Goal: Task Accomplishment & Management: Manage account settings

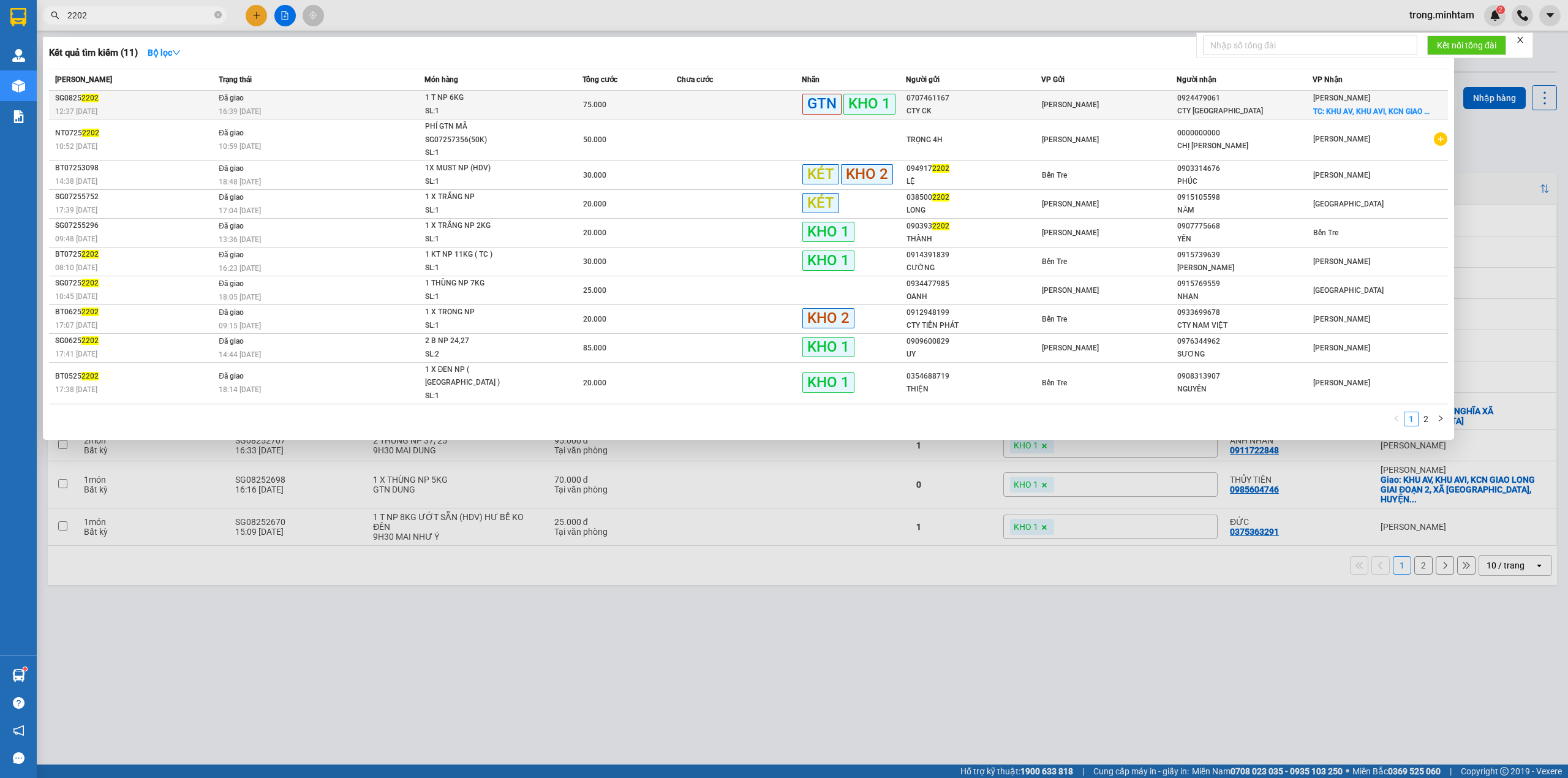
type input "2202"
click at [590, 106] on span "75.000" at bounding box center [595, 105] width 23 height 9
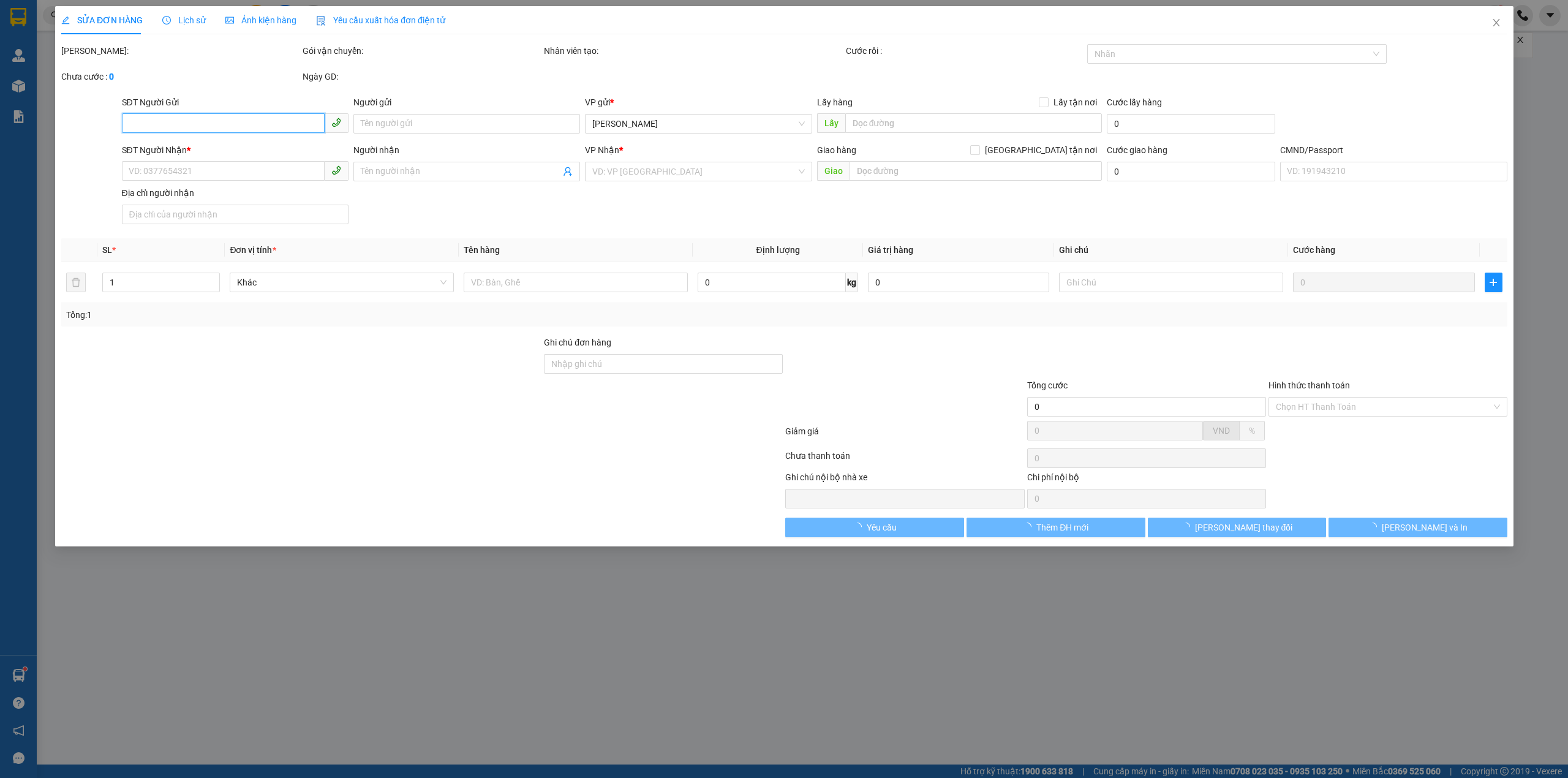
type input "0707461167"
type input "CTY CK"
type input "0924479061"
type input "CTY [GEOGRAPHIC_DATA]"
checkbox input "true"
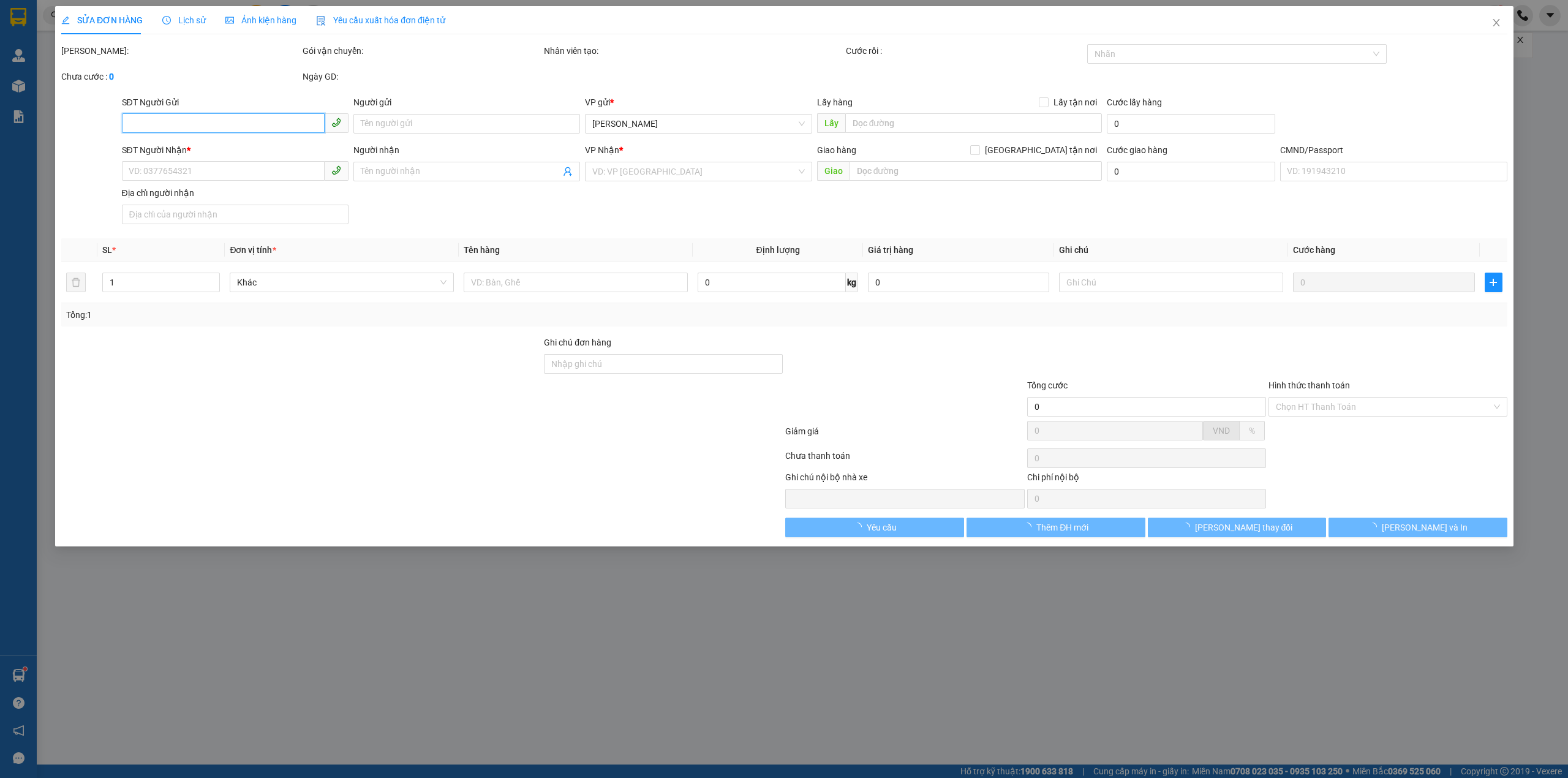
type input "KHU AV, KHU AVI, KCN GIAO LONG GIAI ĐOẠN 2, XÃ [GEOGRAPHIC_DATA], HUYỆN [GEOGRA…"
type input "50.000"
type input "75.000"
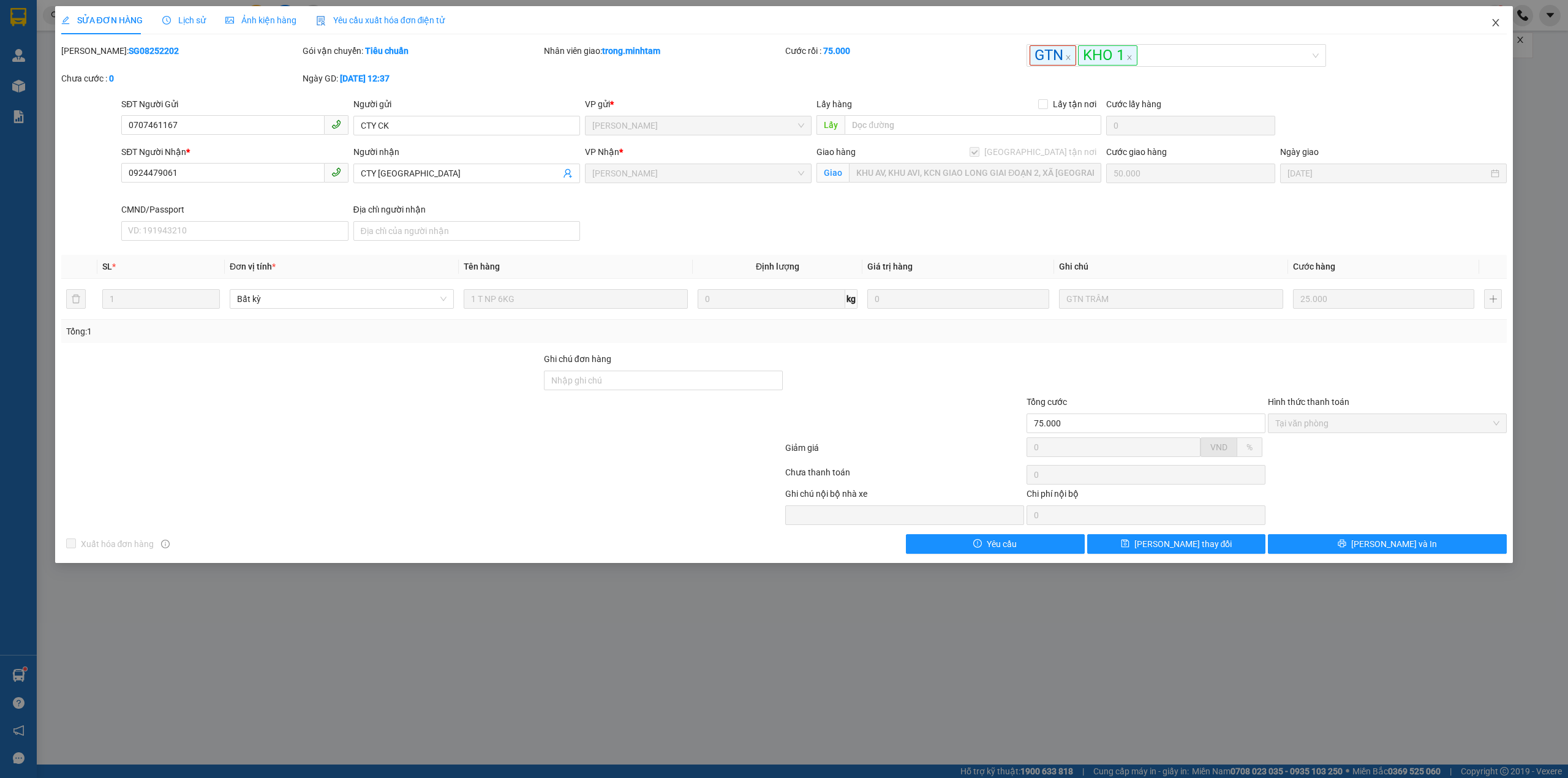
drag, startPoint x: 1498, startPoint y: 18, endPoint x: 266, endPoint y: 0, distance: 1232.1
click at [1498, 19] on span "Close" at bounding box center [1495, 24] width 34 height 34
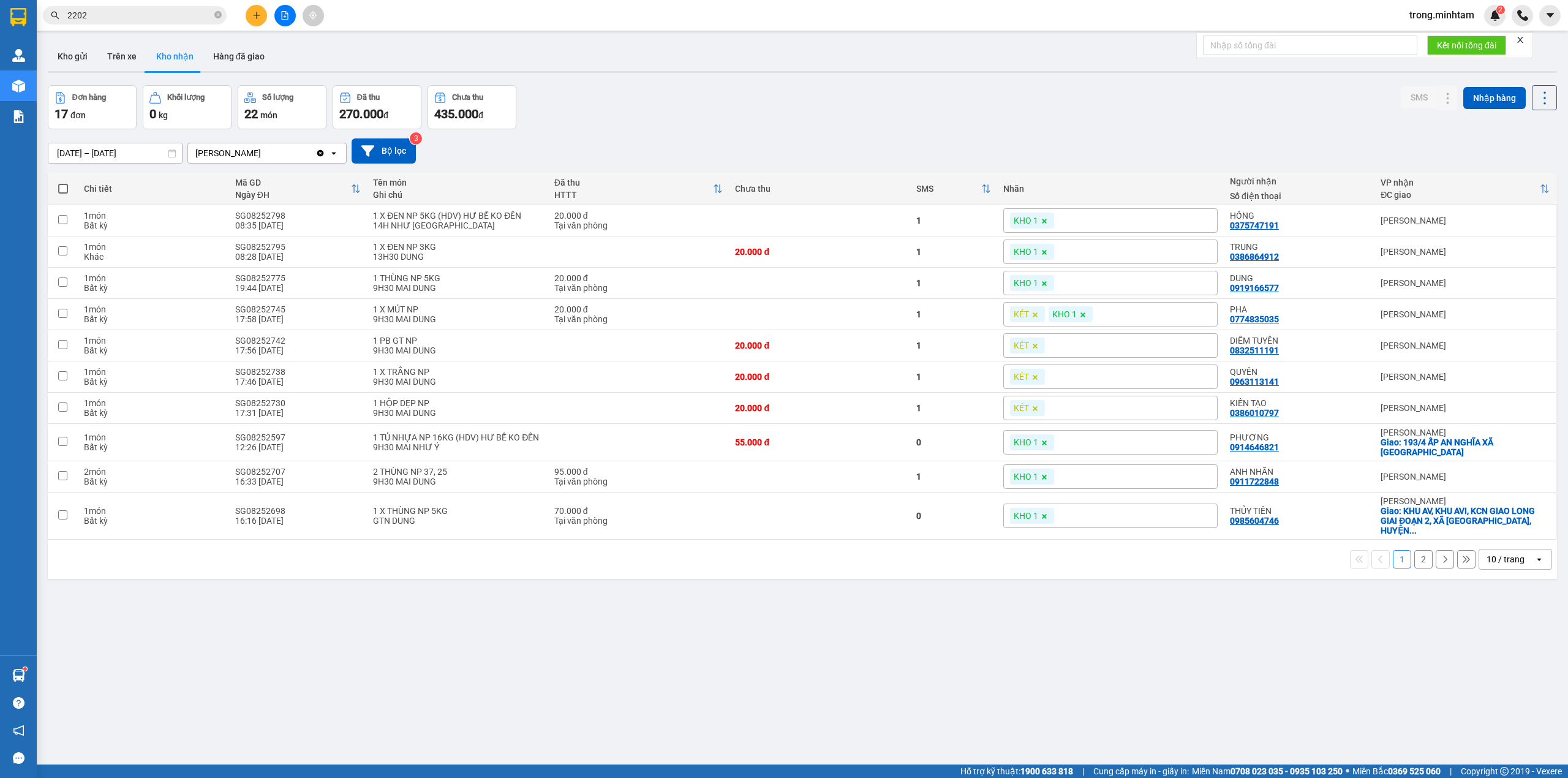
click at [164, 5] on div "Kết quả tìm kiếm ( 11 ) Bộ lọc Mã ĐH Trạng thái Món hàng Tổng cước Chưa cước Nh…" at bounding box center [119, 16] width 239 height 21
click at [164, 11] on input "2202" at bounding box center [140, 15] width 145 height 14
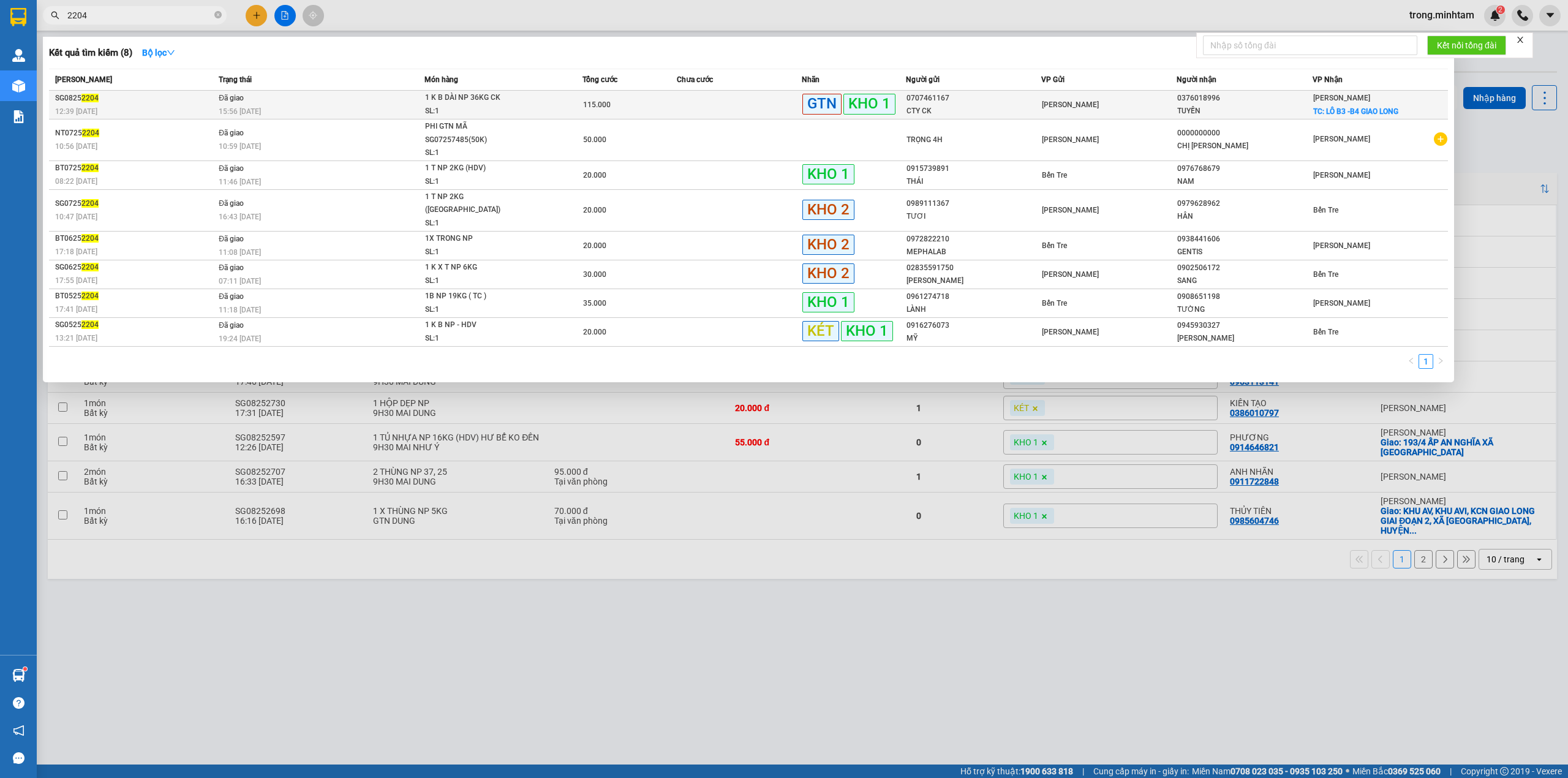
type input "2204"
click at [402, 105] on div "15:56 [DATE]" at bounding box center [320, 111] width 204 height 14
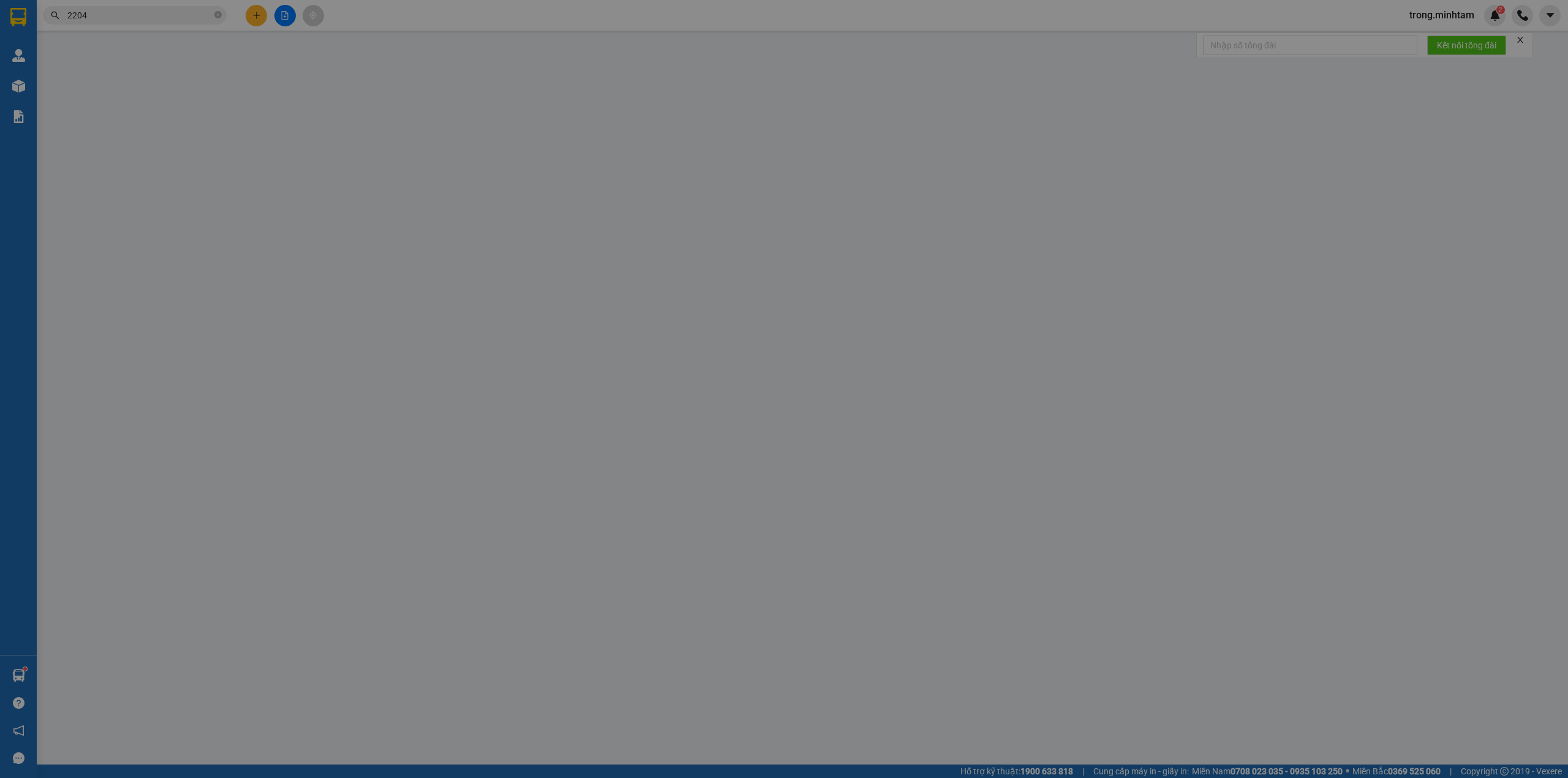
type input "0707461167"
type input "CTY CK"
type input "0376018996"
type input "TUYỀN"
checkbox input "true"
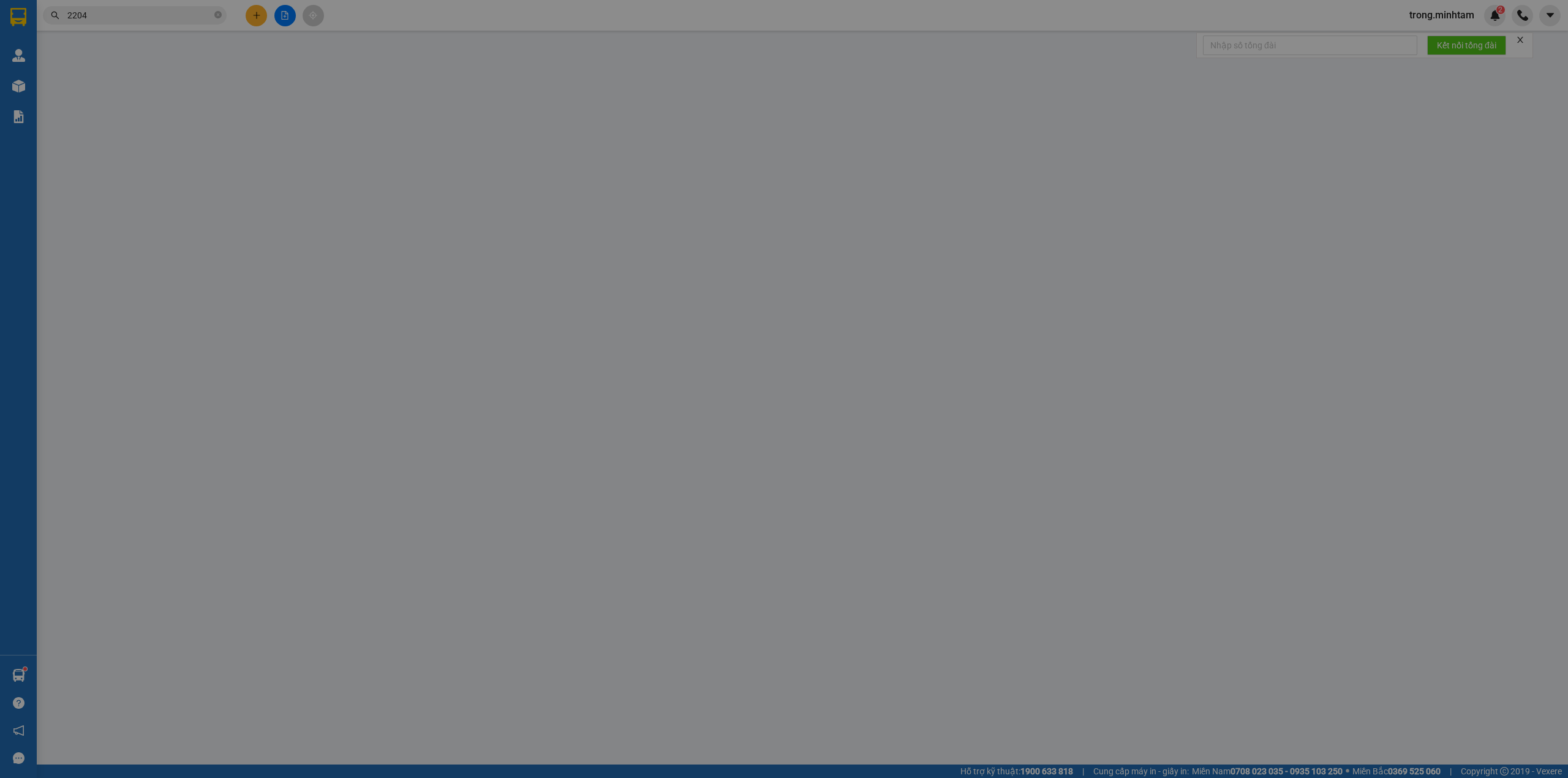
type input "LÔ B3 -B4 GIAO LONG"
type input "60.000"
type input "115.000"
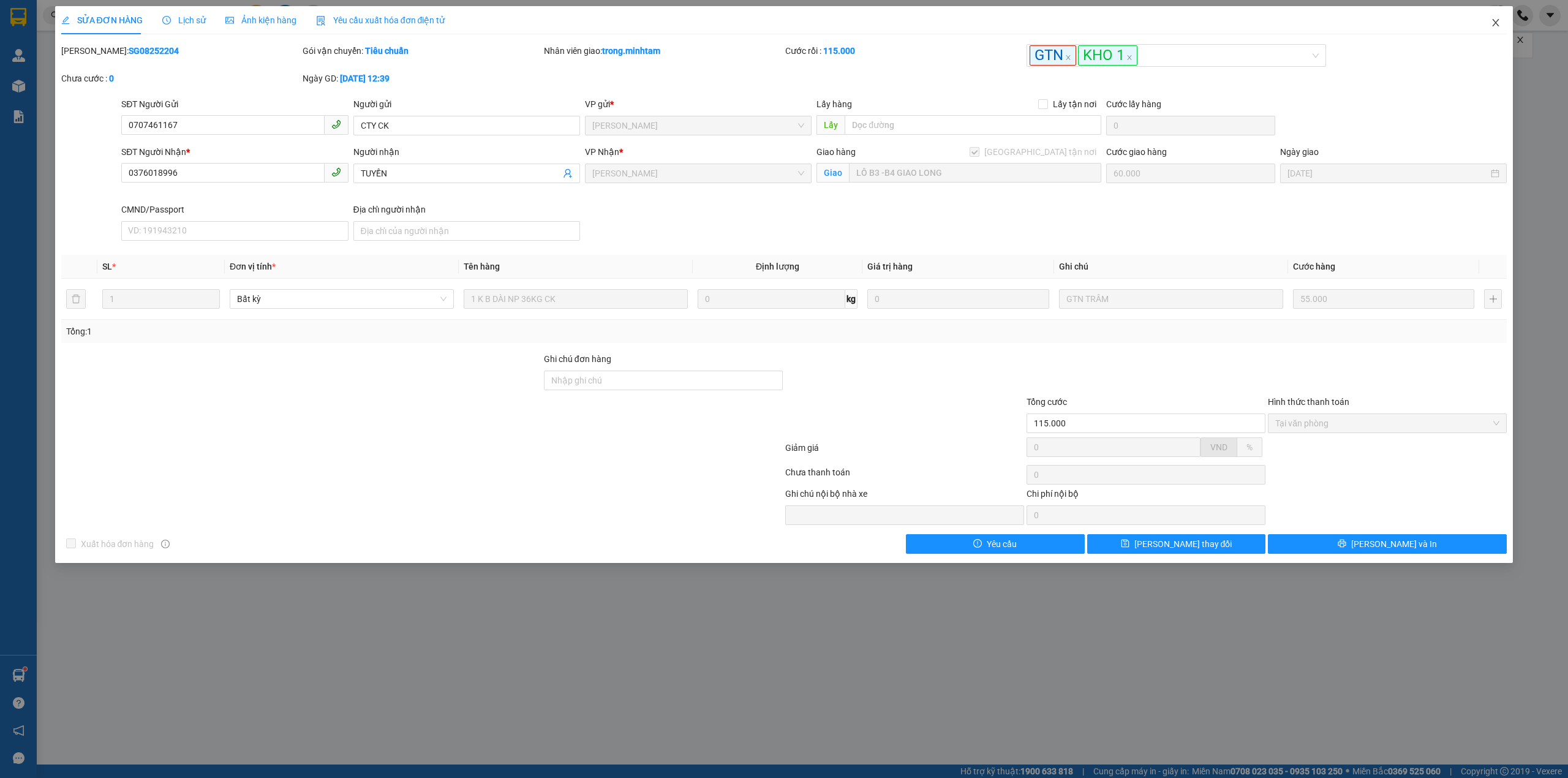
click at [1497, 16] on span "Close" at bounding box center [1495, 24] width 34 height 34
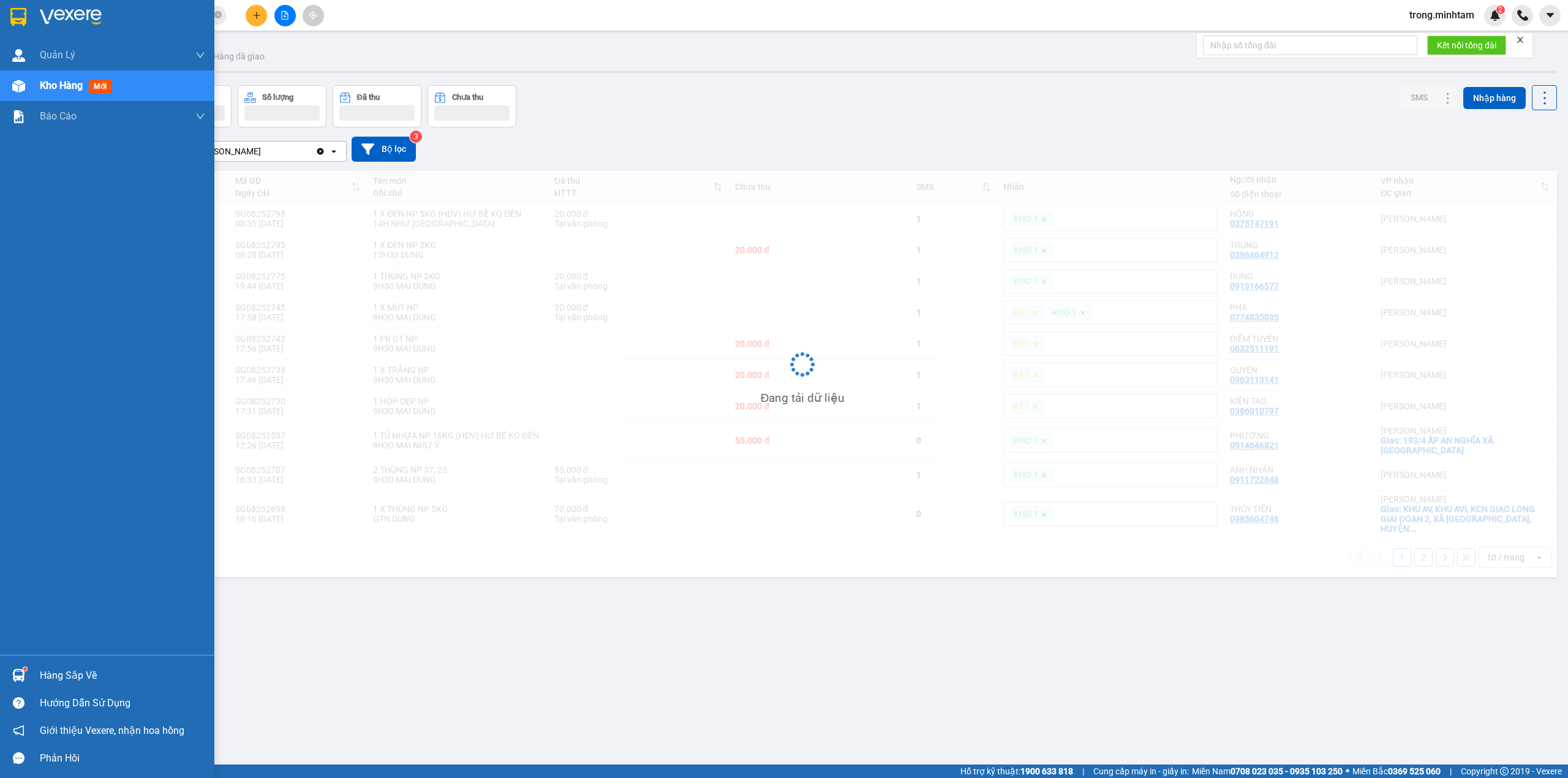
click at [57, 670] on div "Hàng sắp về" at bounding box center [122, 676] width 165 height 19
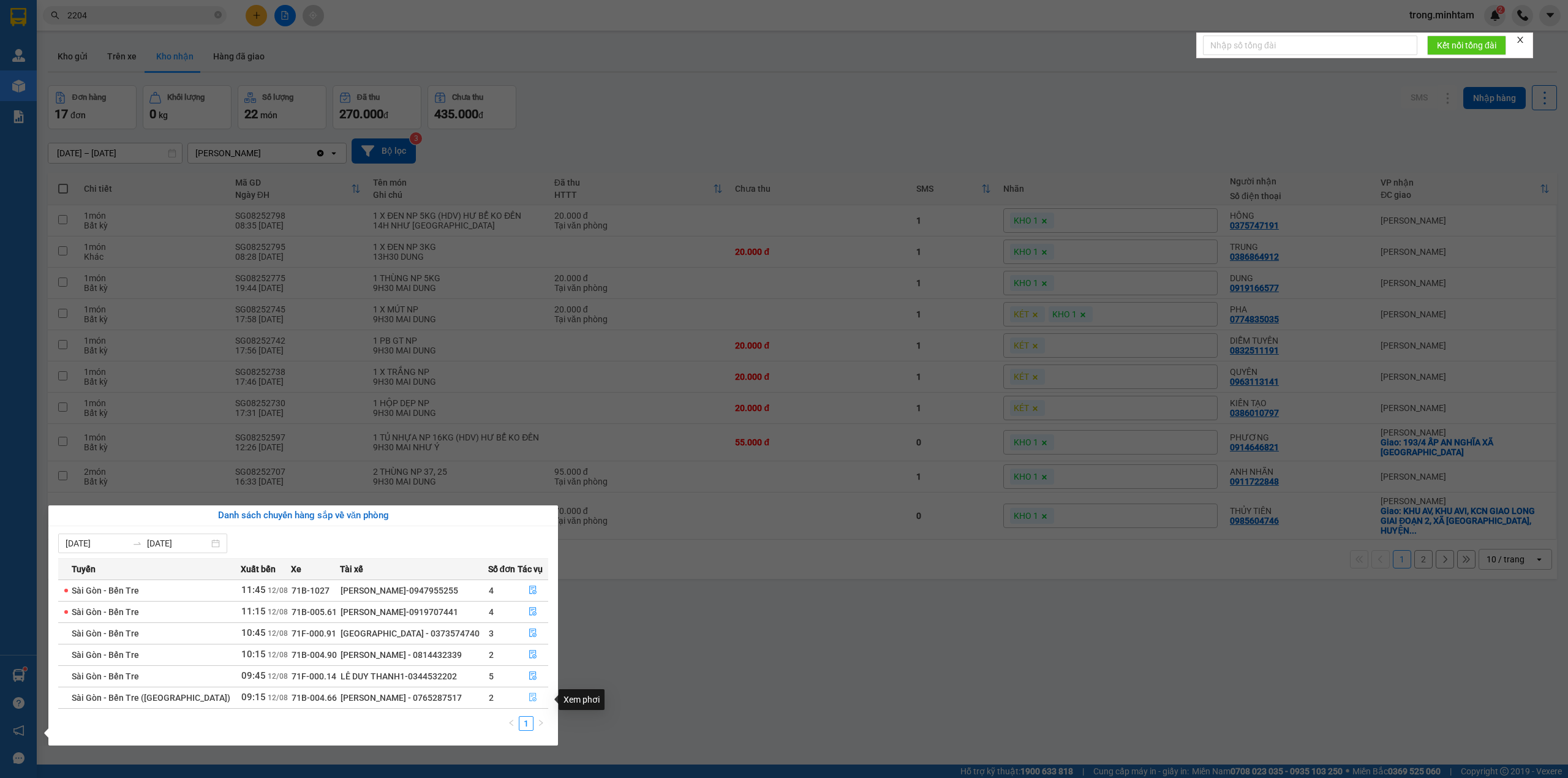
click at [528, 700] on icon "file-done" at bounding box center [533, 697] width 9 height 9
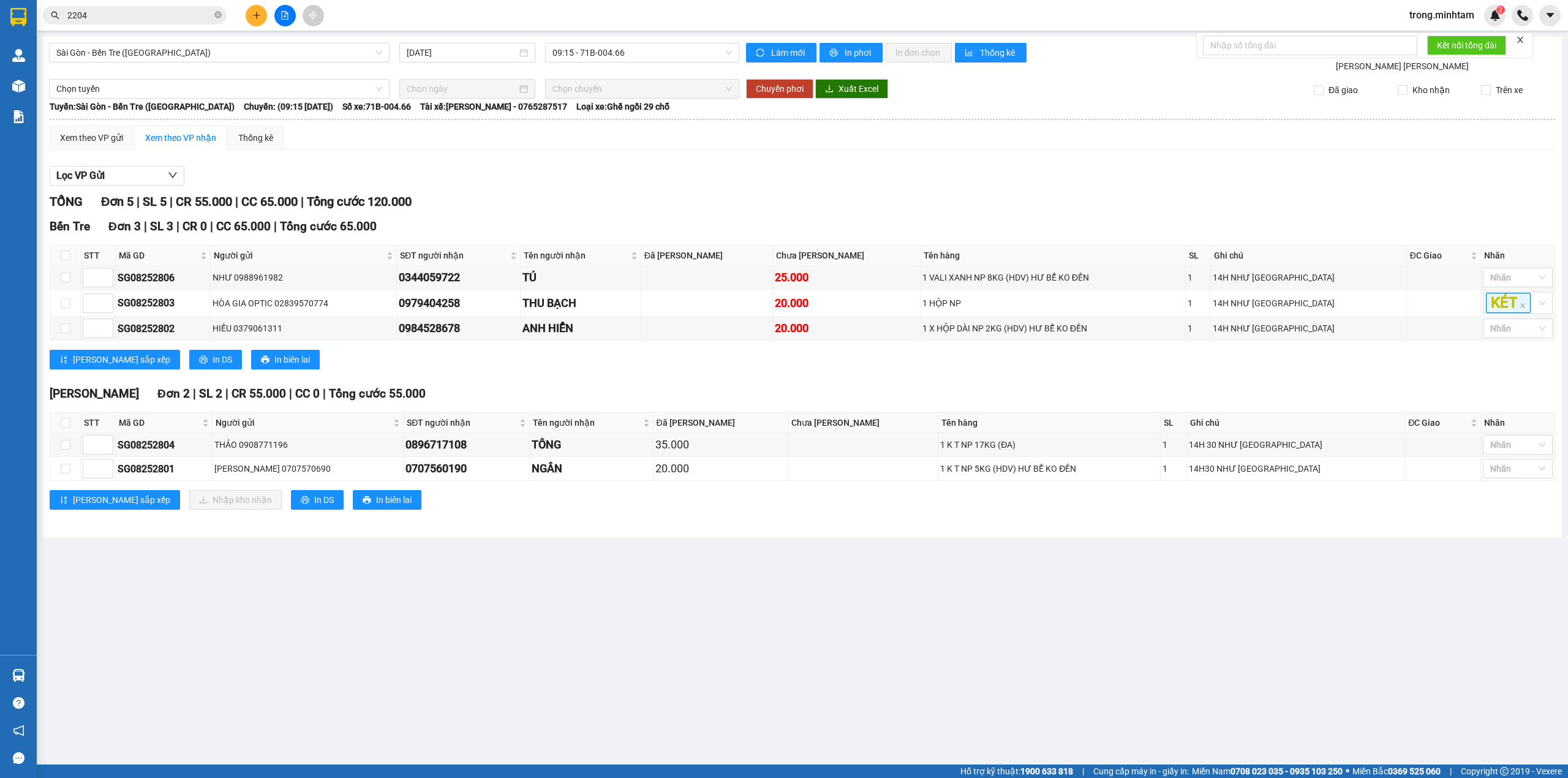
click at [1460, 14] on span "trong.minhtam" at bounding box center [1442, 15] width 85 height 16
click at [1448, 31] on span "Đăng xuất" at bounding box center [1446, 38] width 59 height 14
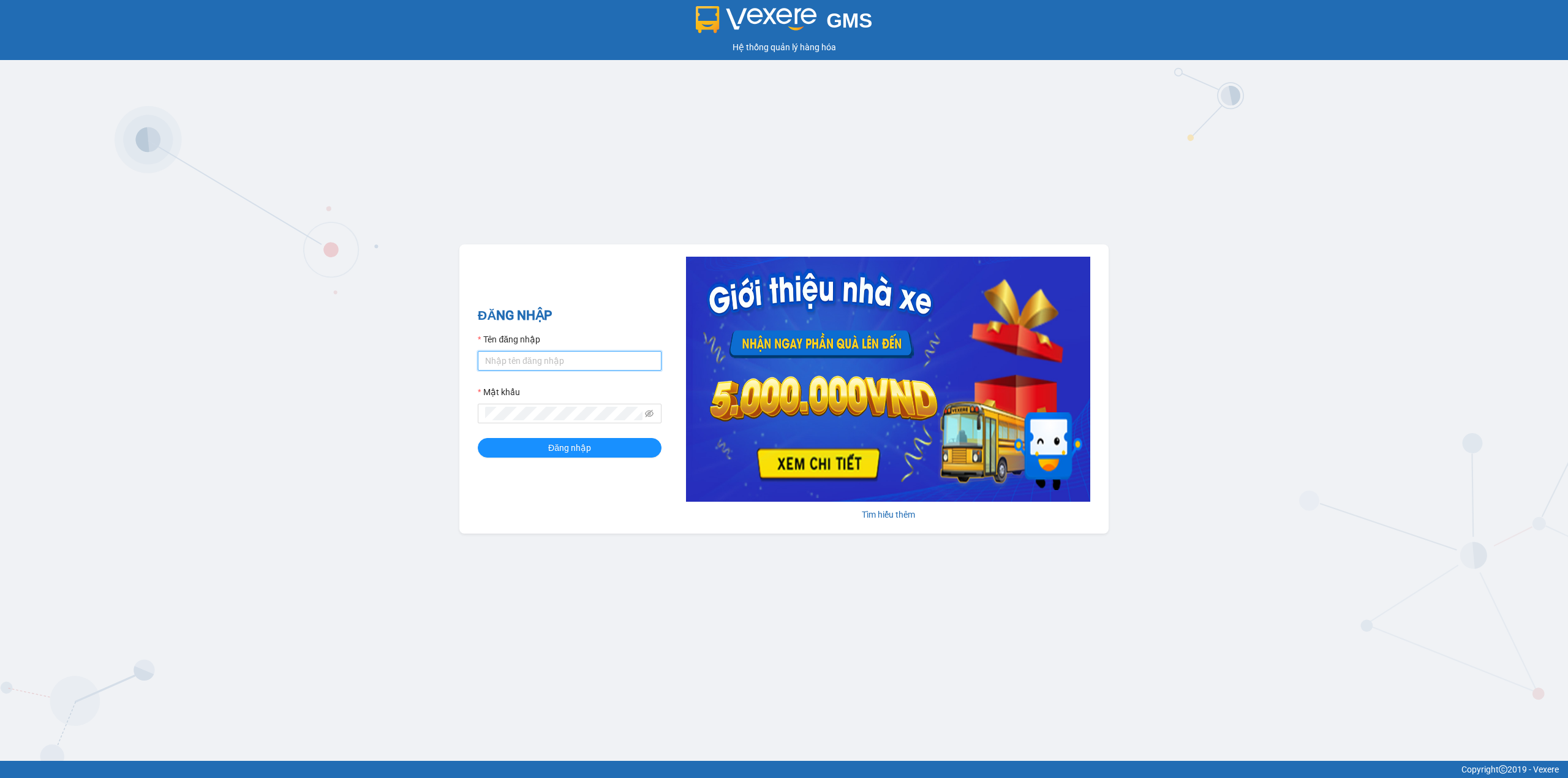
click at [564, 356] on input "Tên đăng nhập" at bounding box center [570, 361] width 184 height 20
type input "gtnnth.minhtam"
click at [478, 438] on button "Đăng nhập" at bounding box center [570, 448] width 184 height 20
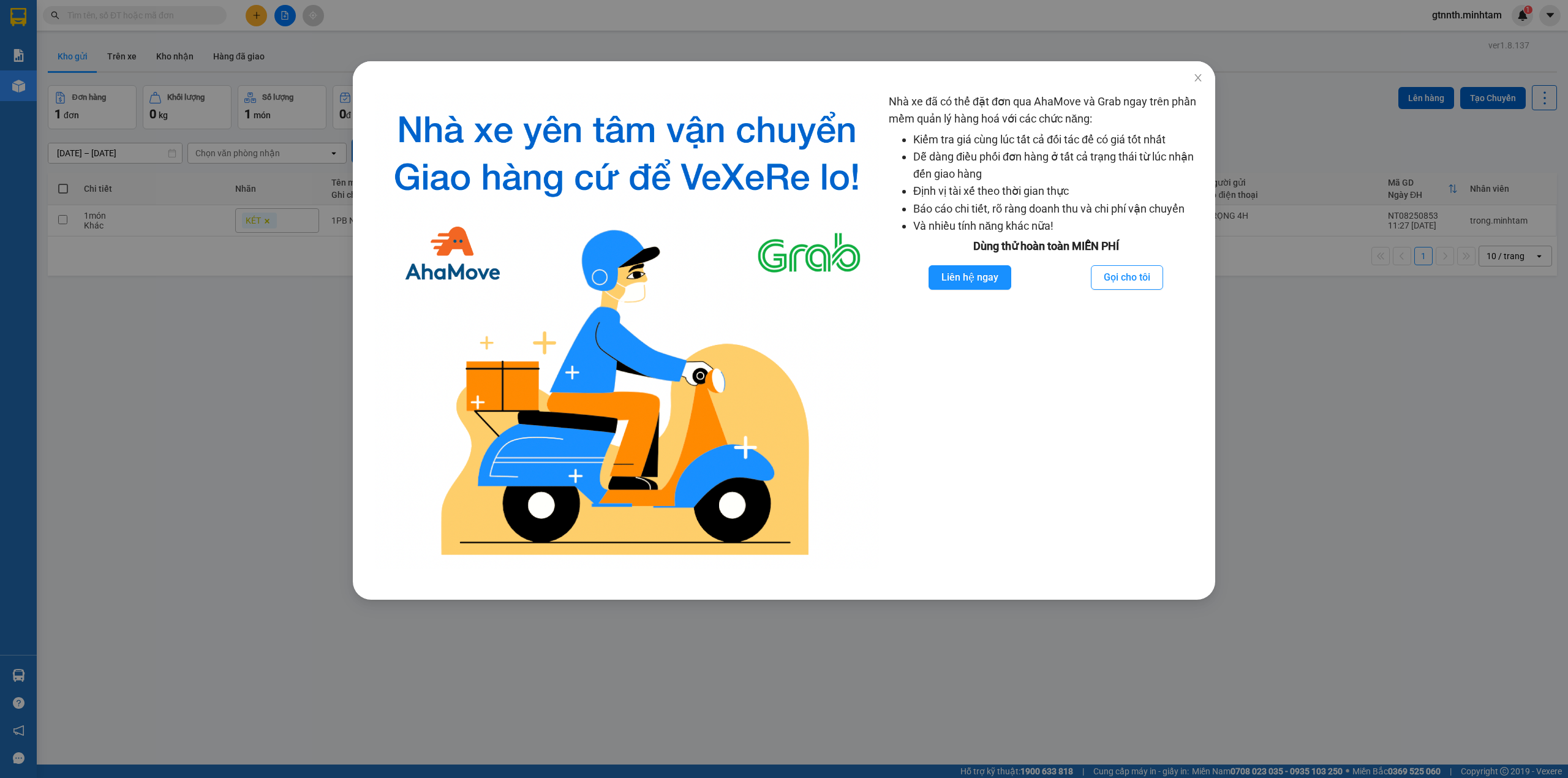
click at [304, 611] on div "Nhà xe đã có thể đặt đơn qua AhaMove và Grab ngay trên phần mềm quản lý hàng ho…" at bounding box center [784, 389] width 1568 height 778
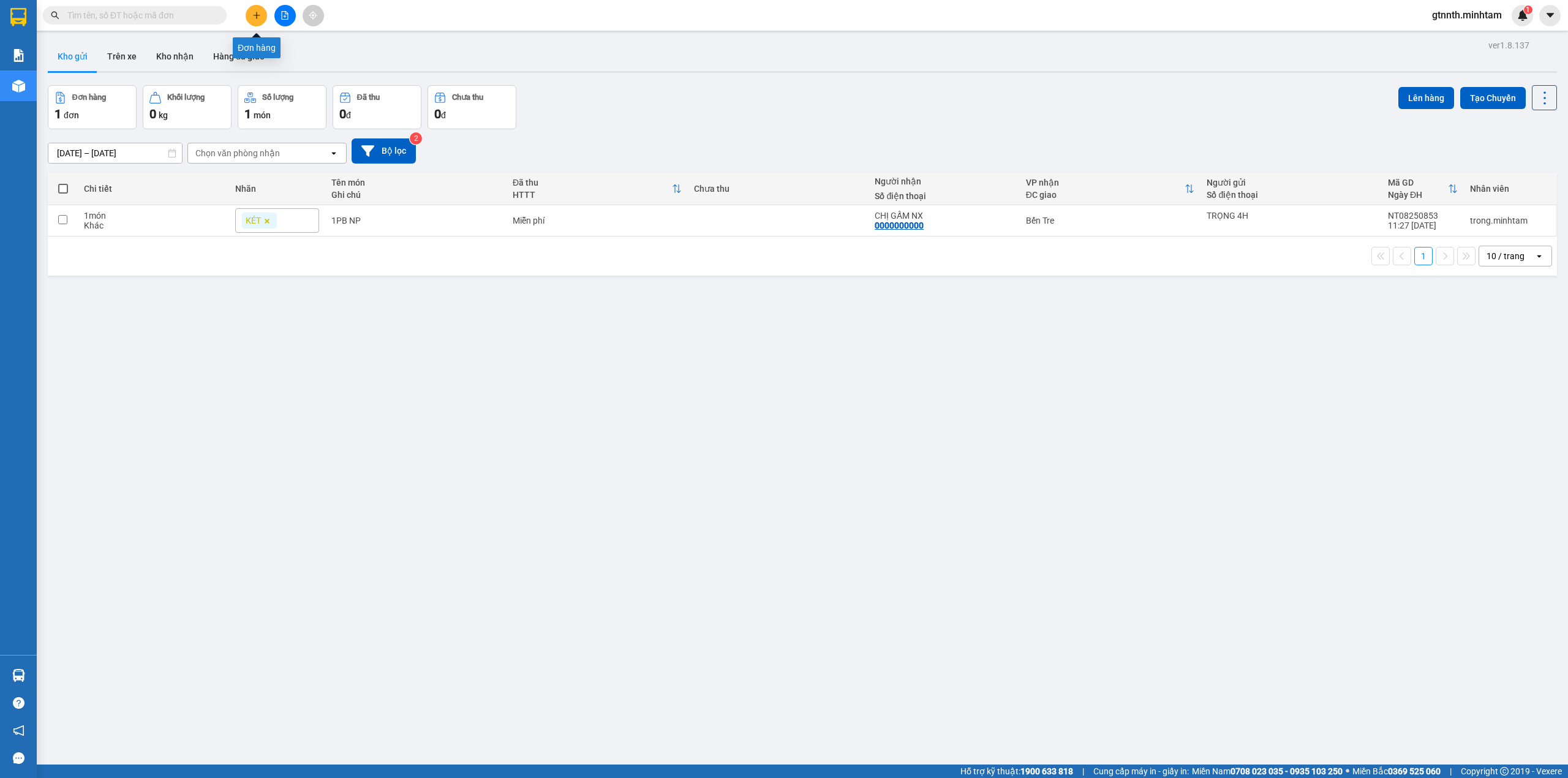
click at [261, 12] on icon "plus" at bounding box center [256, 15] width 9 height 9
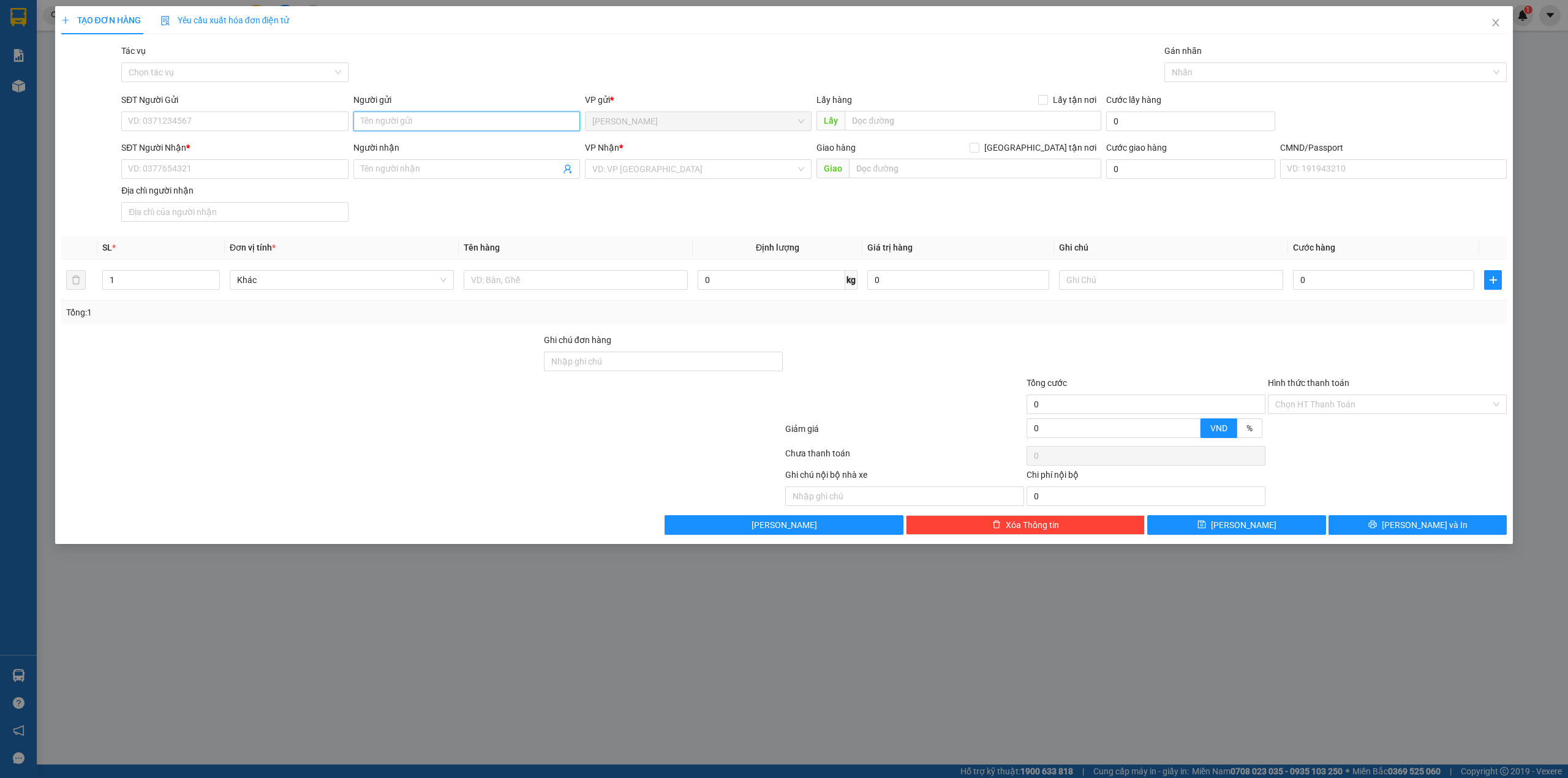
click at [396, 121] on input "Người gửi" at bounding box center [466, 122] width 226 height 20
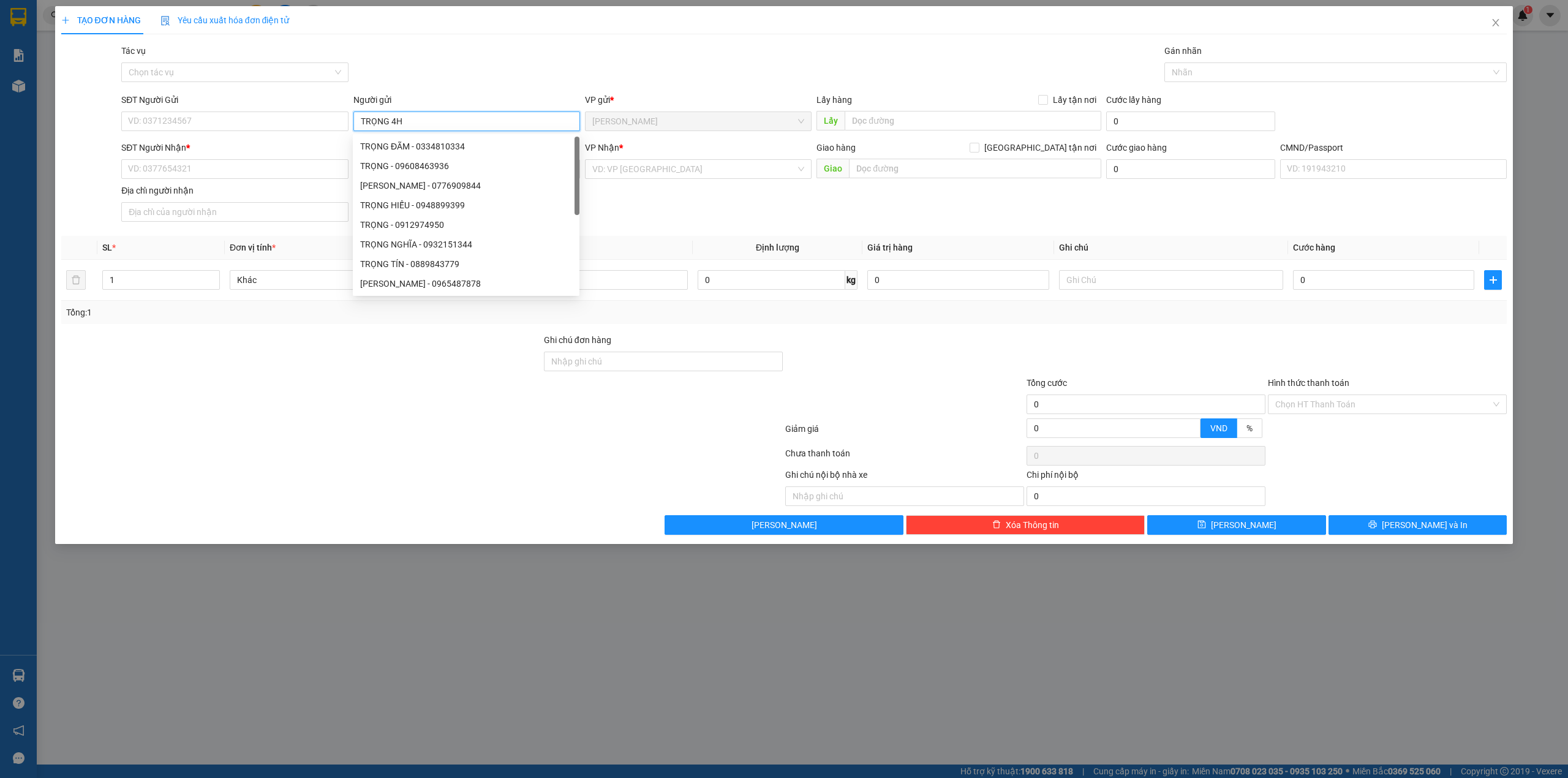
type input "TRỌNG 4H"
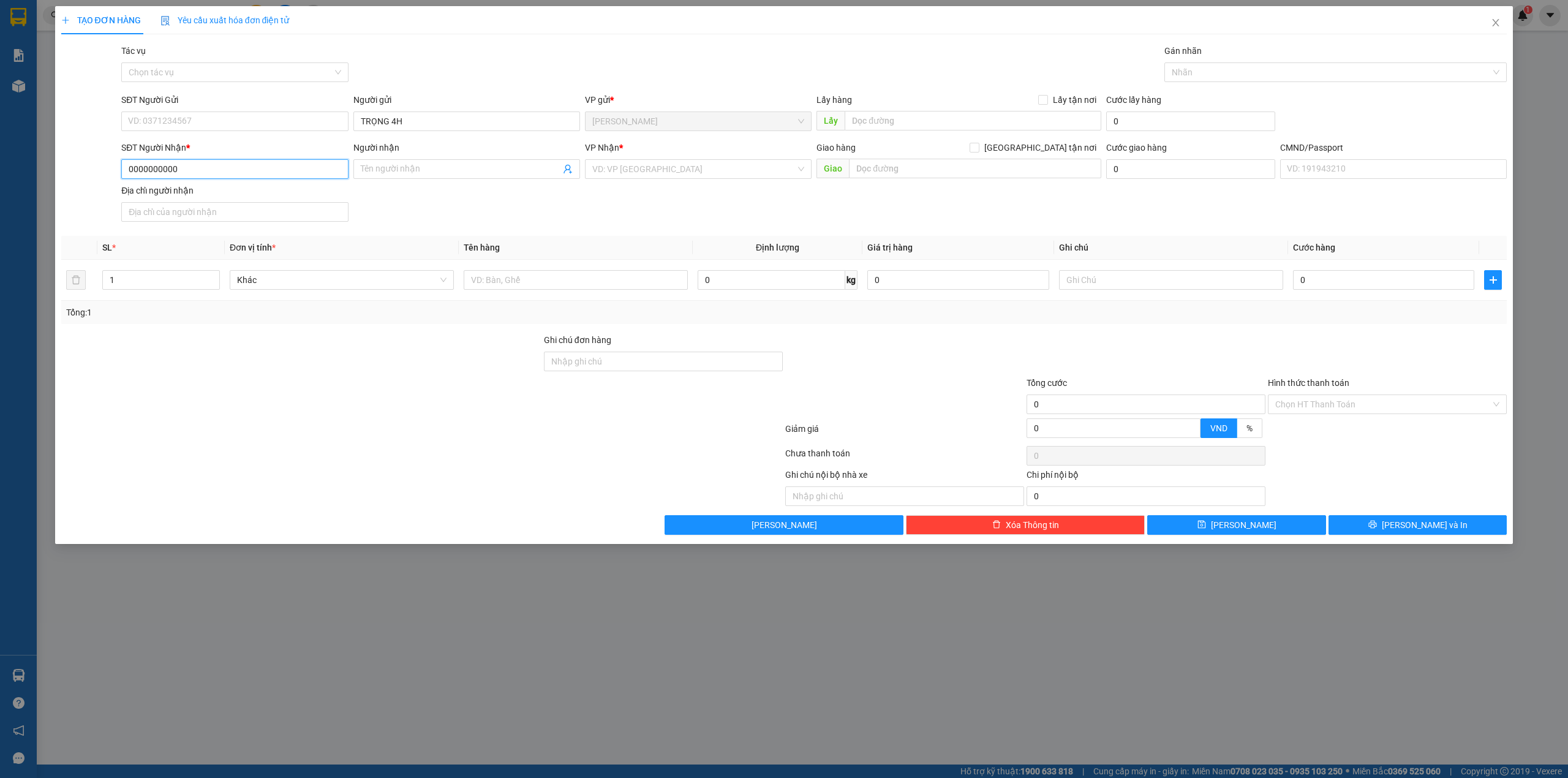
type input "0000000000"
type input "CHỊ [PERSON_NAME]"
click at [611, 157] on div "VP Nhận *" at bounding box center [698, 150] width 226 height 19
click at [610, 172] on input "search" at bounding box center [694, 170] width 204 height 19
click at [621, 250] on div "Bến Tre" at bounding box center [699, 253] width 212 height 14
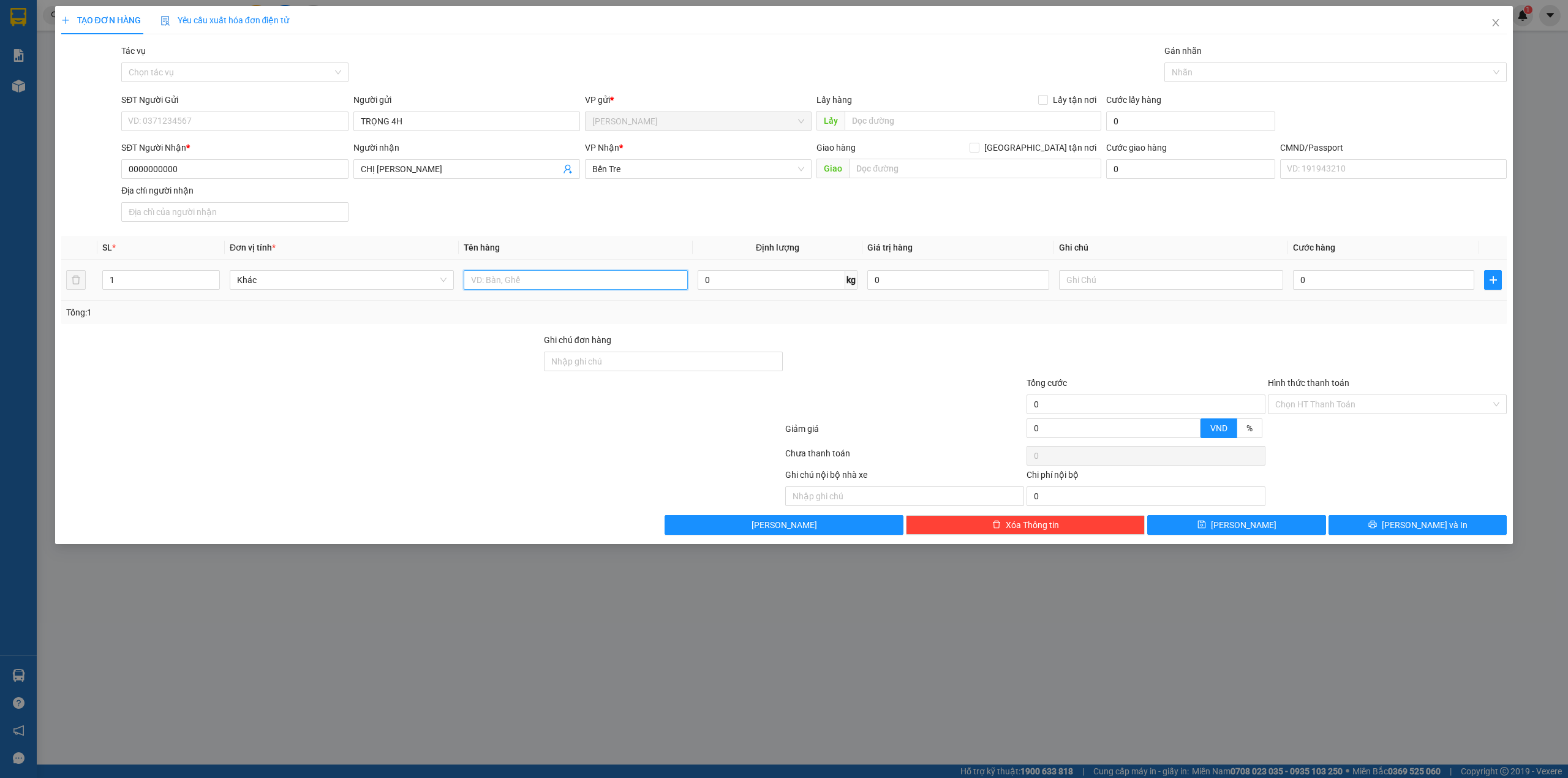
click at [511, 277] on input "text" at bounding box center [575, 280] width 224 height 20
type input "PHÍ GTN MÃ SG08252202(50K)"
type input "TRỌNG"
type input "5"
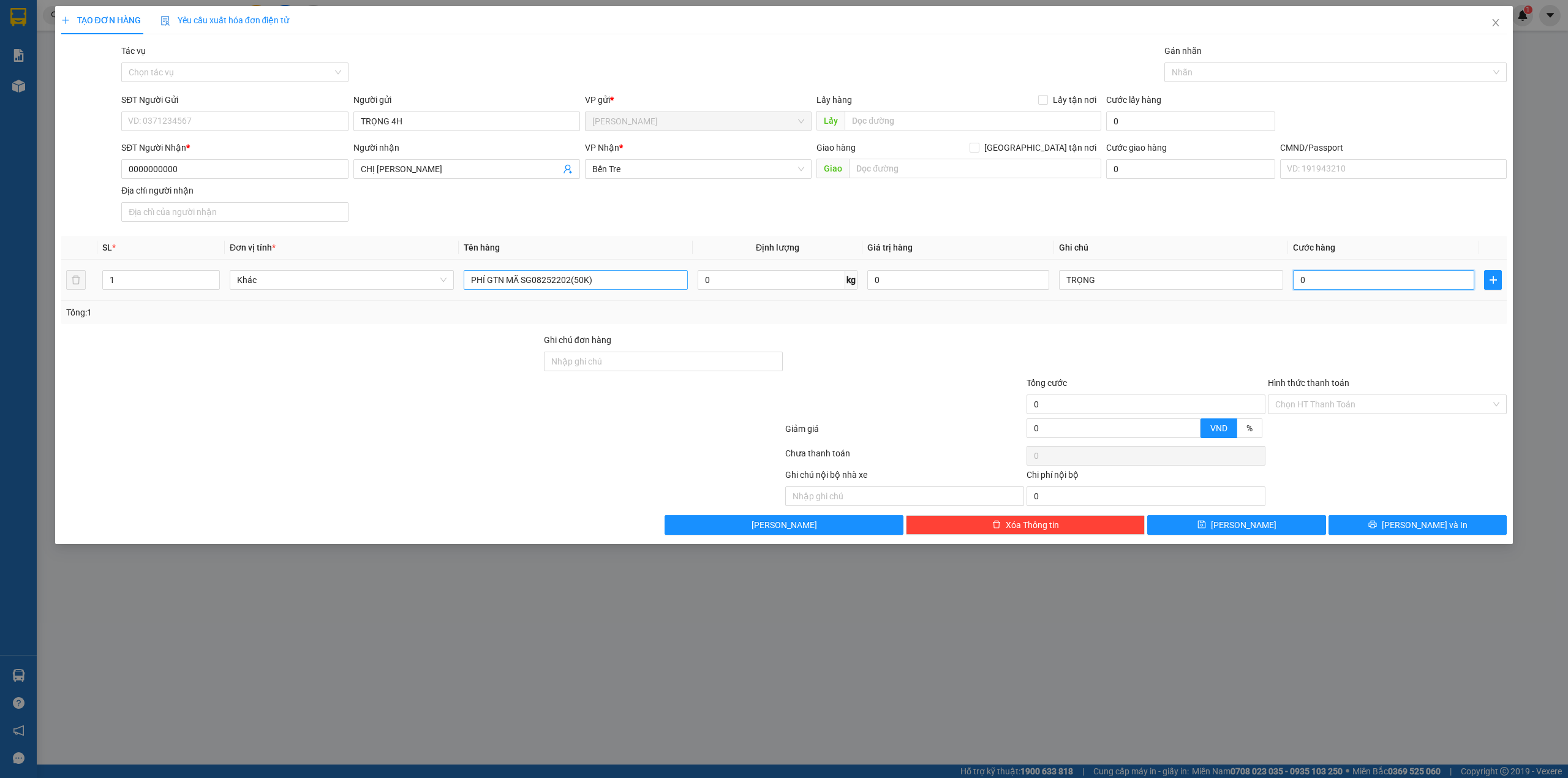
type input "5"
type input "50"
type input "50.000"
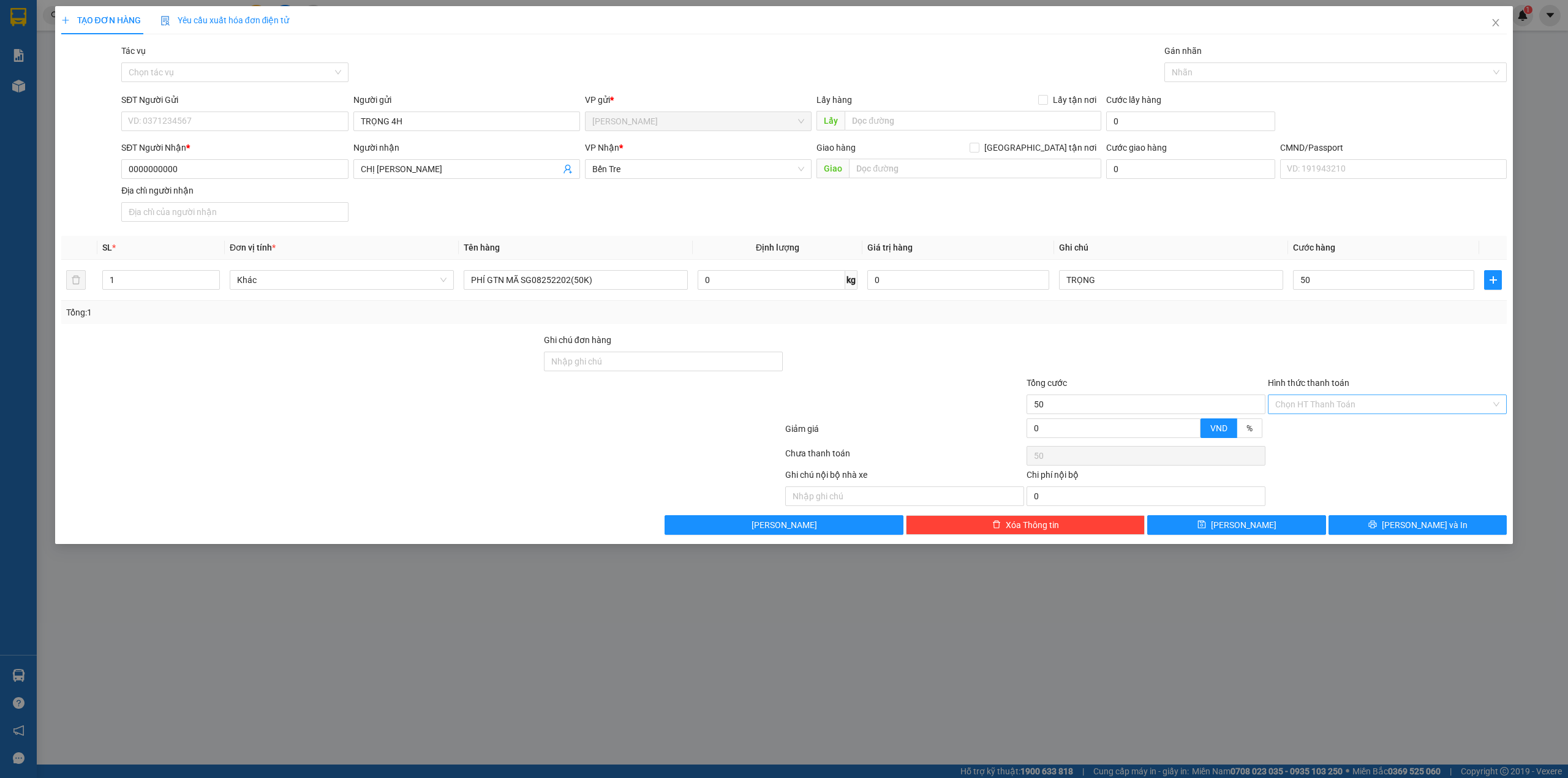
type input "50.000"
click at [1331, 414] on input "Hình thức thanh toán" at bounding box center [1383, 405] width 216 height 19
click at [1314, 430] on div "Tại văn phòng" at bounding box center [1387, 431] width 224 height 14
type input "0"
click at [1374, 535] on button "[PERSON_NAME] và In" at bounding box center [1418, 525] width 179 height 20
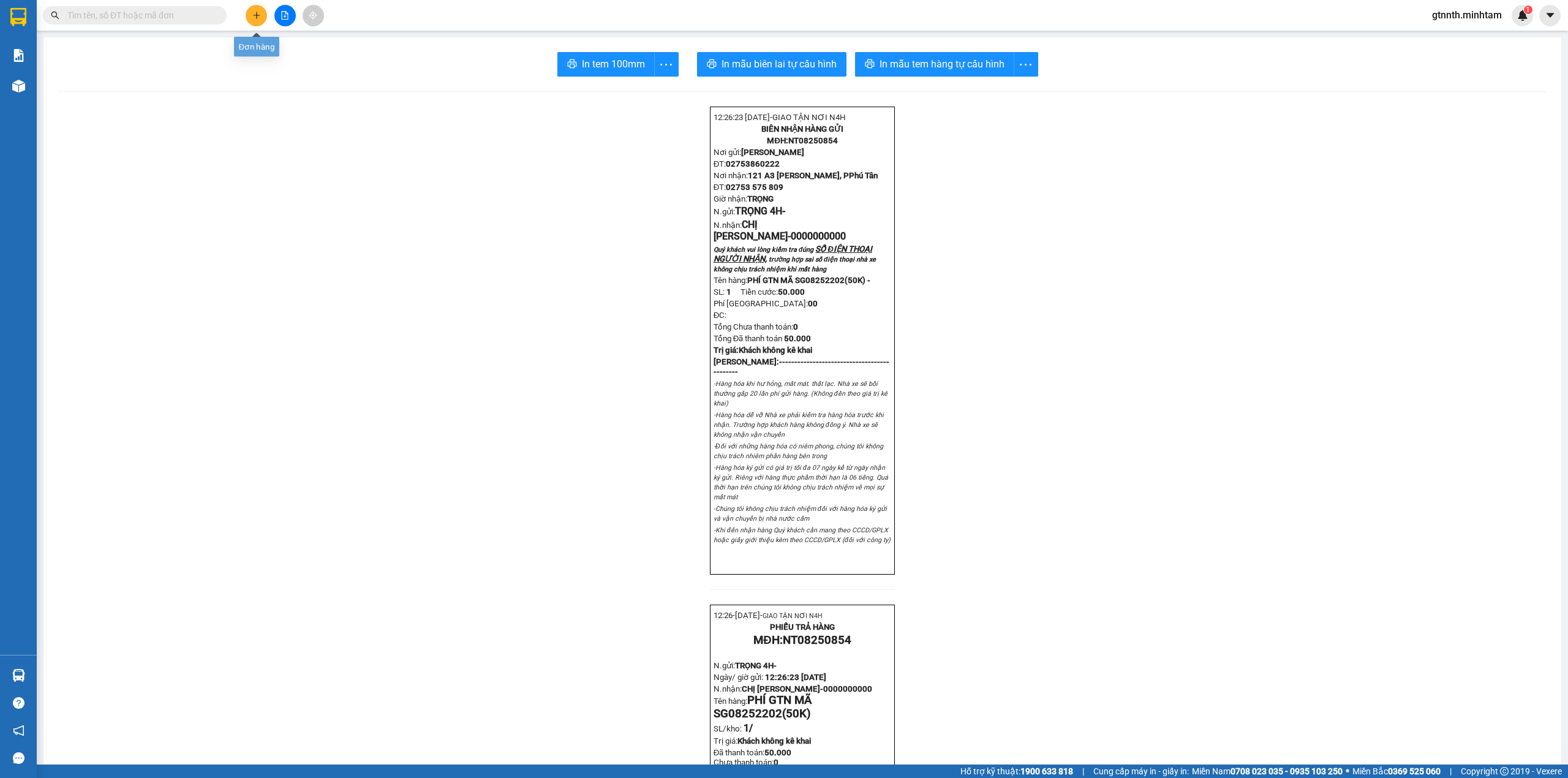
click at [256, 14] on icon "plus" at bounding box center [256, 14] width 1 height 6
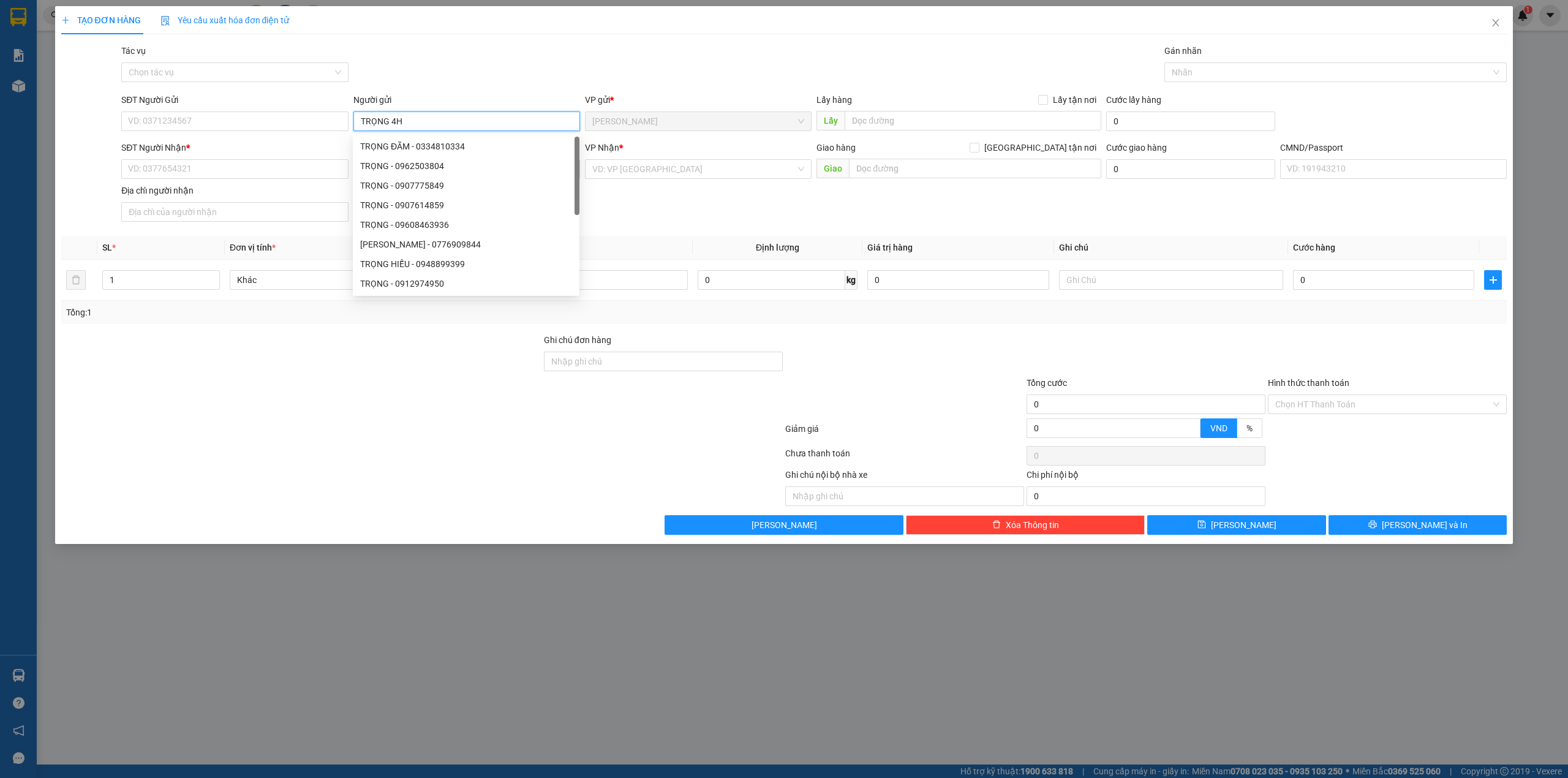
type input "TRỌNG 4H"
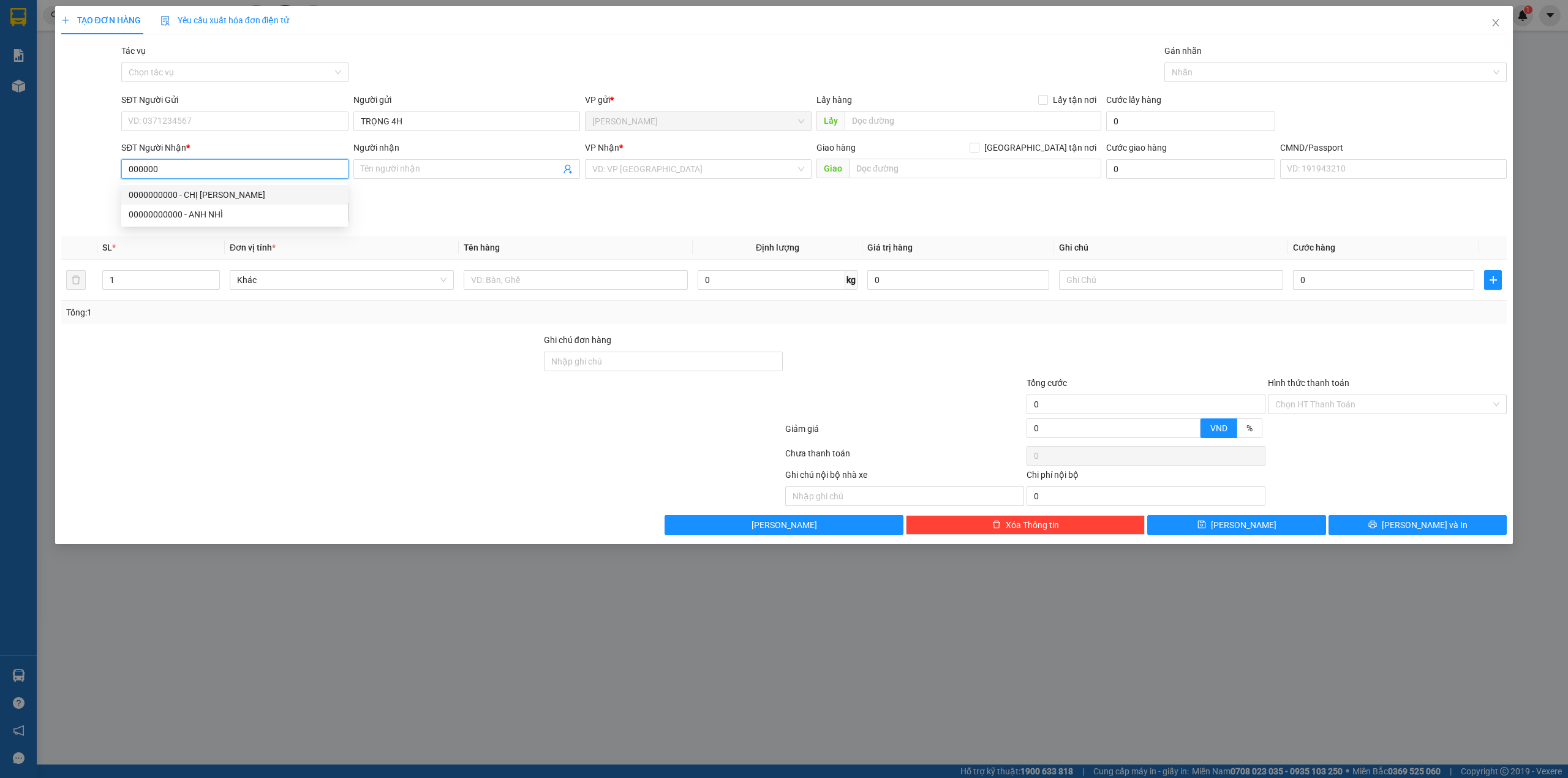
click at [157, 187] on div "0000000000 - CHỊ KIỀU NX" at bounding box center [234, 195] width 226 height 20
type input "0000000000"
type input "CHỊ [PERSON_NAME]"
type input "0000000000"
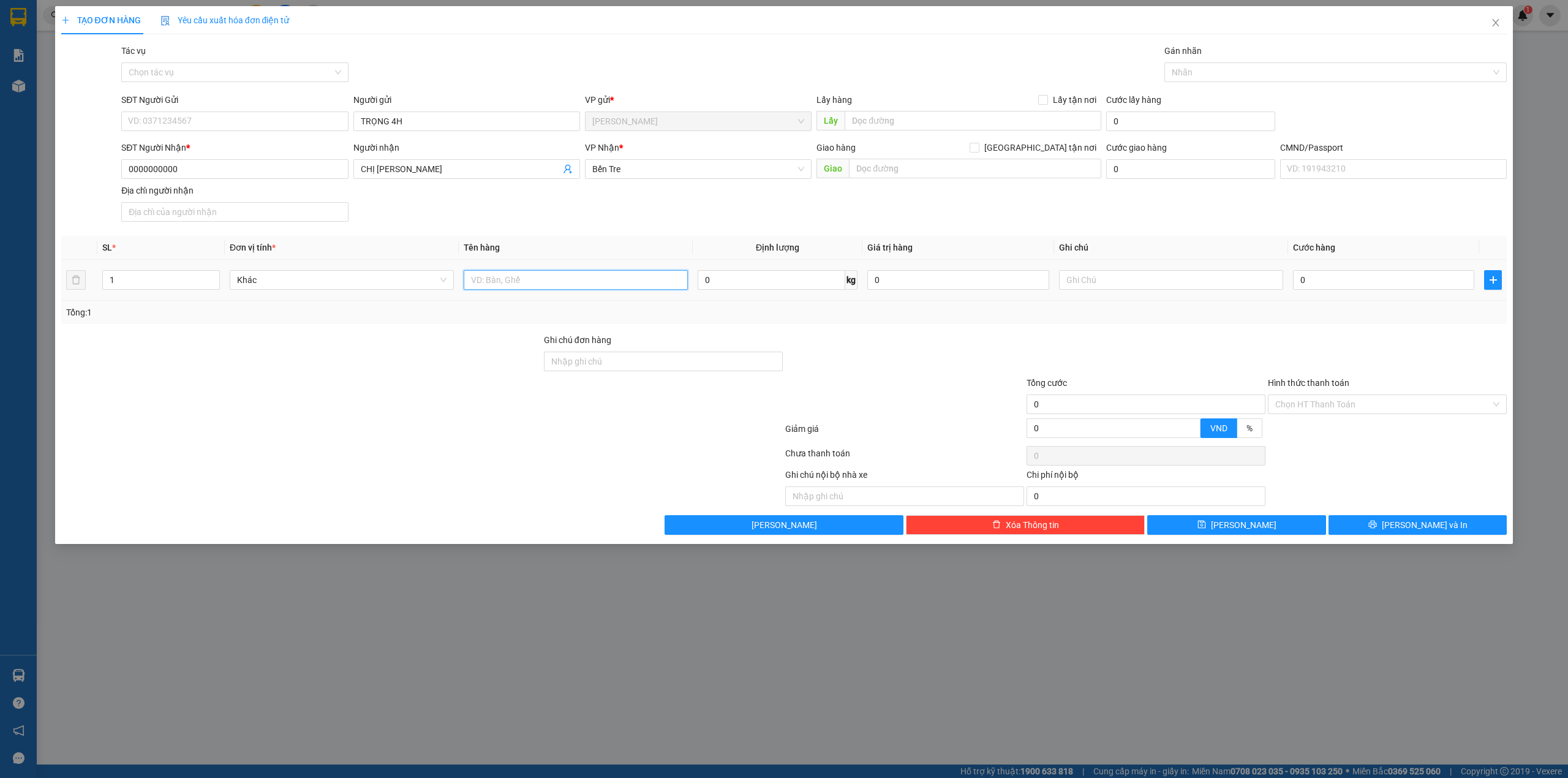
click at [606, 287] on input "text" at bounding box center [575, 280] width 224 height 20
type input "1"
type input "PHÍ GTN MÃ SG08252204(60K)"
type input "TRỌNG"
type input "6"
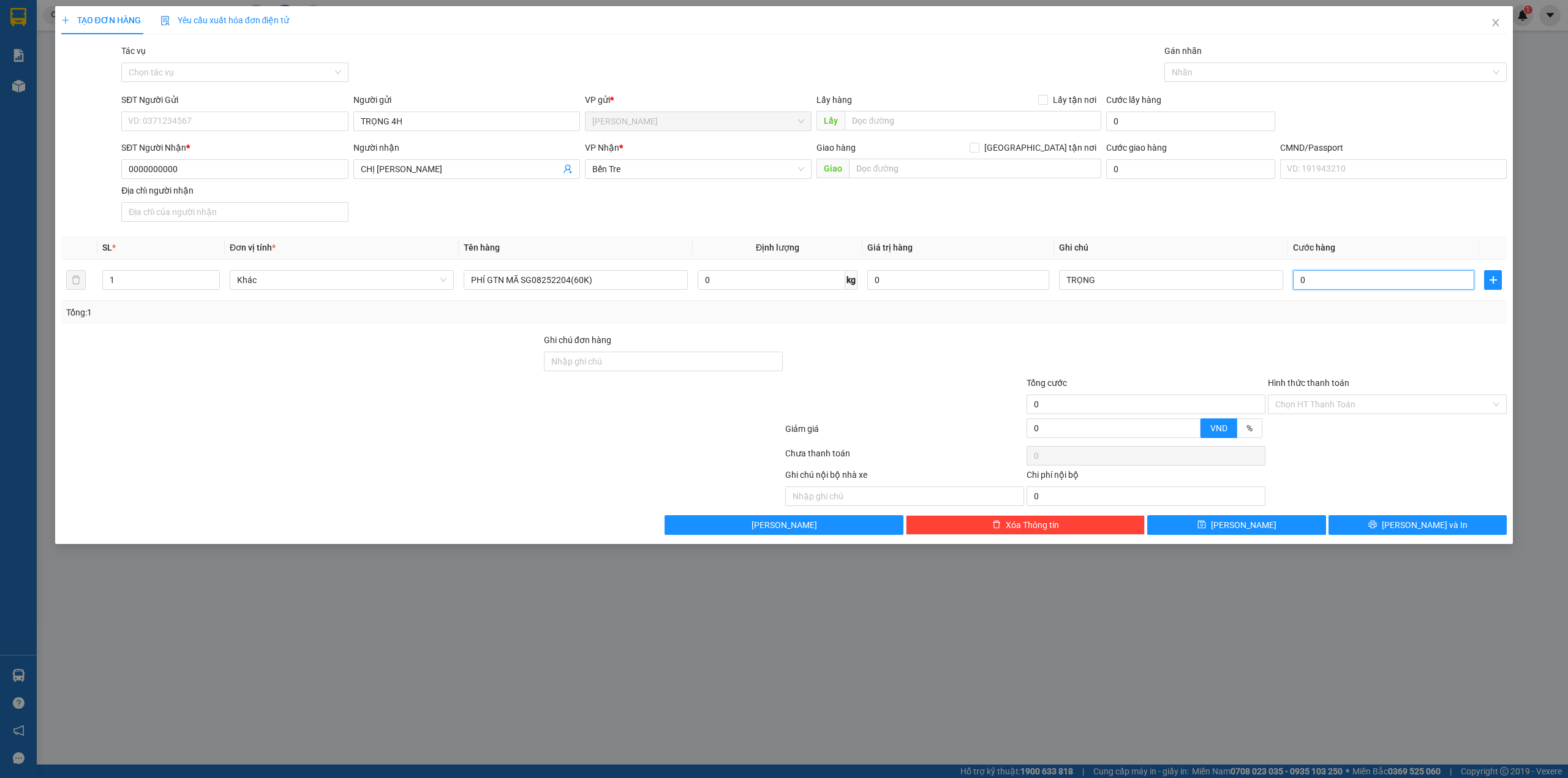
type input "6"
type input "60"
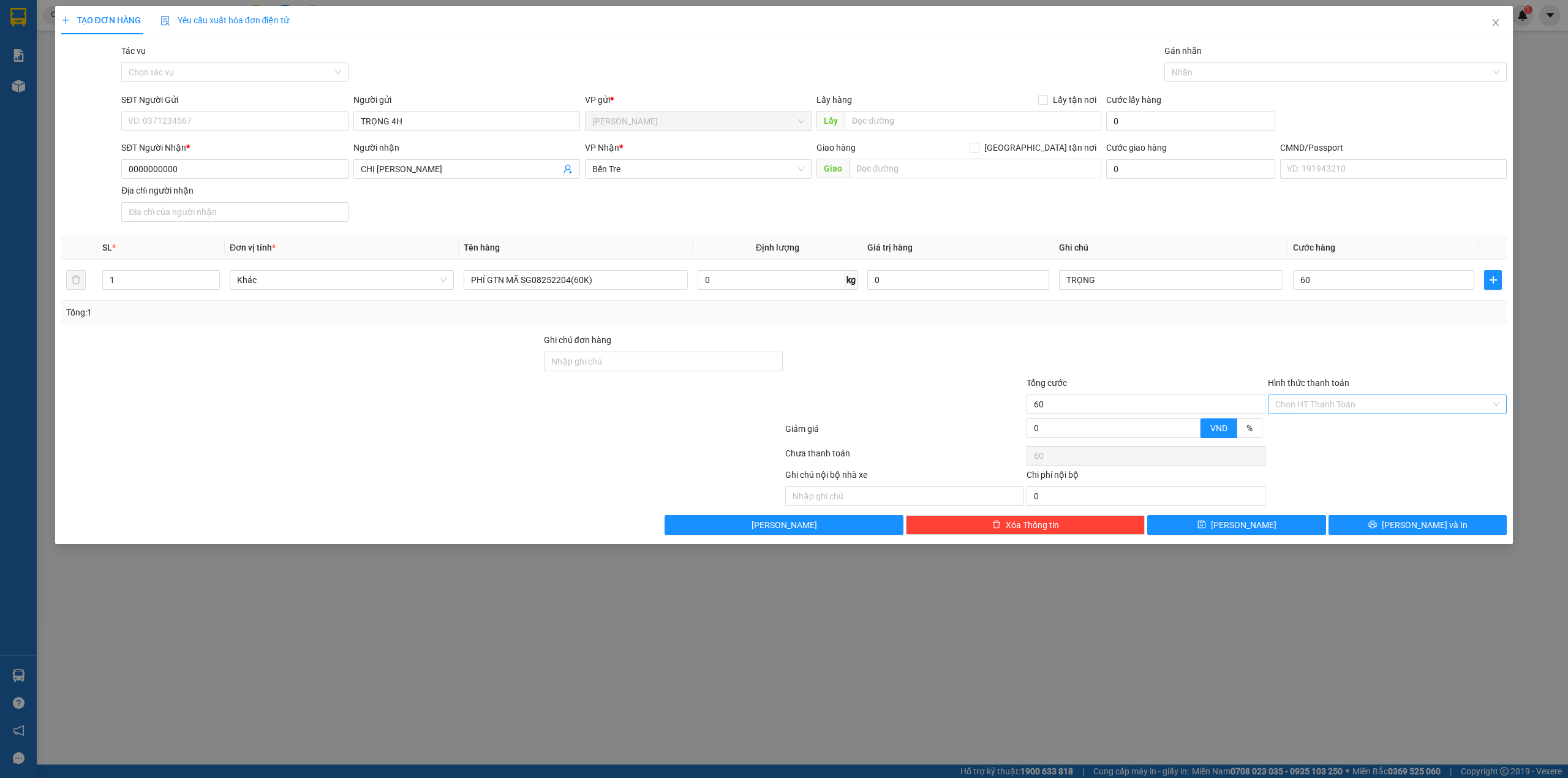
type input "60.000"
click at [1326, 405] on input "Hình thức thanh toán" at bounding box center [1383, 405] width 216 height 19
click at [1312, 427] on div "Tại văn phòng" at bounding box center [1387, 431] width 224 height 14
type input "0"
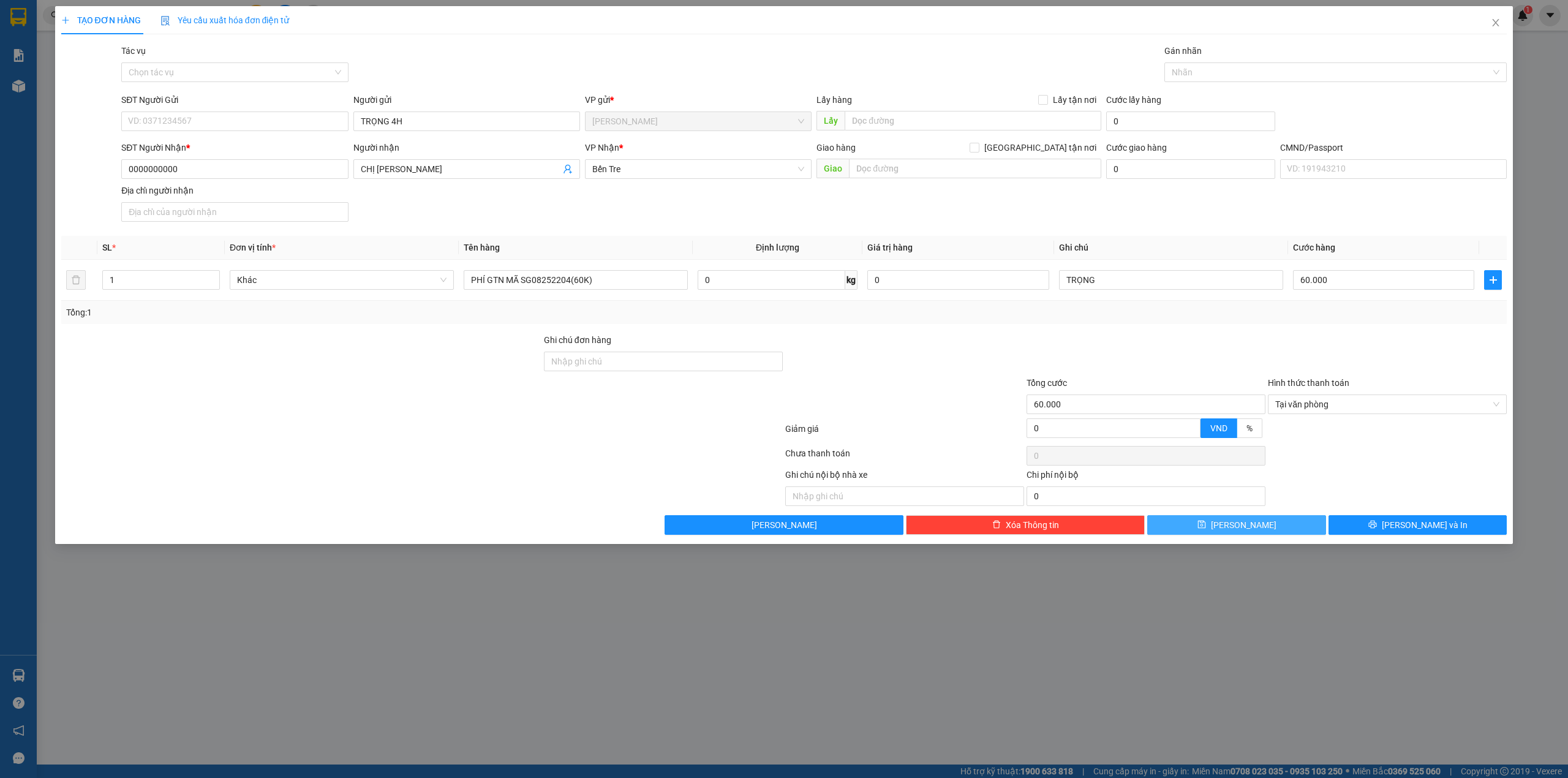
click at [1267, 525] on button "Lưu" at bounding box center [1236, 525] width 179 height 20
type input "0"
drag, startPoint x: 441, startPoint y: 133, endPoint x: 449, endPoint y: 120, distance: 15.3
click at [444, 128] on div "Người gửi Tên người gửi" at bounding box center [466, 115] width 226 height 43
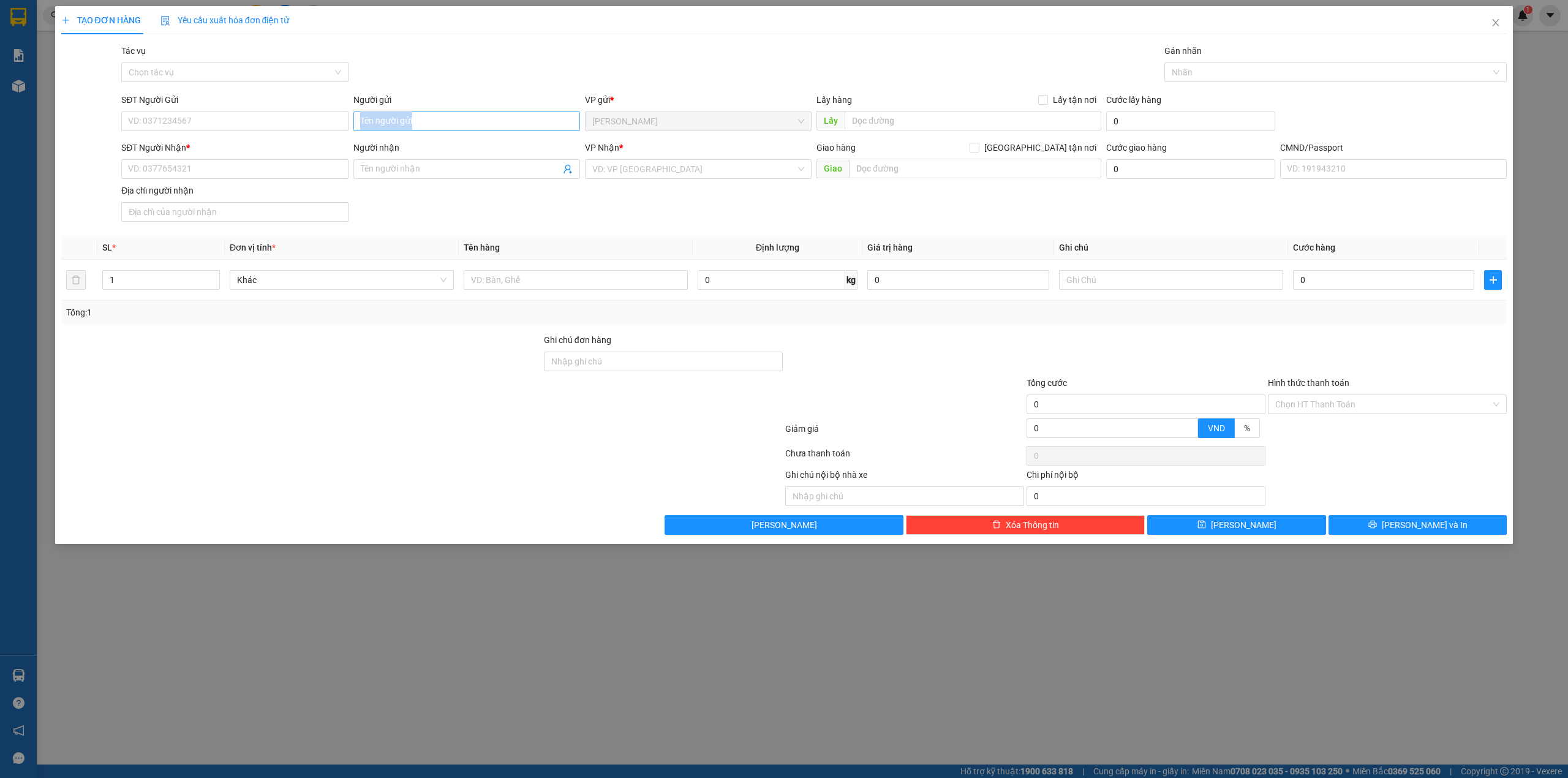
click at [449, 118] on input "Người gửi" at bounding box center [466, 122] width 226 height 20
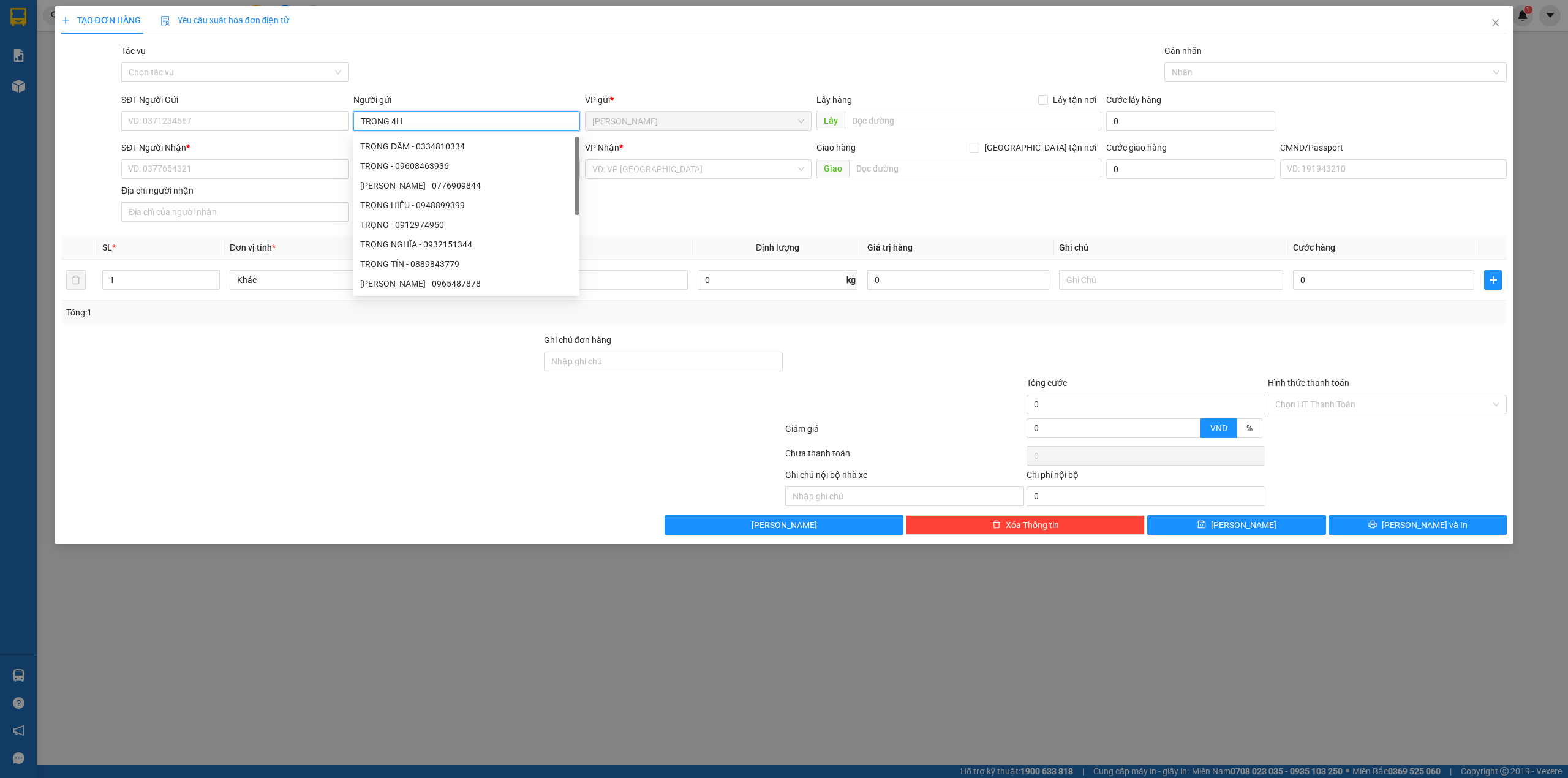
type input "TRỌNG 4H"
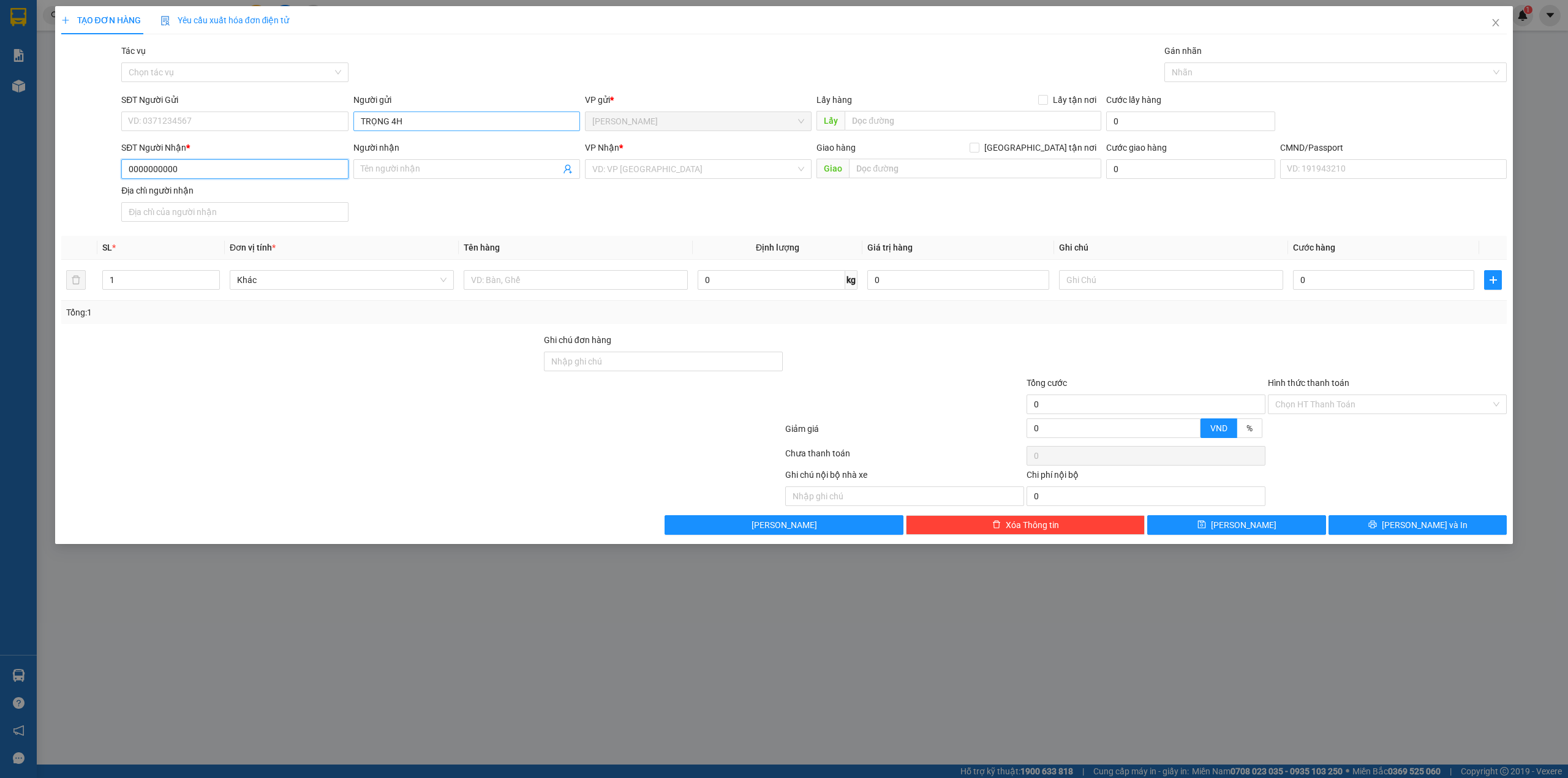
type input "0000000000"
type input "CHỊ [PERSON_NAME]"
click at [601, 251] on div "Bến Tre" at bounding box center [699, 253] width 212 height 14
click at [548, 281] on input "text" at bounding box center [575, 280] width 224 height 20
type input "PHÍ GTN MÃ SG08252239(50K)"
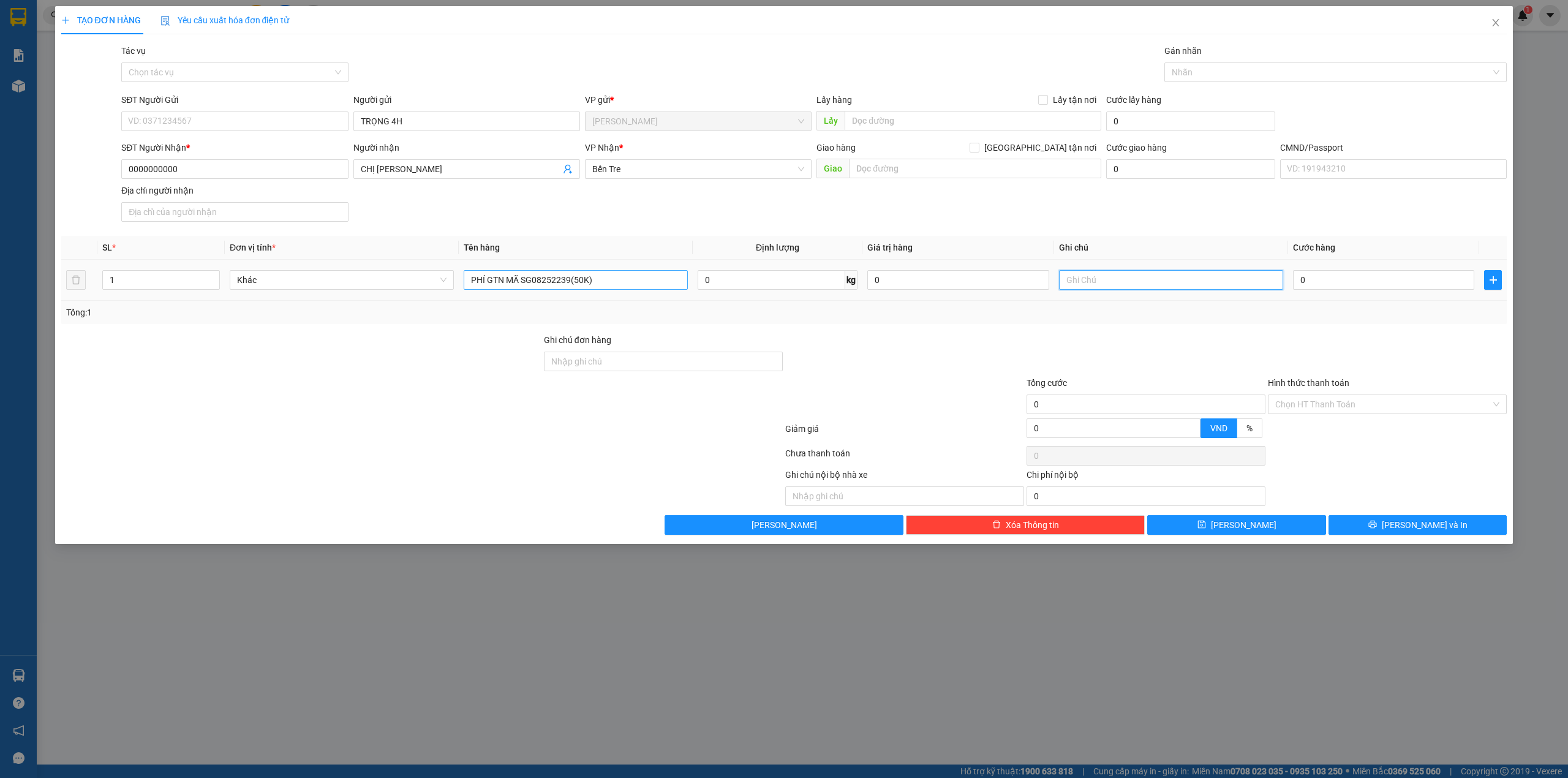
type input "O"
type input "PHÁT"
type input "5"
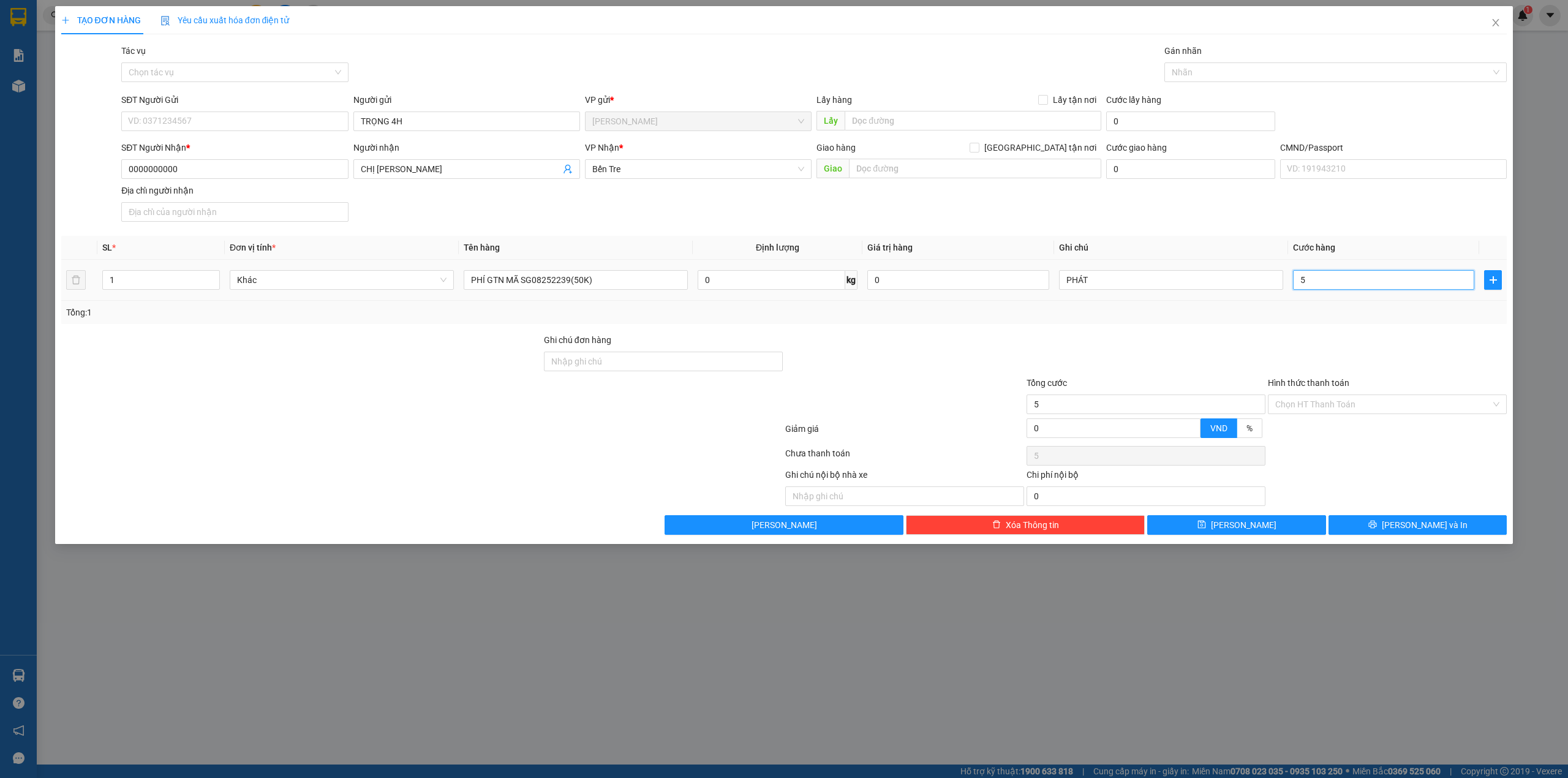
type input "50"
type input "50.000"
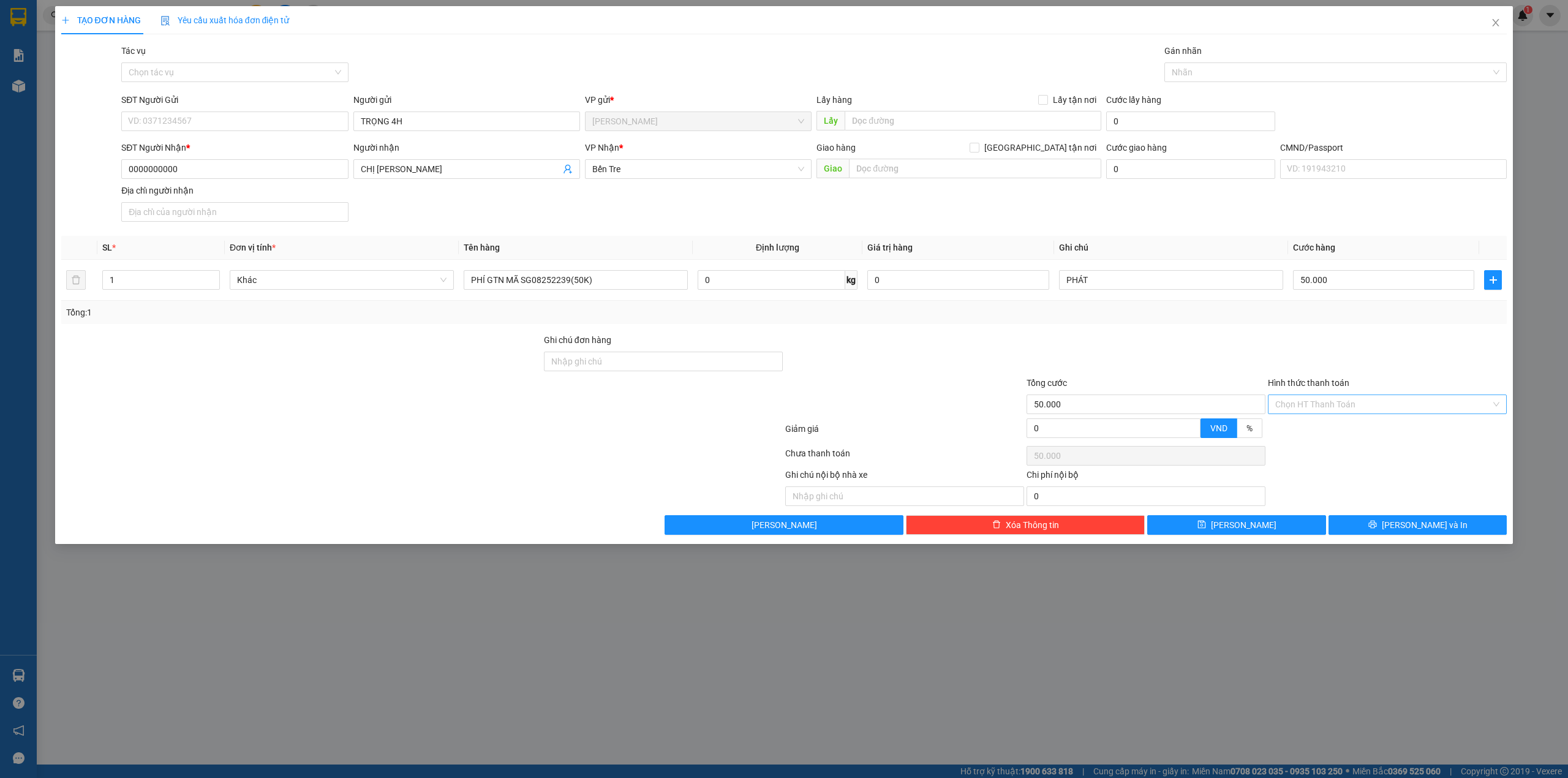
click at [1292, 415] on div "Hình thức thanh toán Chọn HT Thanh Toán" at bounding box center [1387, 398] width 239 height 43
click at [1294, 410] on input "Hình thức thanh toán" at bounding box center [1383, 405] width 216 height 19
click at [1296, 434] on div "Tại văn phòng" at bounding box center [1387, 431] width 224 height 14
type input "0"
click at [1286, 525] on button "Lưu" at bounding box center [1236, 525] width 179 height 20
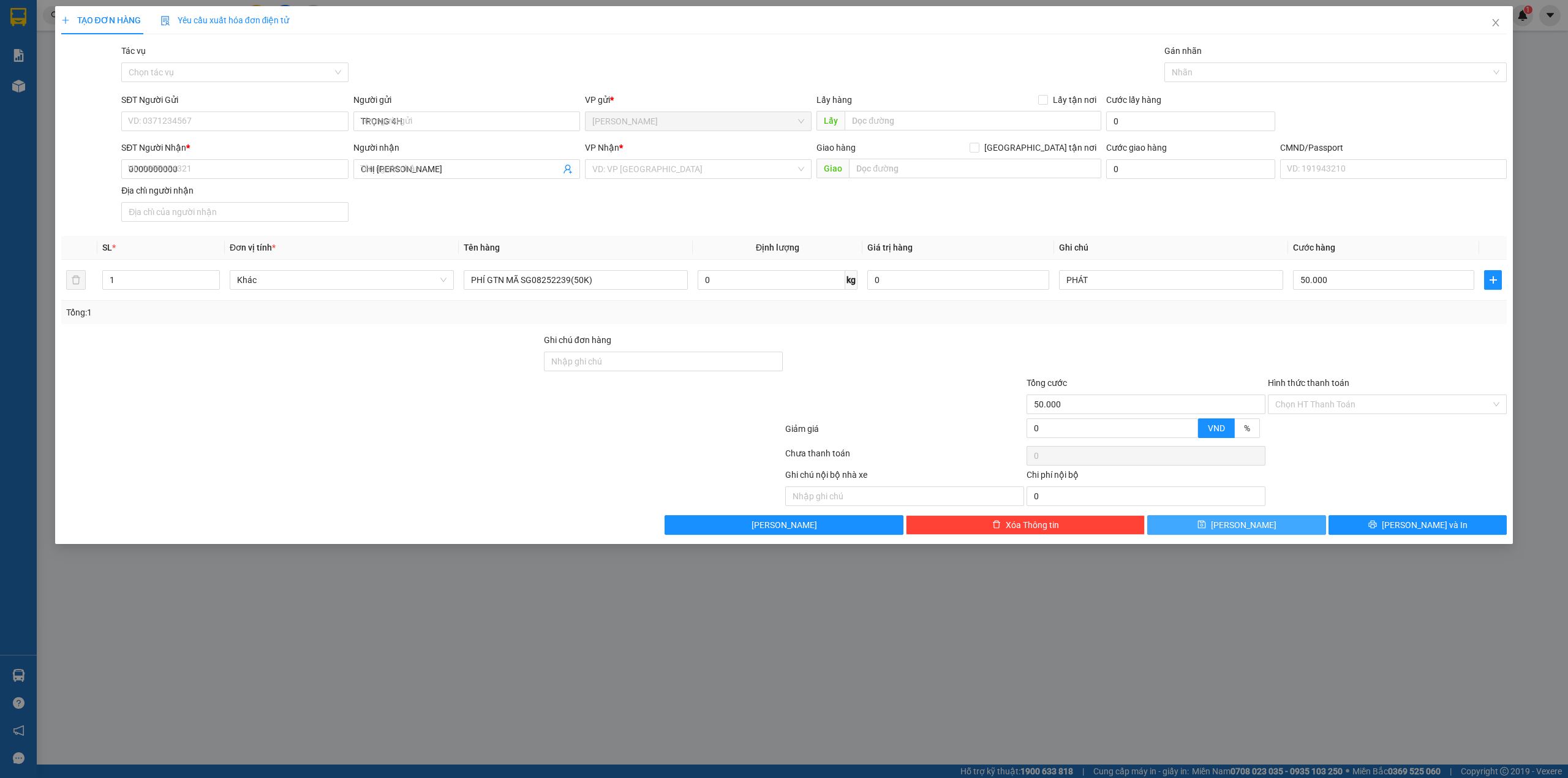
type input "0"
click at [532, 113] on div "Người gửi Tên người gửi" at bounding box center [466, 115] width 226 height 43
click at [530, 115] on input "Người gửi" at bounding box center [466, 122] width 226 height 20
type input "TRỌNG 4H"
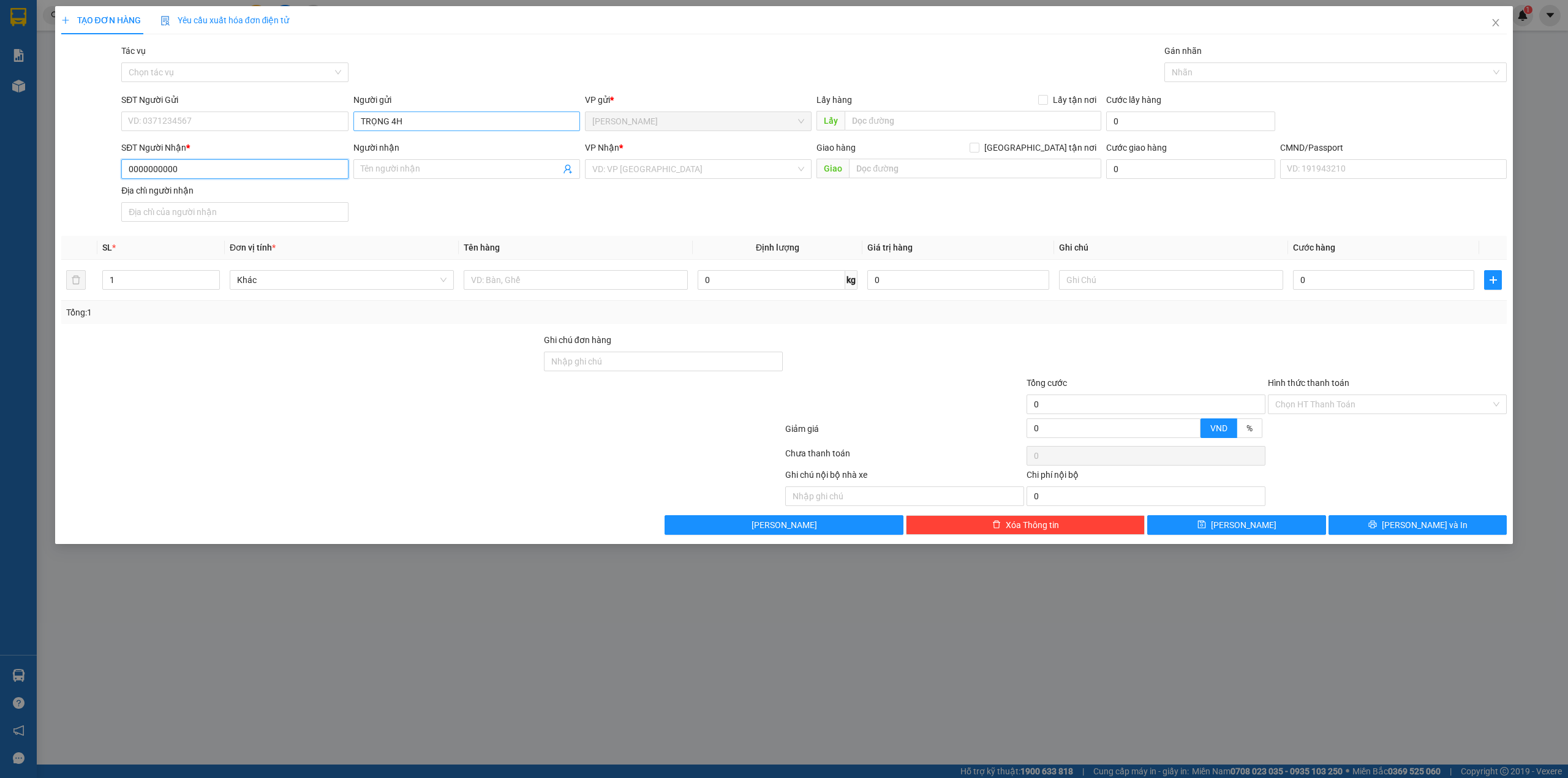
type input "0000000000"
click at [427, 208] on div "CHỊ KIỀU NX - 0000000000" at bounding box center [466, 214] width 212 height 14
type input "CHỊ [PERSON_NAME]"
click at [652, 170] on input "search" at bounding box center [694, 170] width 204 height 19
click at [620, 256] on div "Bến Tre" at bounding box center [699, 253] width 212 height 14
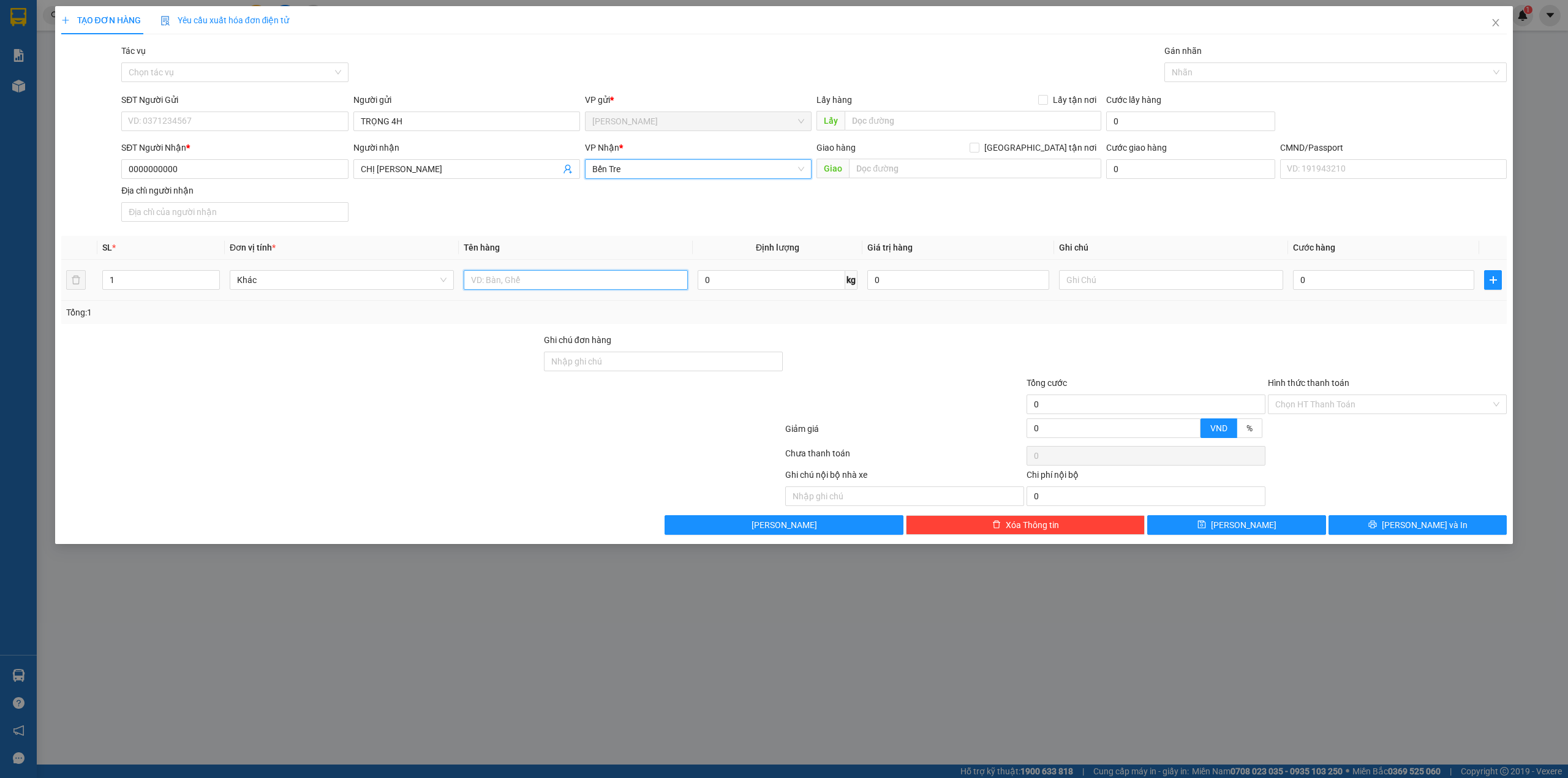
click at [550, 281] on input "text" at bounding box center [575, 280] width 224 height 20
type input "PHÍ GTN MÃ SG08252698(50K)"
type input "TRỌNG"
type input "5"
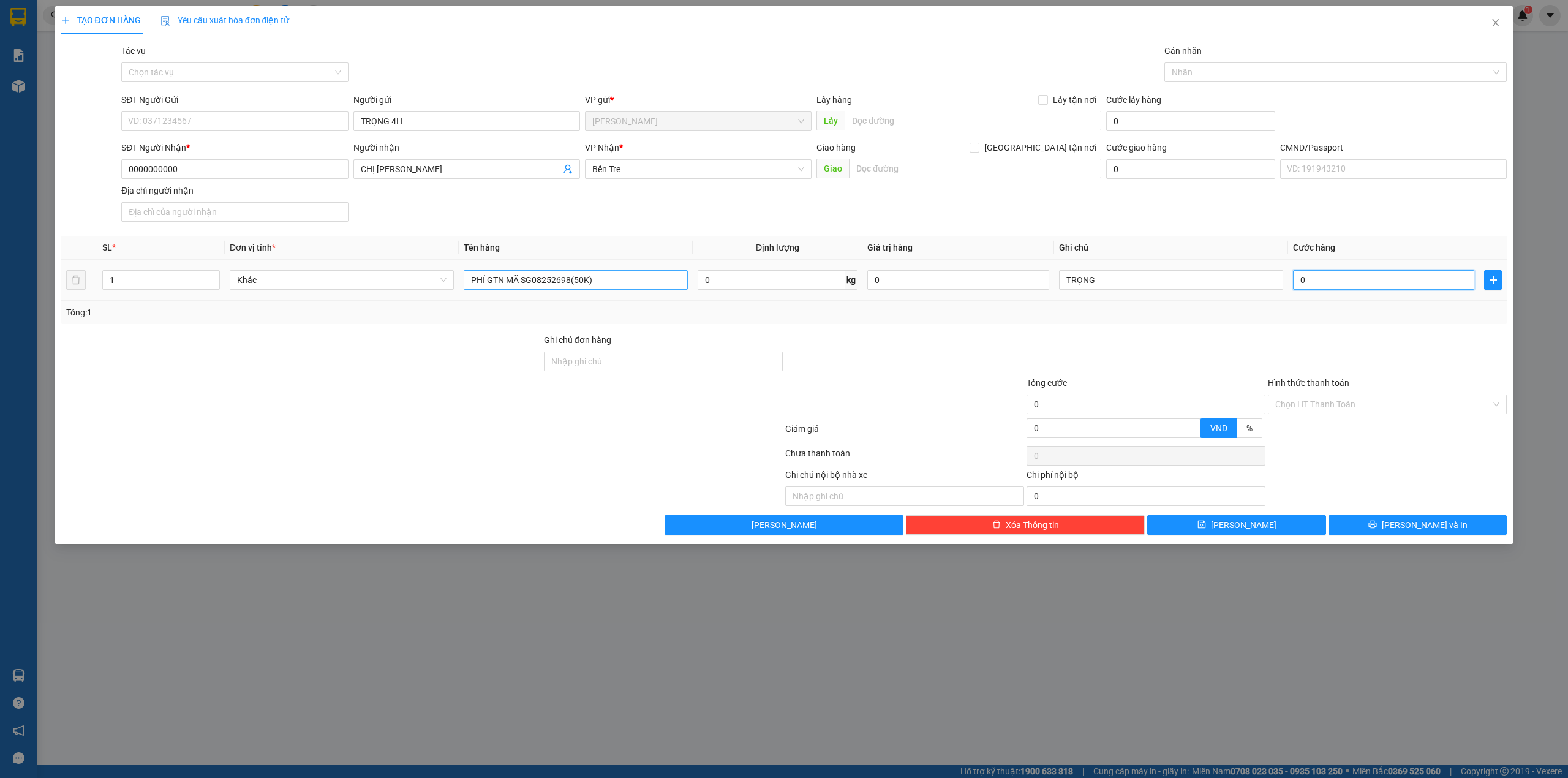
type input "5"
type input "50"
type input "50.000"
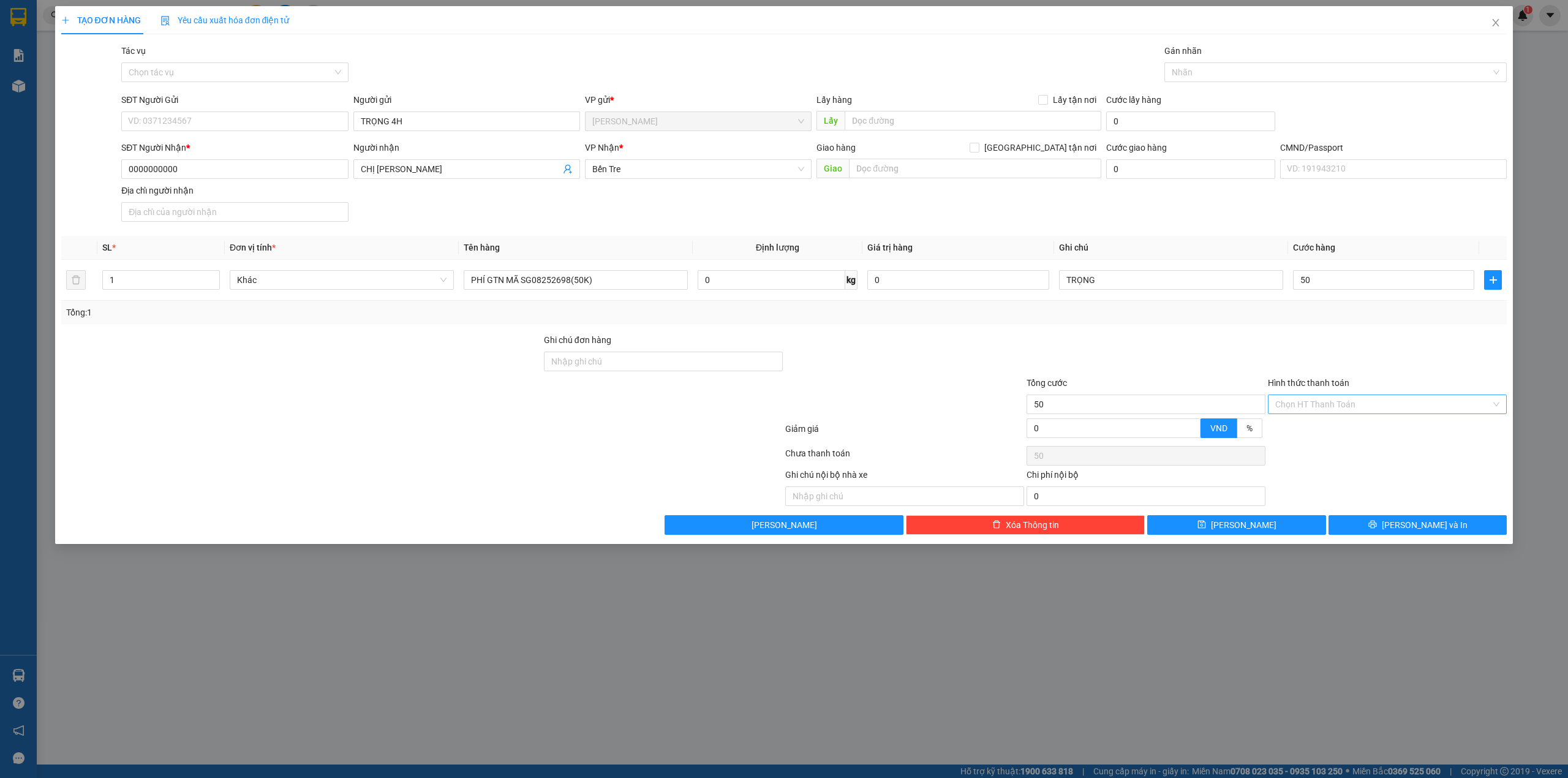
type input "50.000"
click at [1329, 407] on input "Hình thức thanh toán" at bounding box center [1383, 405] width 216 height 19
click at [1312, 425] on div "Tại văn phòng" at bounding box center [1387, 431] width 224 height 14
type input "0"
click at [1384, 535] on button "[PERSON_NAME] và In" at bounding box center [1418, 525] width 179 height 20
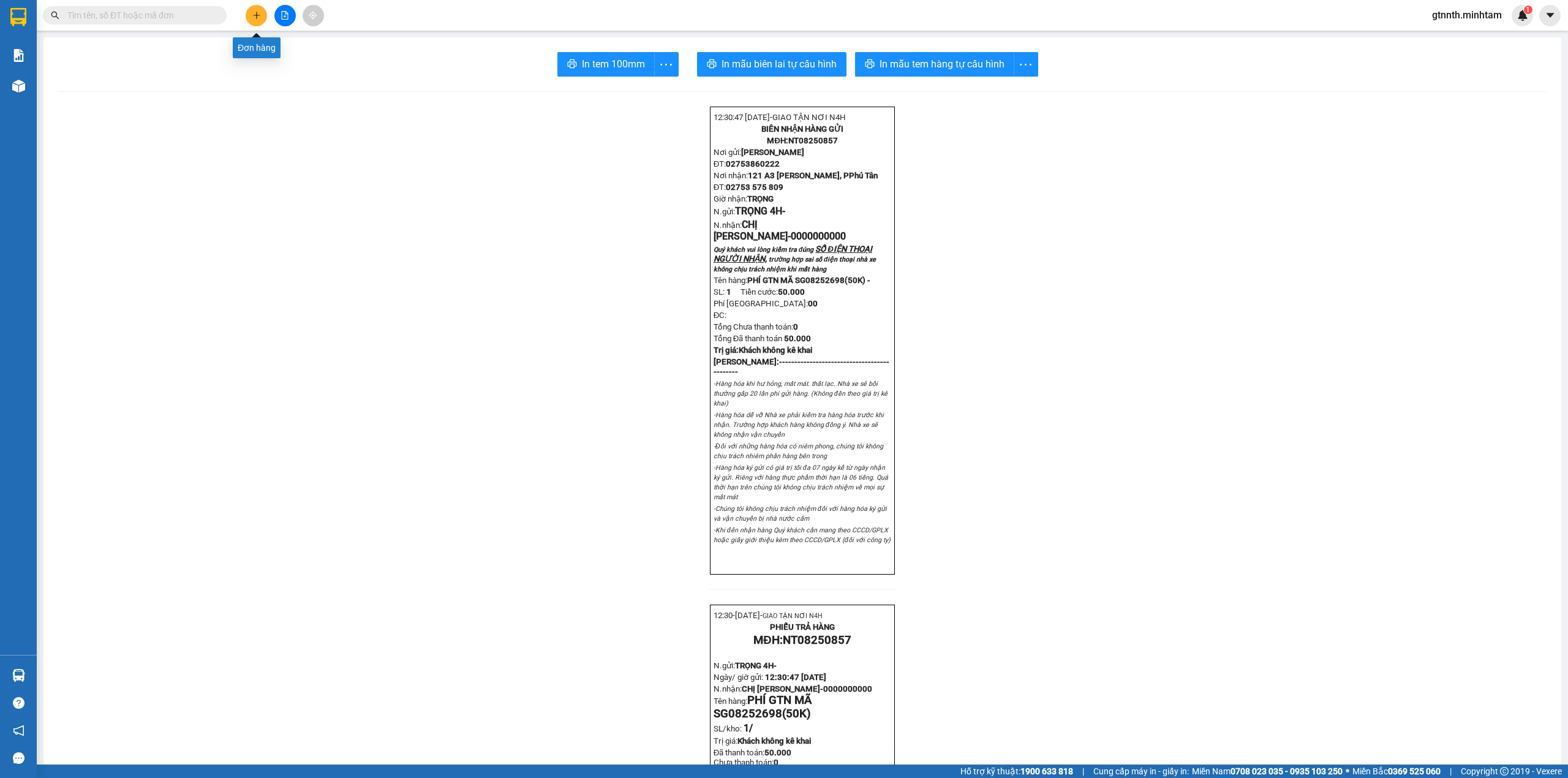
click at [258, 18] on icon "plus" at bounding box center [256, 15] width 9 height 9
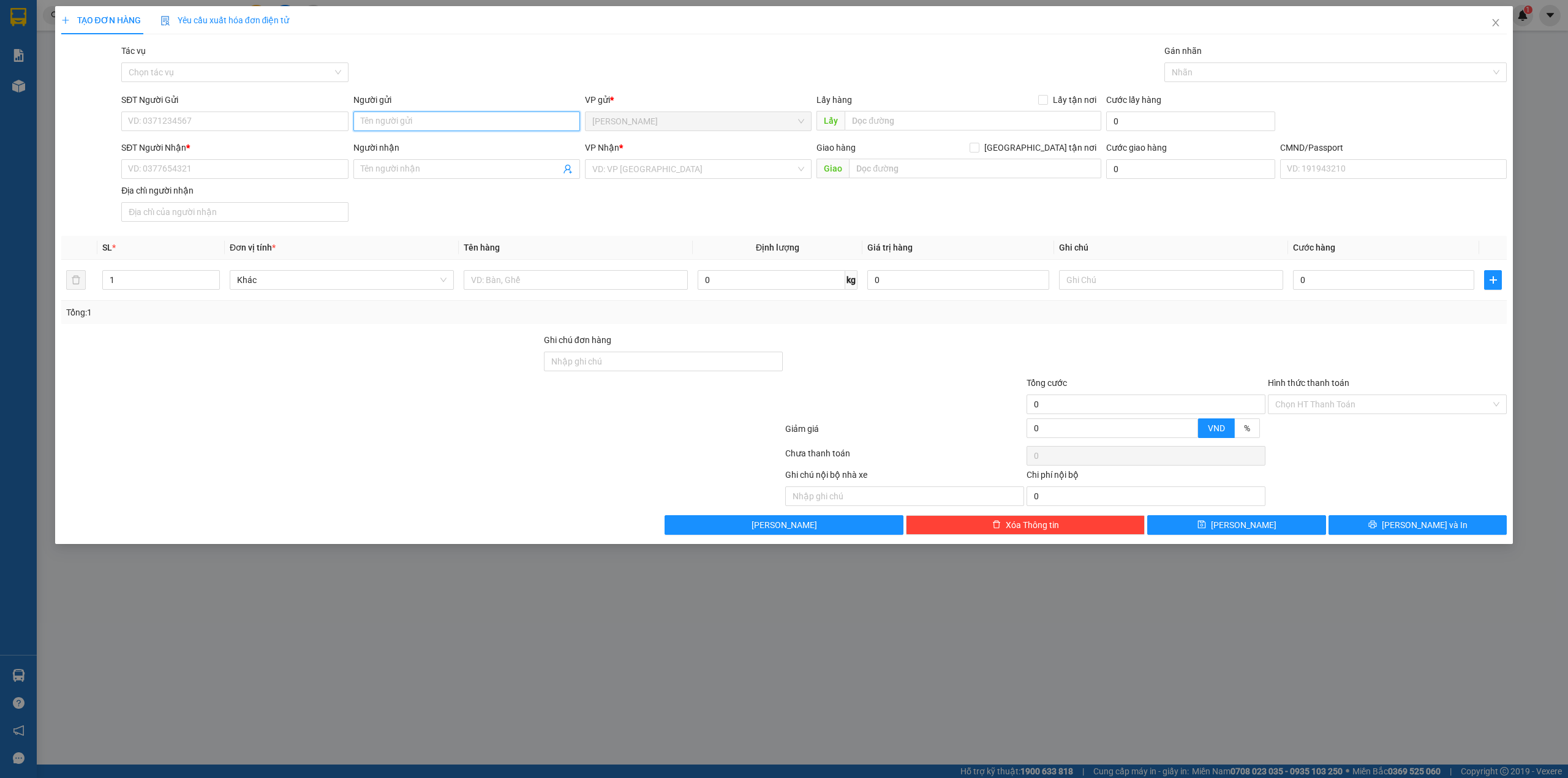
click at [417, 124] on input "Người gửi" at bounding box center [466, 122] width 226 height 20
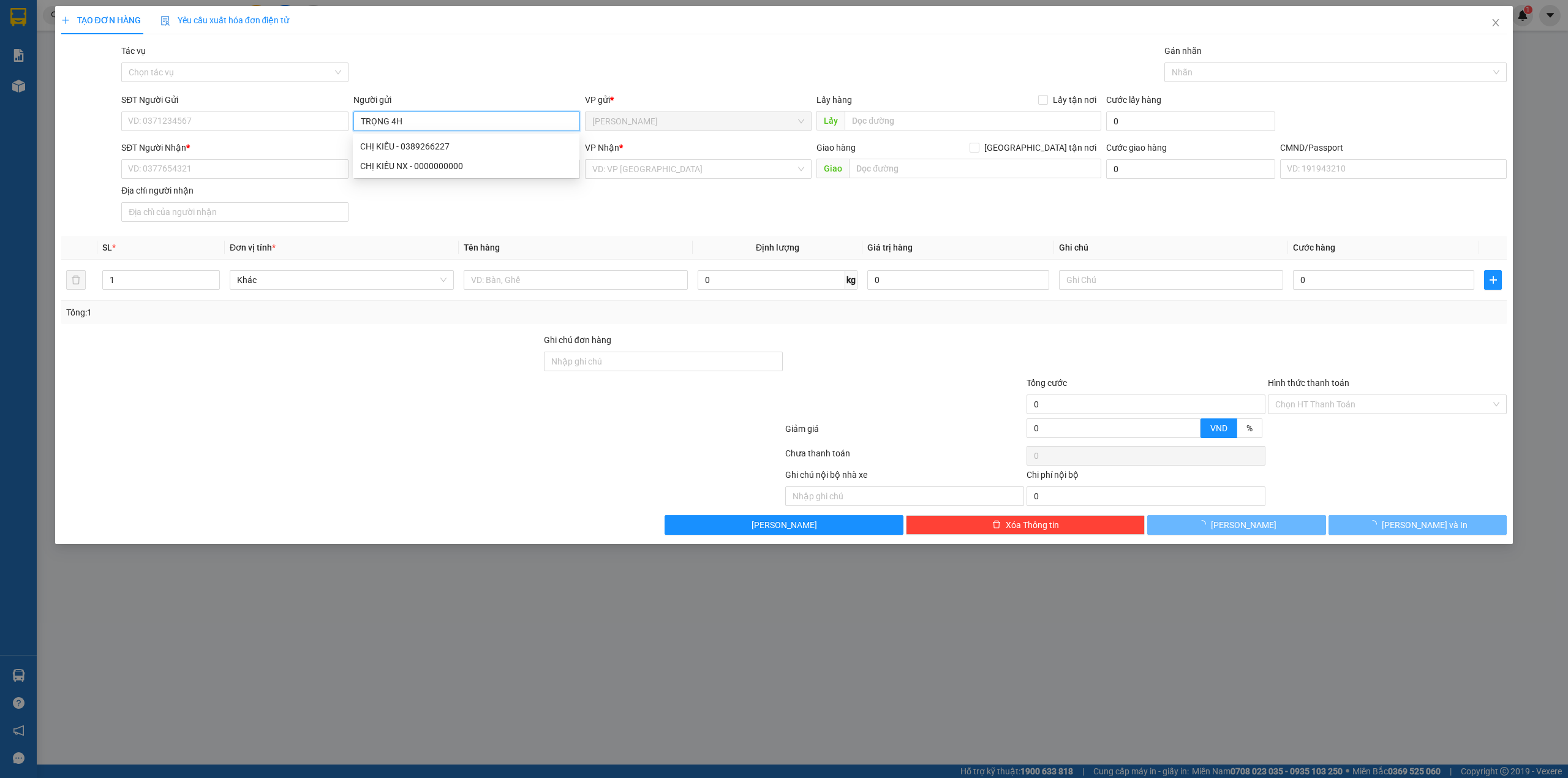
type input "TRỌNG 4H"
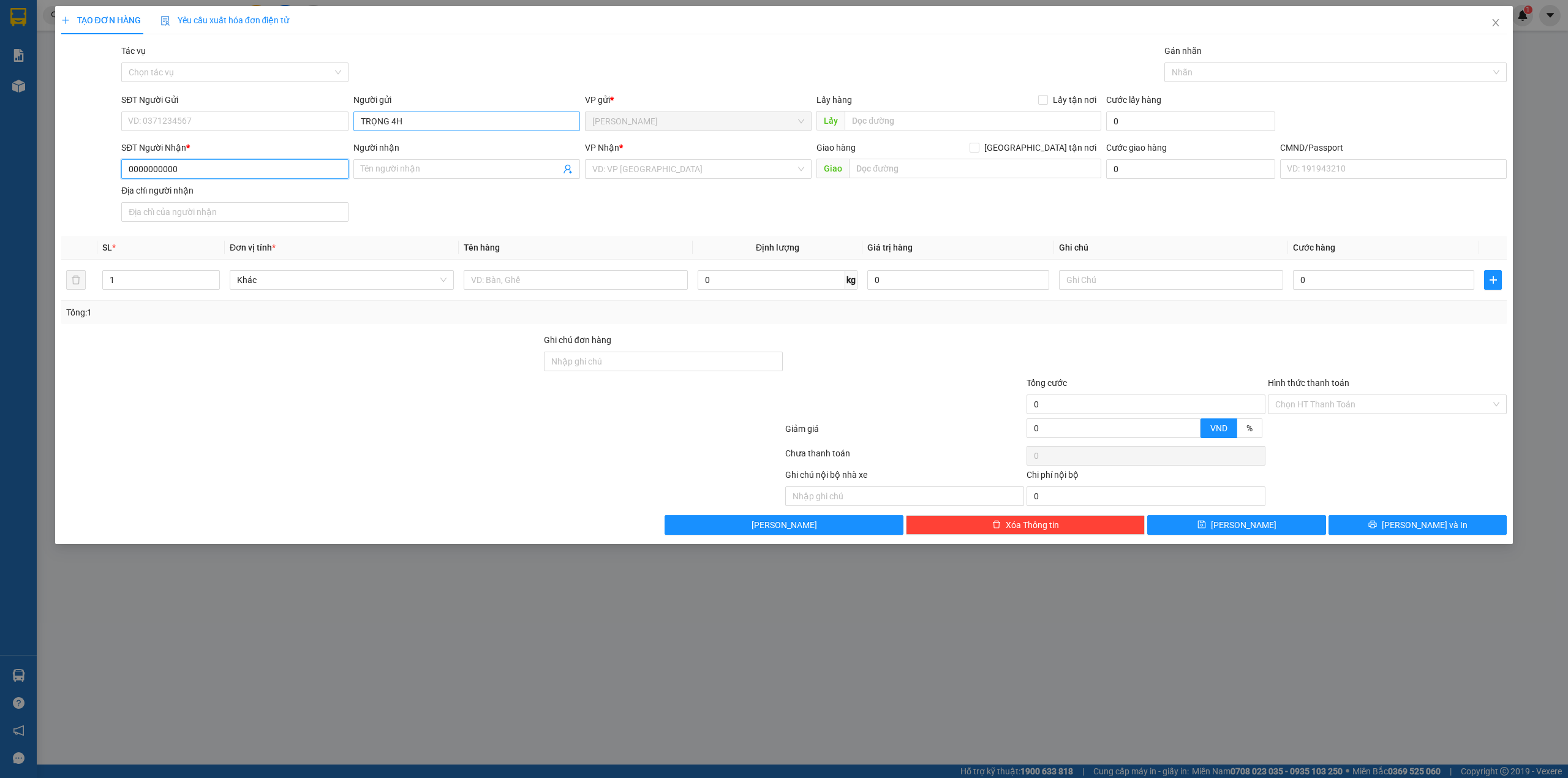
type input "0000000000"
type input "CHỊ [PERSON_NAME]"
click at [598, 256] on div "Bến Tre" at bounding box center [699, 253] width 212 height 14
click at [486, 268] on td at bounding box center [575, 281] width 234 height 41
click at [483, 280] on input "text" at bounding box center [575, 280] width 224 height 20
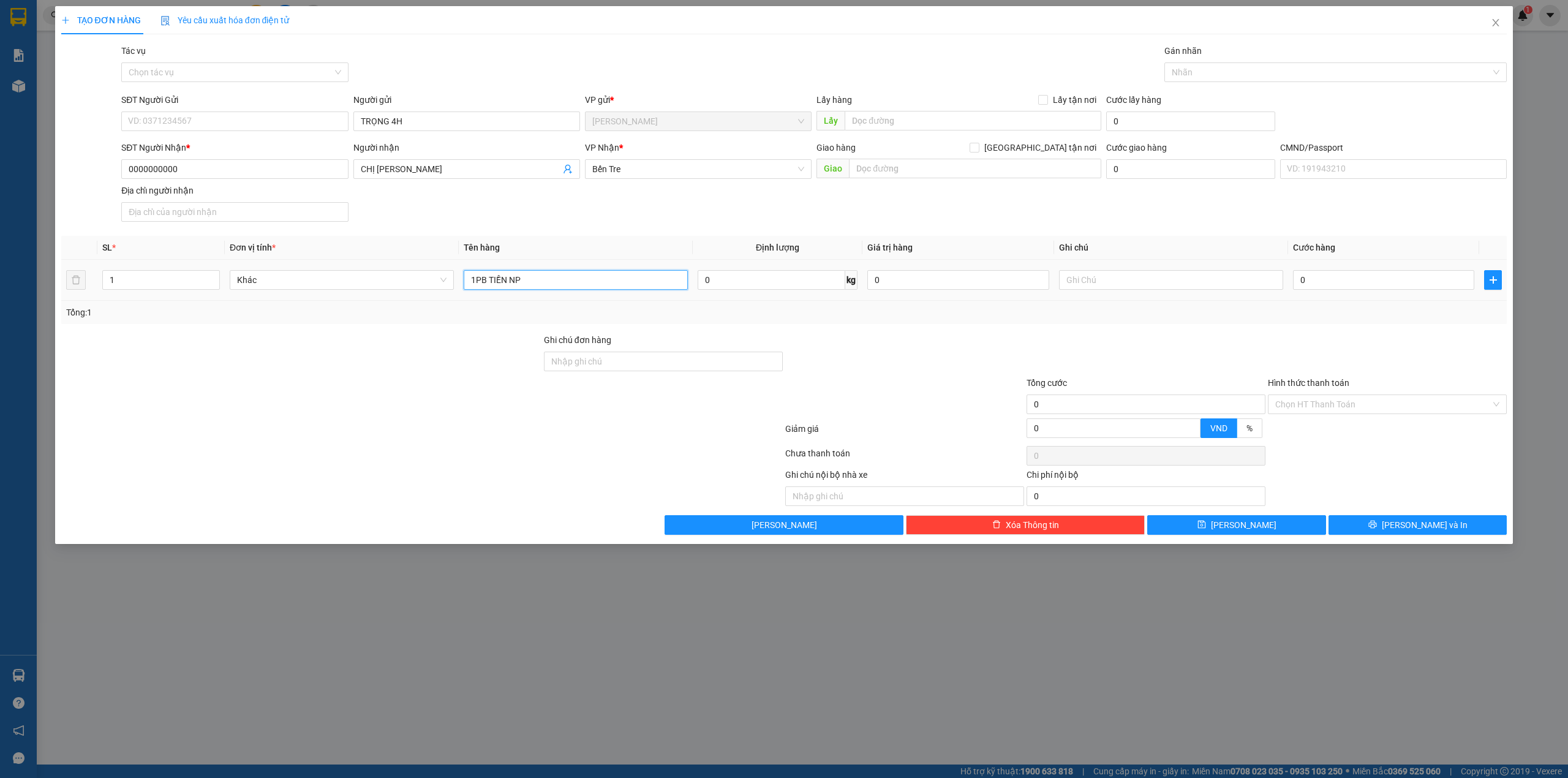
type input "1PB TIỀN NP"
type input "TIỀN GTN NGÀY 12/08/2025"
click at [1285, 405] on input "Hình thức thanh toán" at bounding box center [1383, 405] width 216 height 19
click at [1282, 454] on div "Miễn phí" at bounding box center [1387, 451] width 224 height 14
click at [1181, 83] on div "Gán nhãn Nhãn" at bounding box center [1336, 66] width 343 height 43
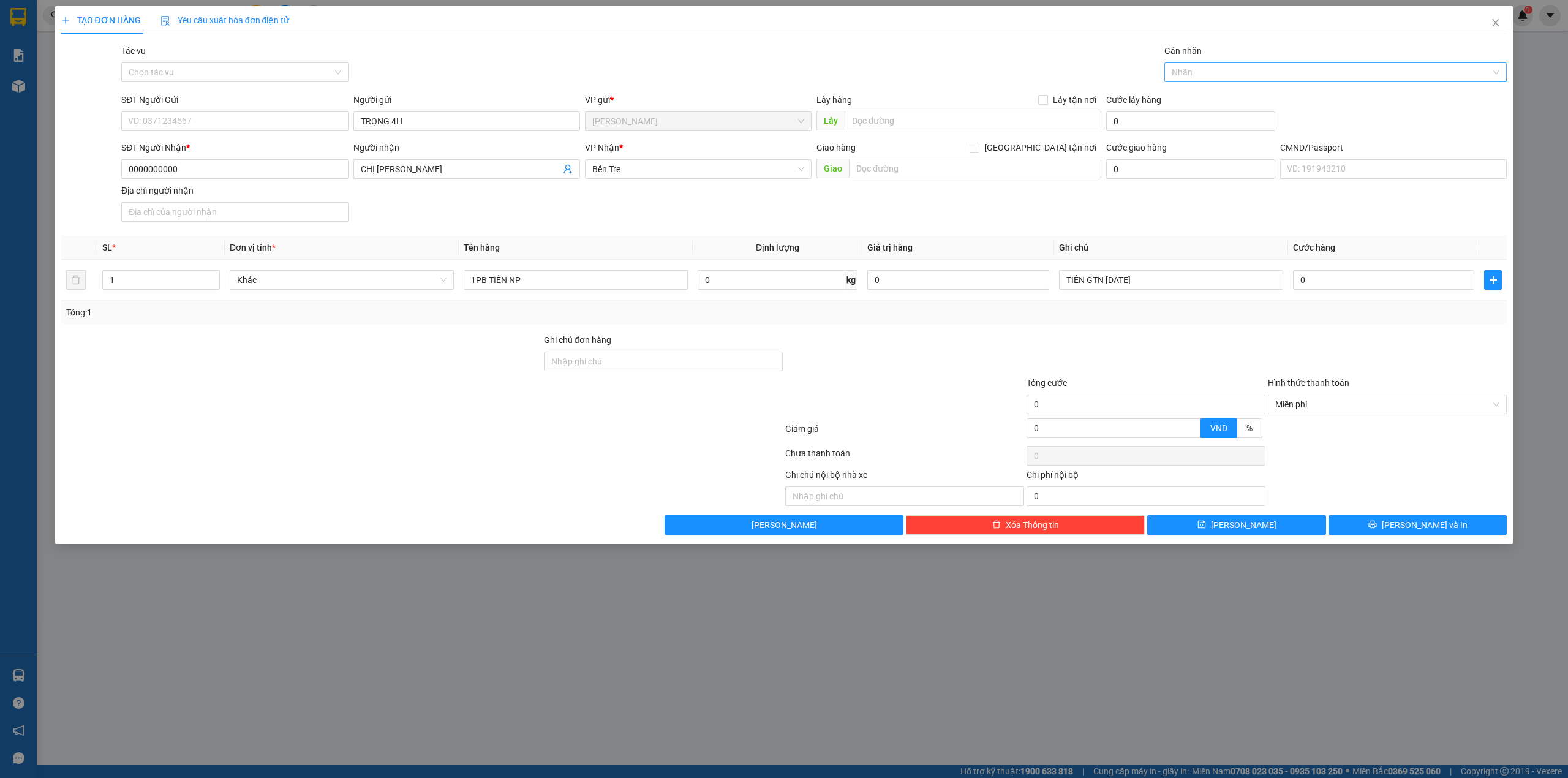
click at [1181, 74] on div at bounding box center [1330, 72] width 325 height 15
click at [1178, 230] on div "KÉT" at bounding box center [1336, 234] width 328 height 14
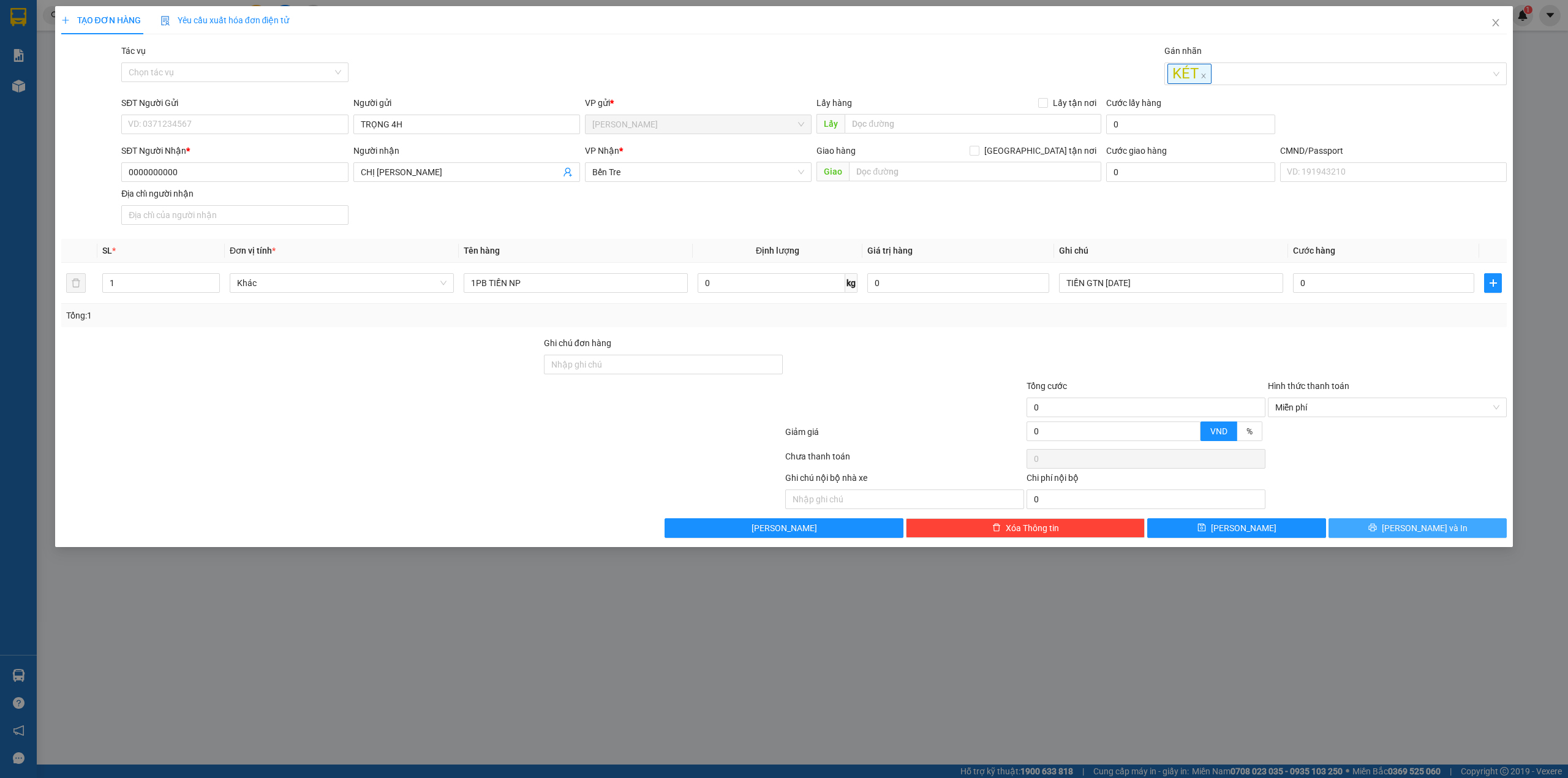
click at [1387, 533] on button "[PERSON_NAME] và In" at bounding box center [1418, 529] width 179 height 20
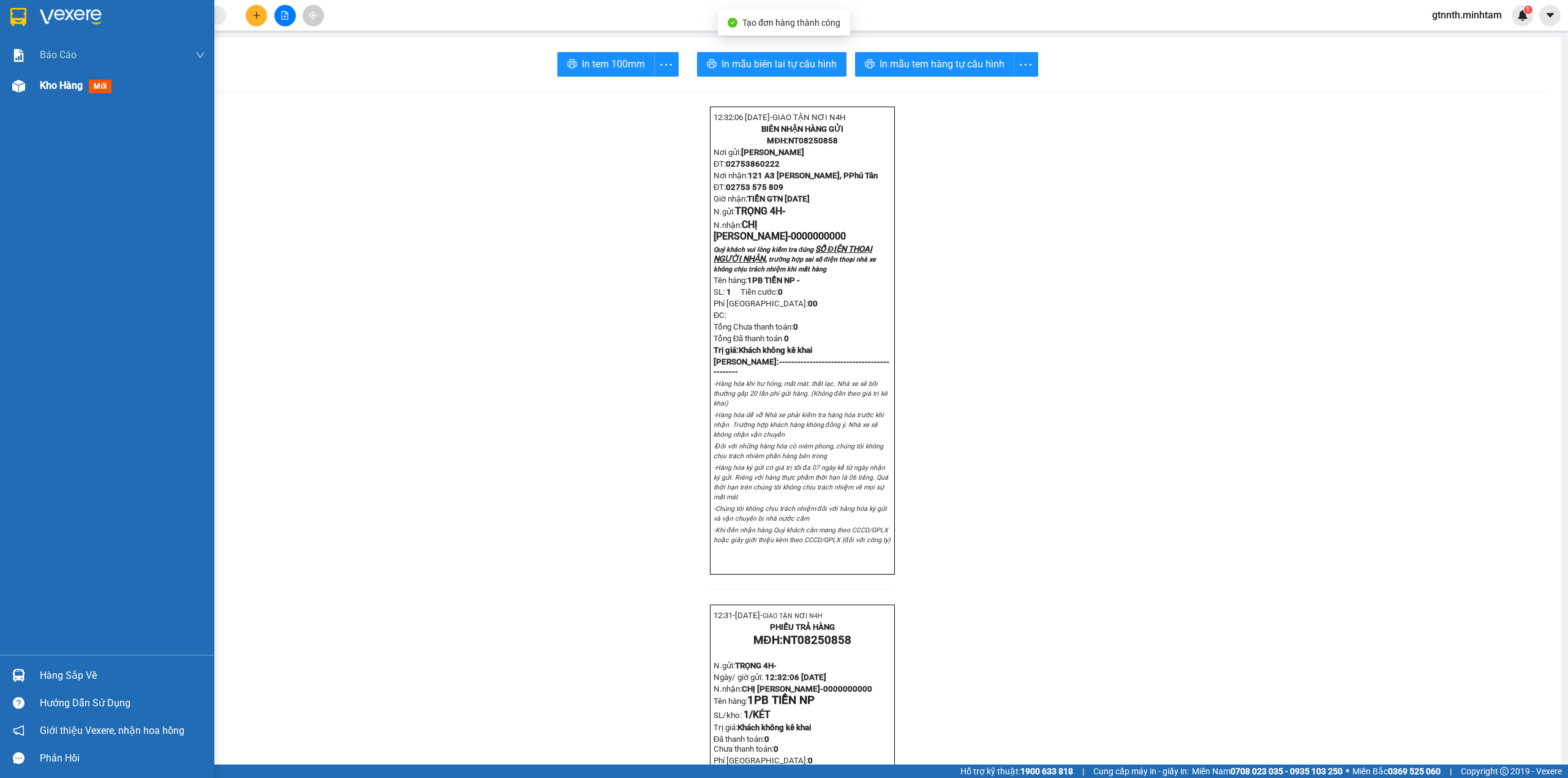
click at [67, 85] on span "Kho hàng" at bounding box center [61, 85] width 43 height 11
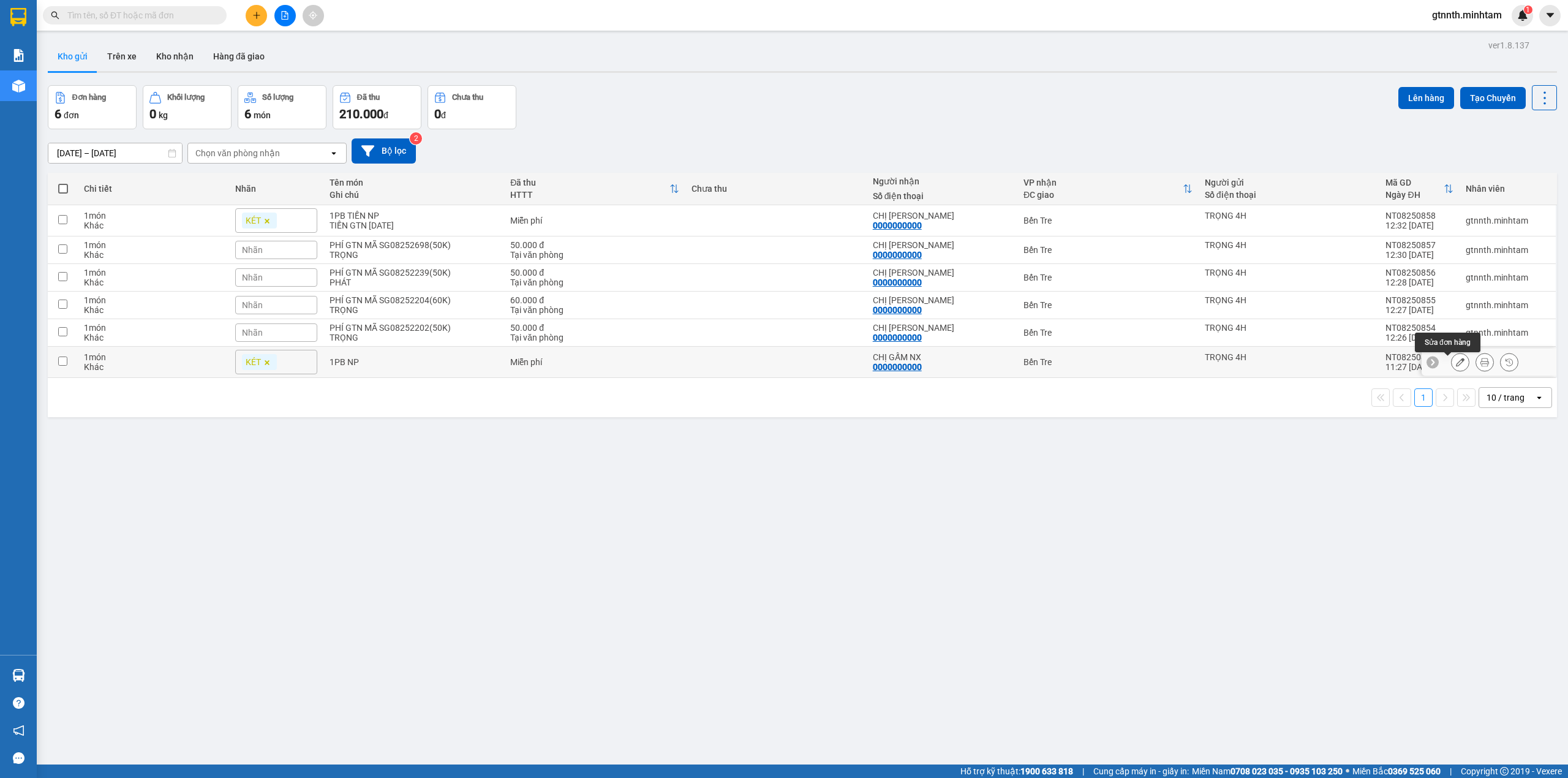
click at [1456, 364] on icon at bounding box center [1460, 362] width 9 height 9
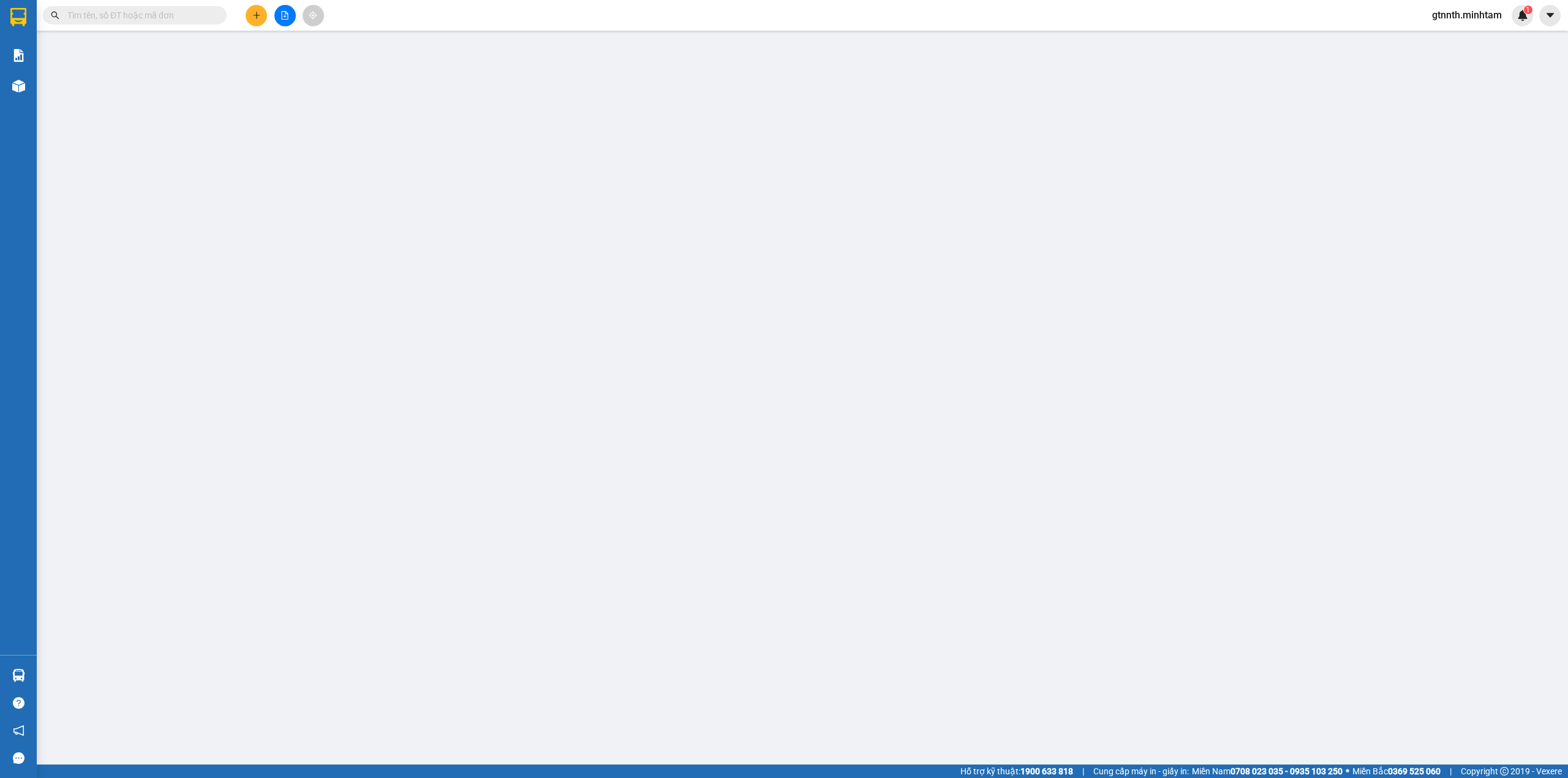
type input "TRỌNG 4H"
type input "0000000000"
type input "CHỊ GẤM NX"
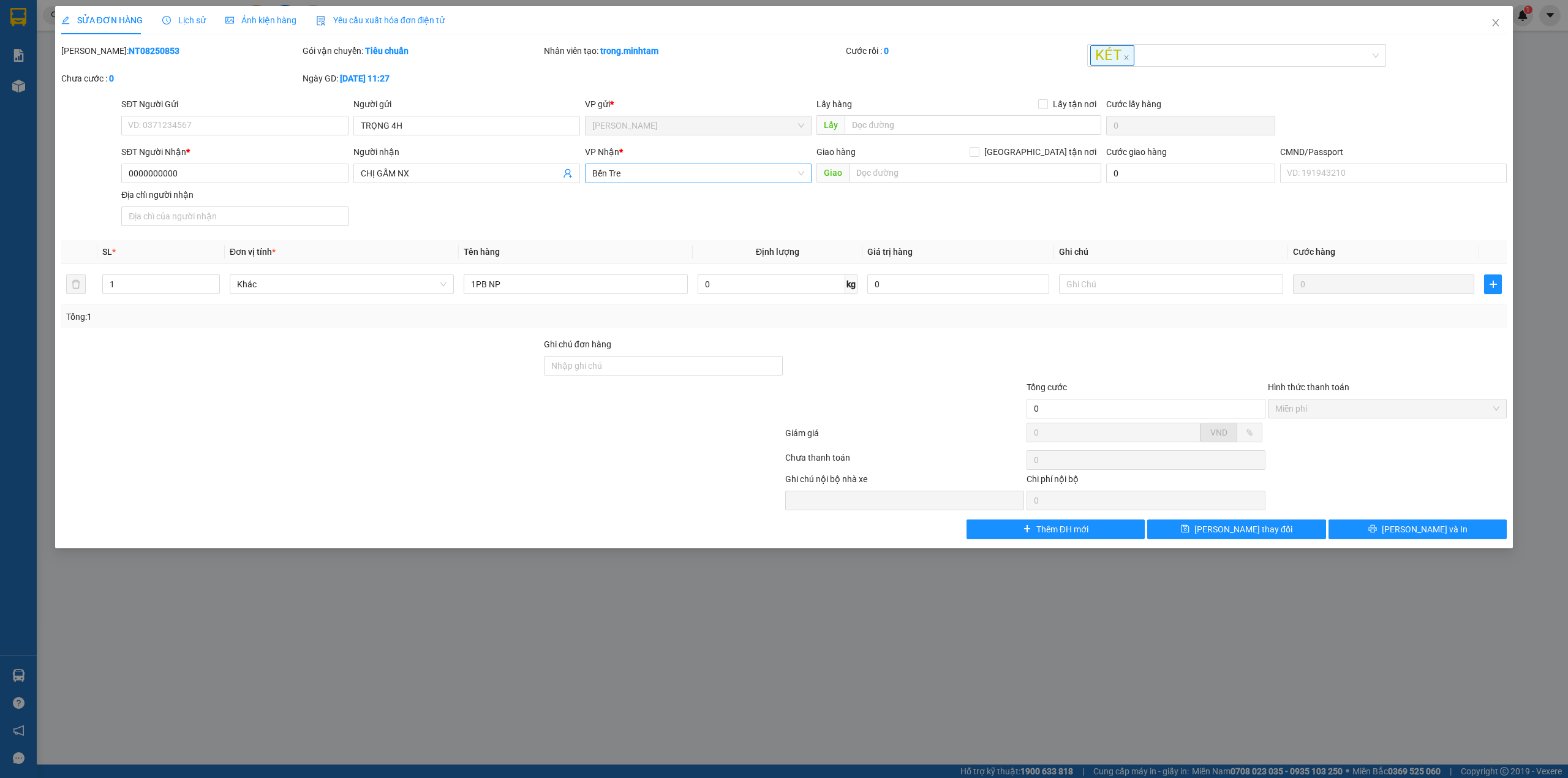
click at [655, 184] on div "VP Nhận * Bến Tre" at bounding box center [698, 167] width 226 height 43
click at [655, 182] on span "Bến Tre" at bounding box center [699, 174] width 212 height 19
click at [636, 207] on div "[PERSON_NAME]" at bounding box center [698, 199] width 226 height 20
click at [1171, 537] on button "[PERSON_NAME] thay đổi" at bounding box center [1236, 529] width 179 height 20
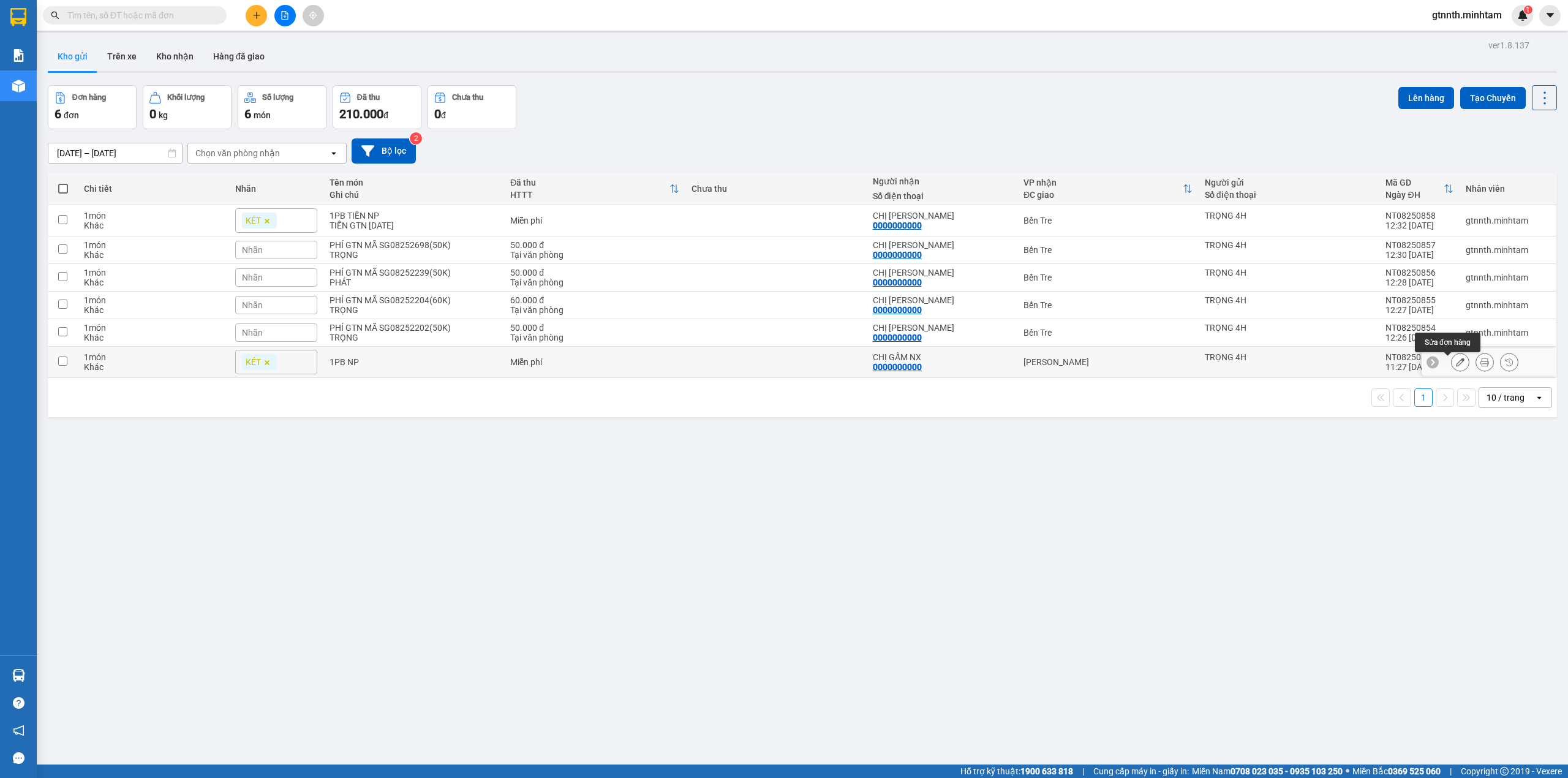
click at [1456, 361] on icon at bounding box center [1460, 362] width 9 height 9
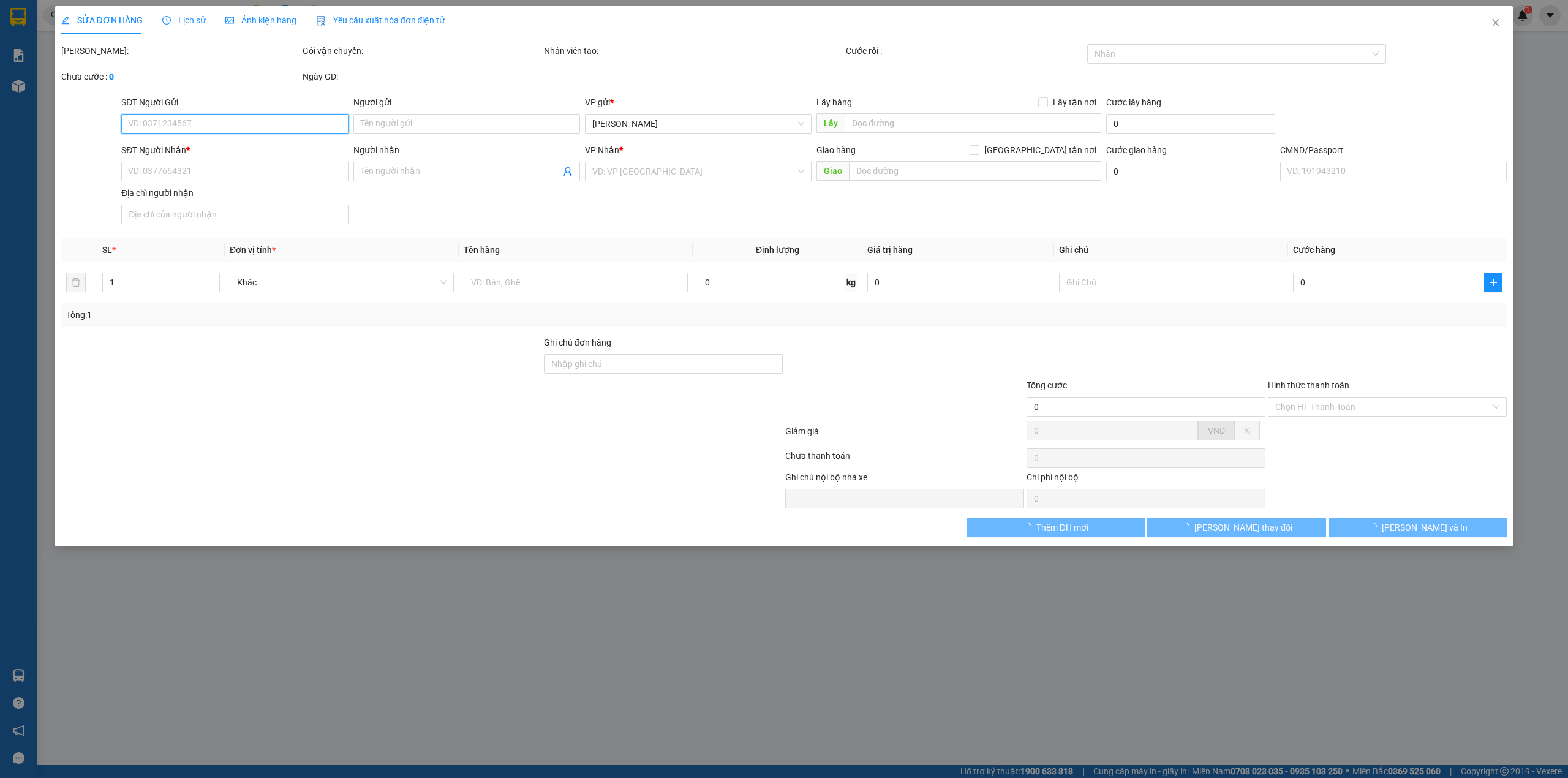
type input "TRỌNG 4H"
type input "0000000000"
type input "CHỊ GẤM NX"
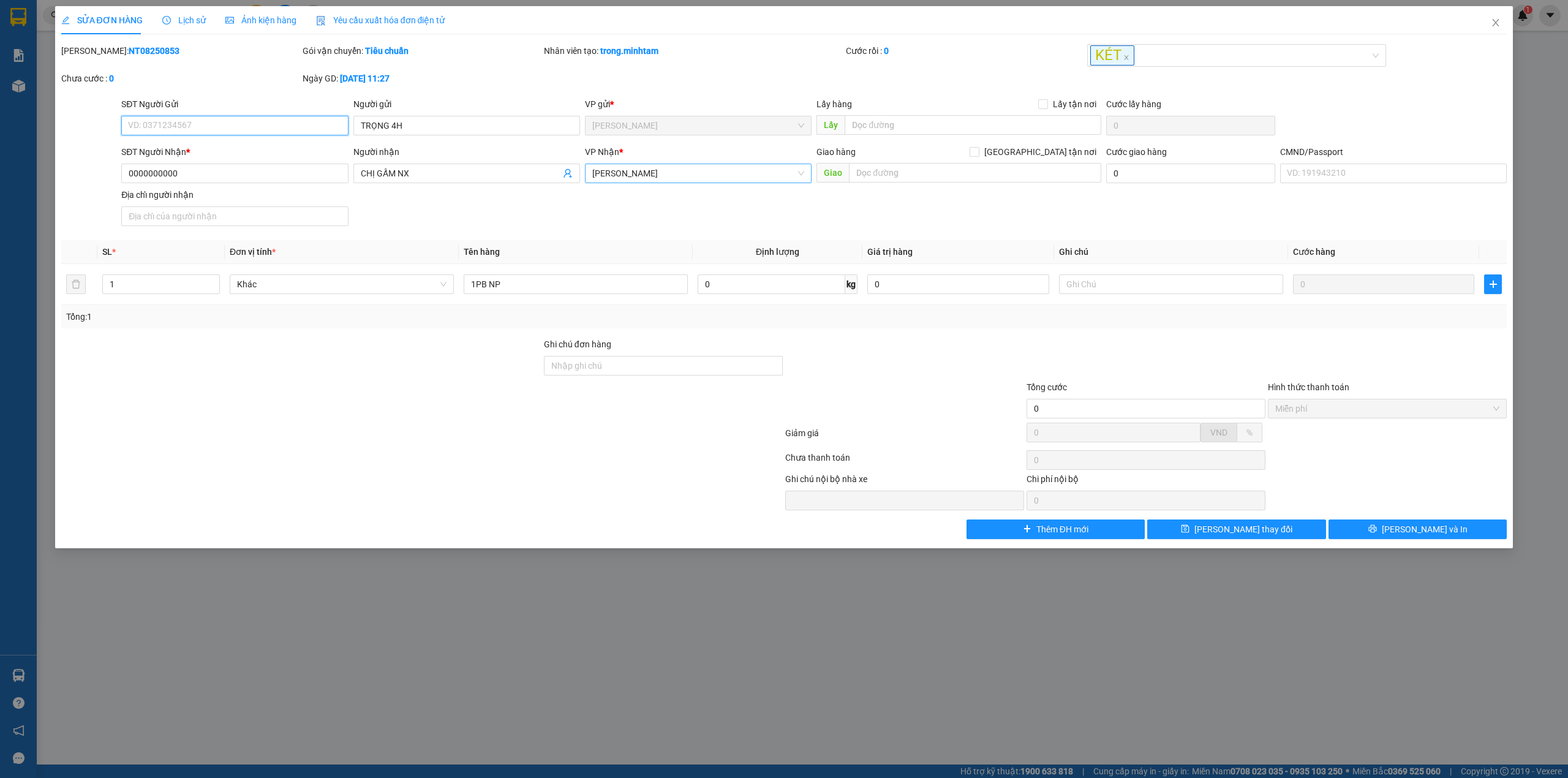
click at [679, 175] on span "[PERSON_NAME]" at bounding box center [699, 174] width 212 height 19
click at [608, 249] on div "Bến Tre" at bounding box center [698, 258] width 226 height 20
click at [1204, 536] on button "[PERSON_NAME] thay đổi" at bounding box center [1236, 529] width 179 height 20
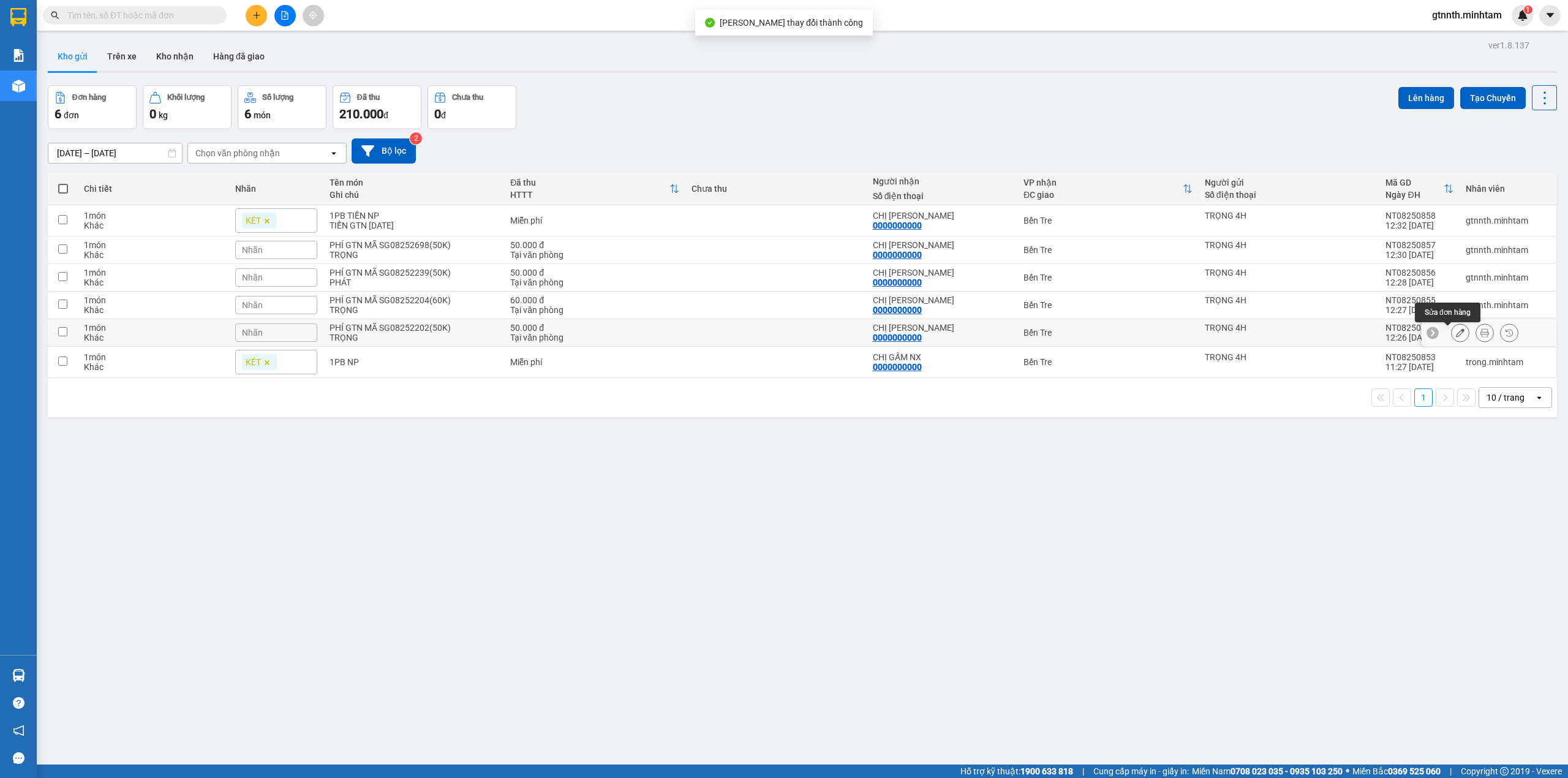
click at [1452, 340] on button at bounding box center [1460, 333] width 17 height 21
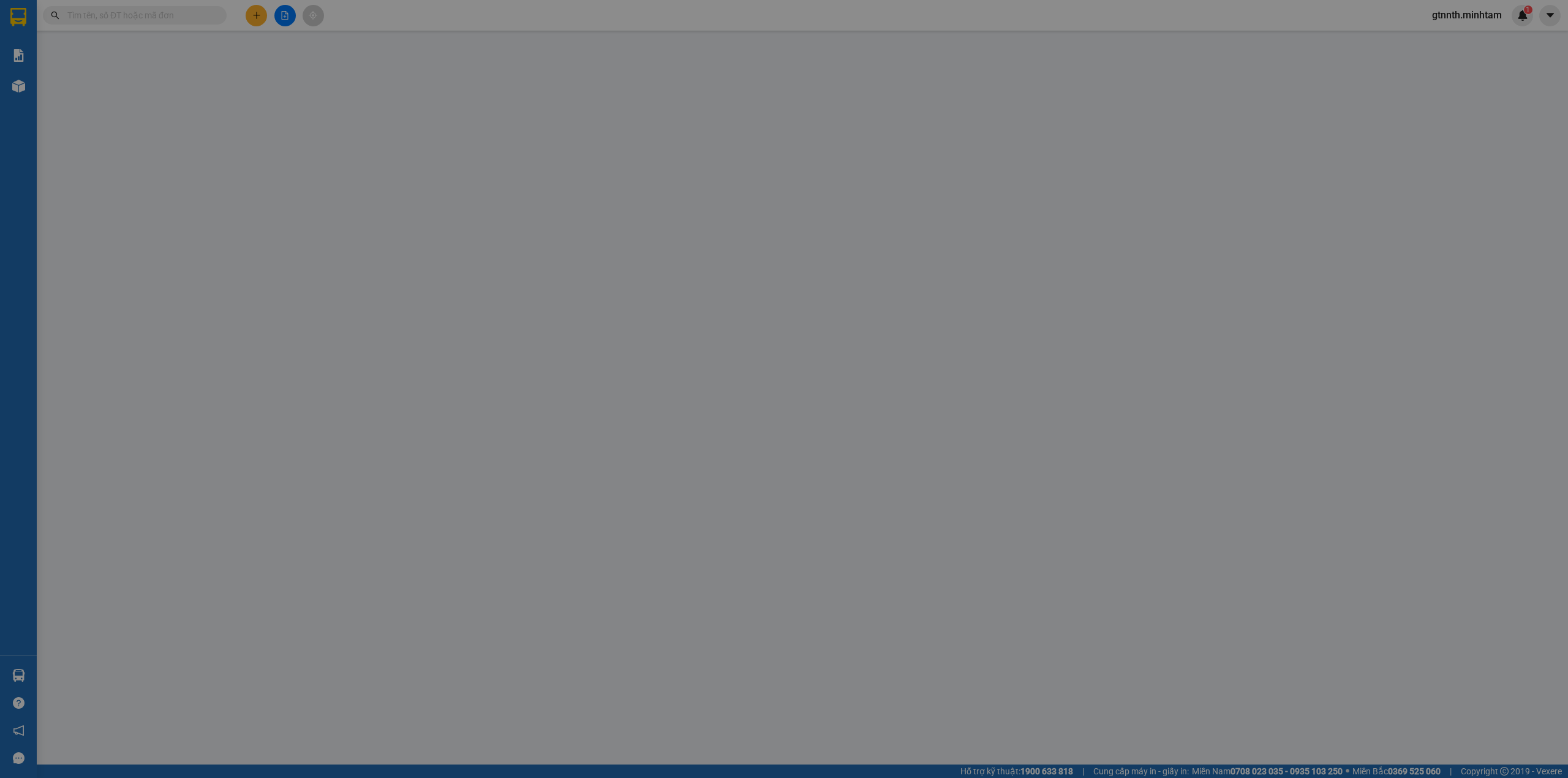
type input "TRỌNG 4H"
type input "0000000000"
type input "CHỊ [PERSON_NAME]"
type input "50.000"
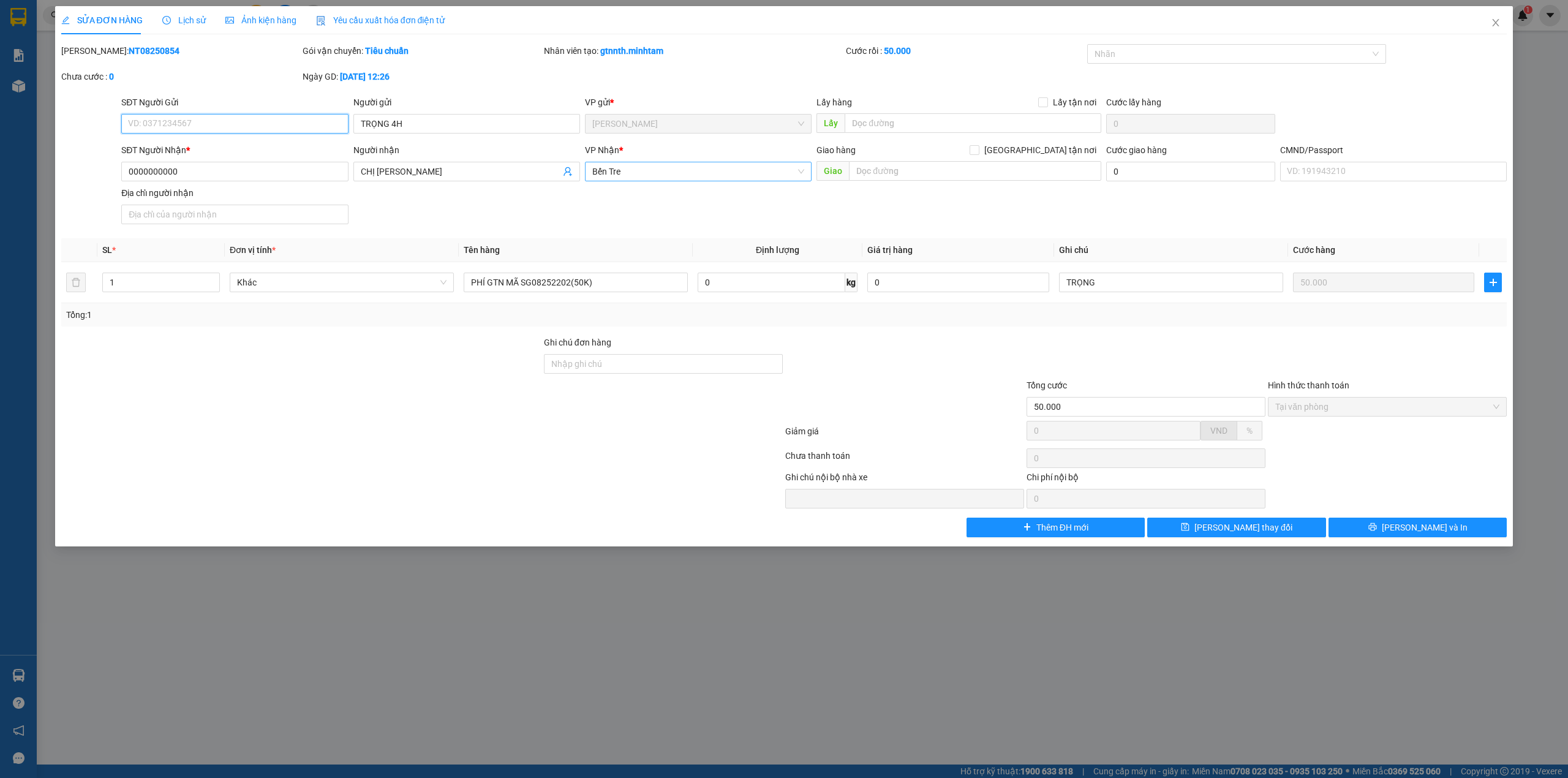
click at [633, 165] on span "Bến Tre" at bounding box center [699, 172] width 212 height 19
drag, startPoint x: 624, startPoint y: 190, endPoint x: 1079, endPoint y: 432, distance: 515.4
click at [625, 190] on div "[PERSON_NAME]" at bounding box center [699, 197] width 212 height 14
click at [1243, 524] on span "[PERSON_NAME] thay đổi" at bounding box center [1243, 527] width 98 height 14
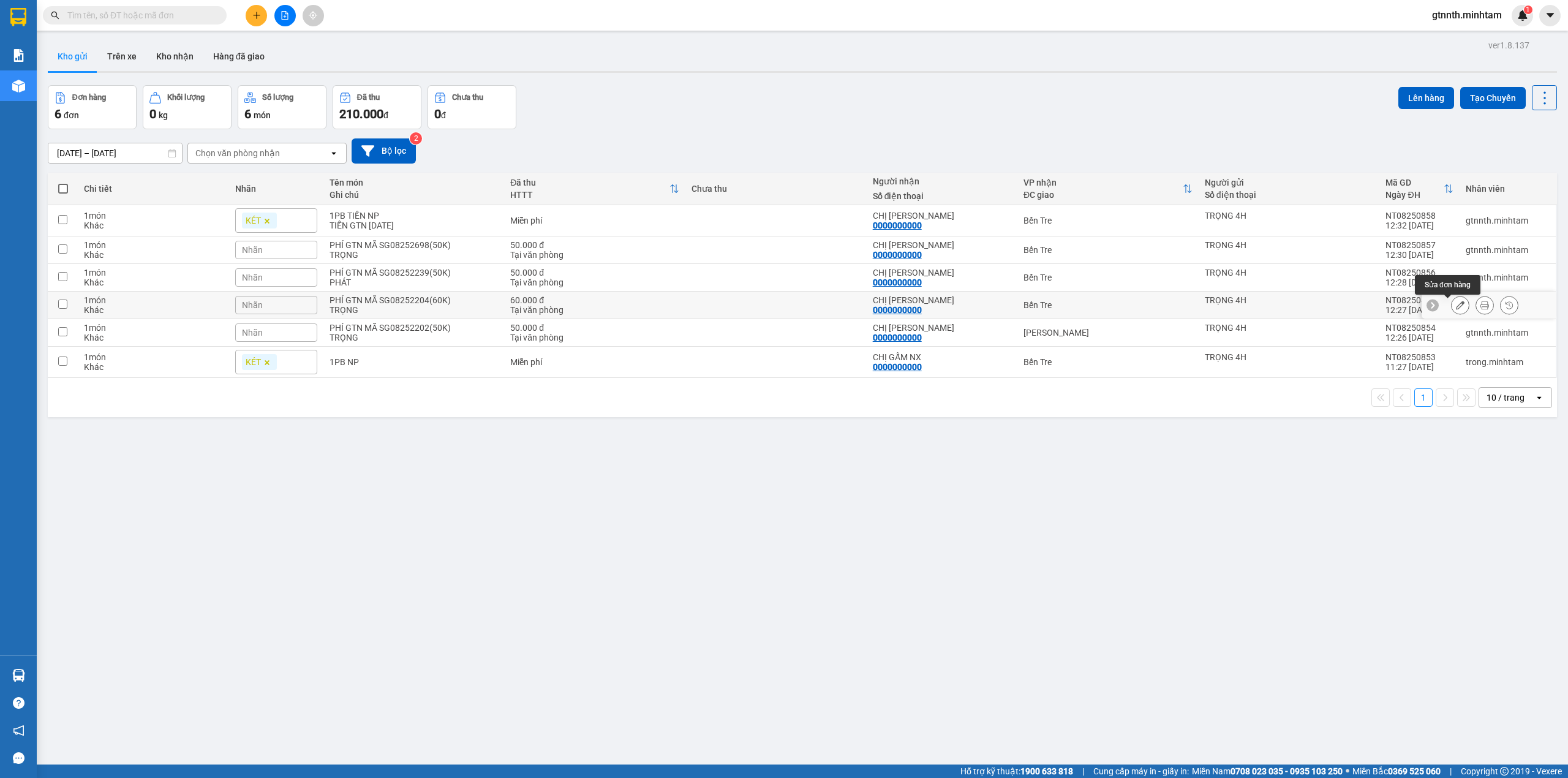
click at [1453, 309] on button at bounding box center [1460, 306] width 17 height 21
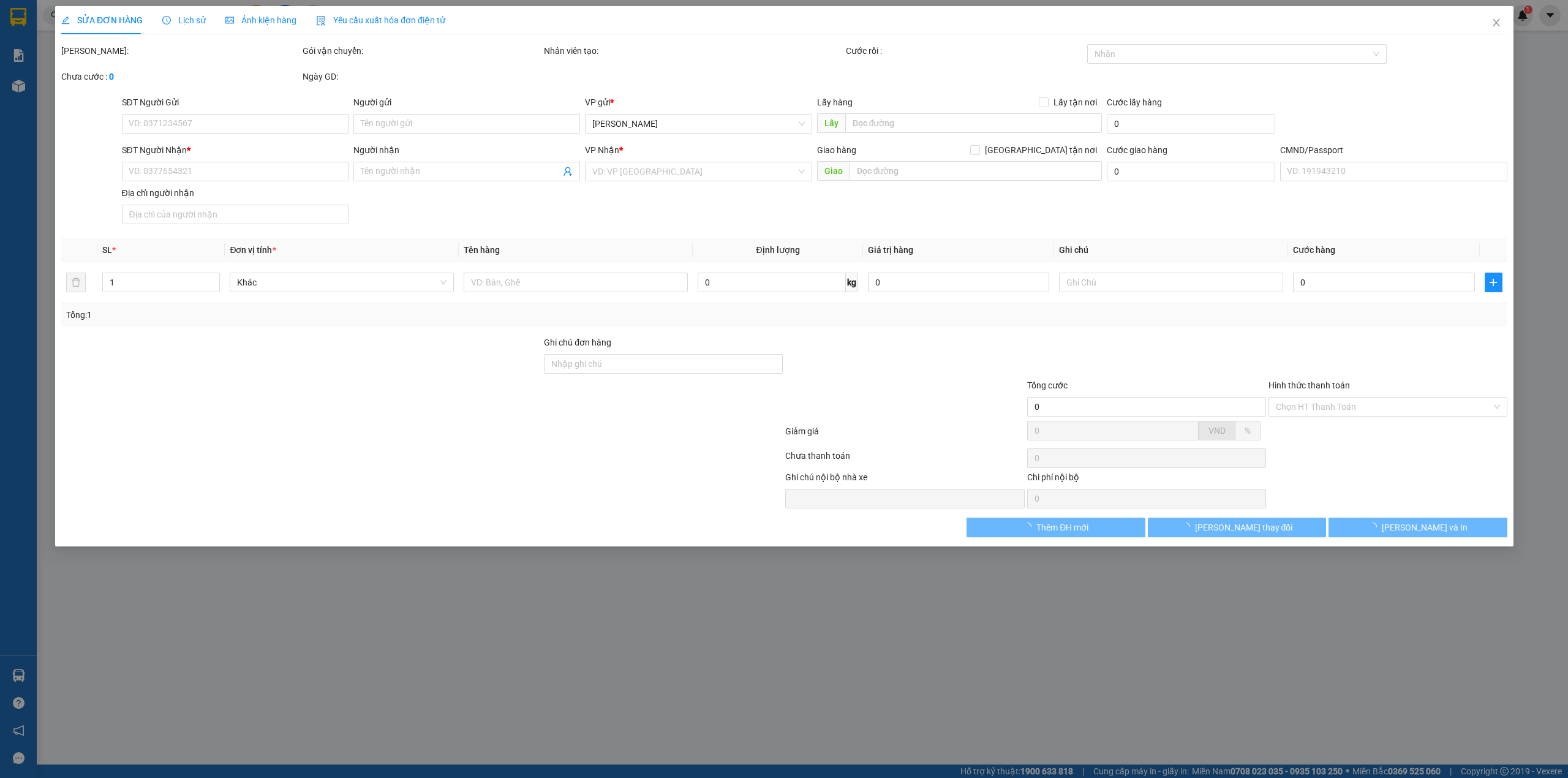
type input "TRỌNG 4H"
type input "0000000000"
type input "CHỊ [PERSON_NAME]"
type input "60.000"
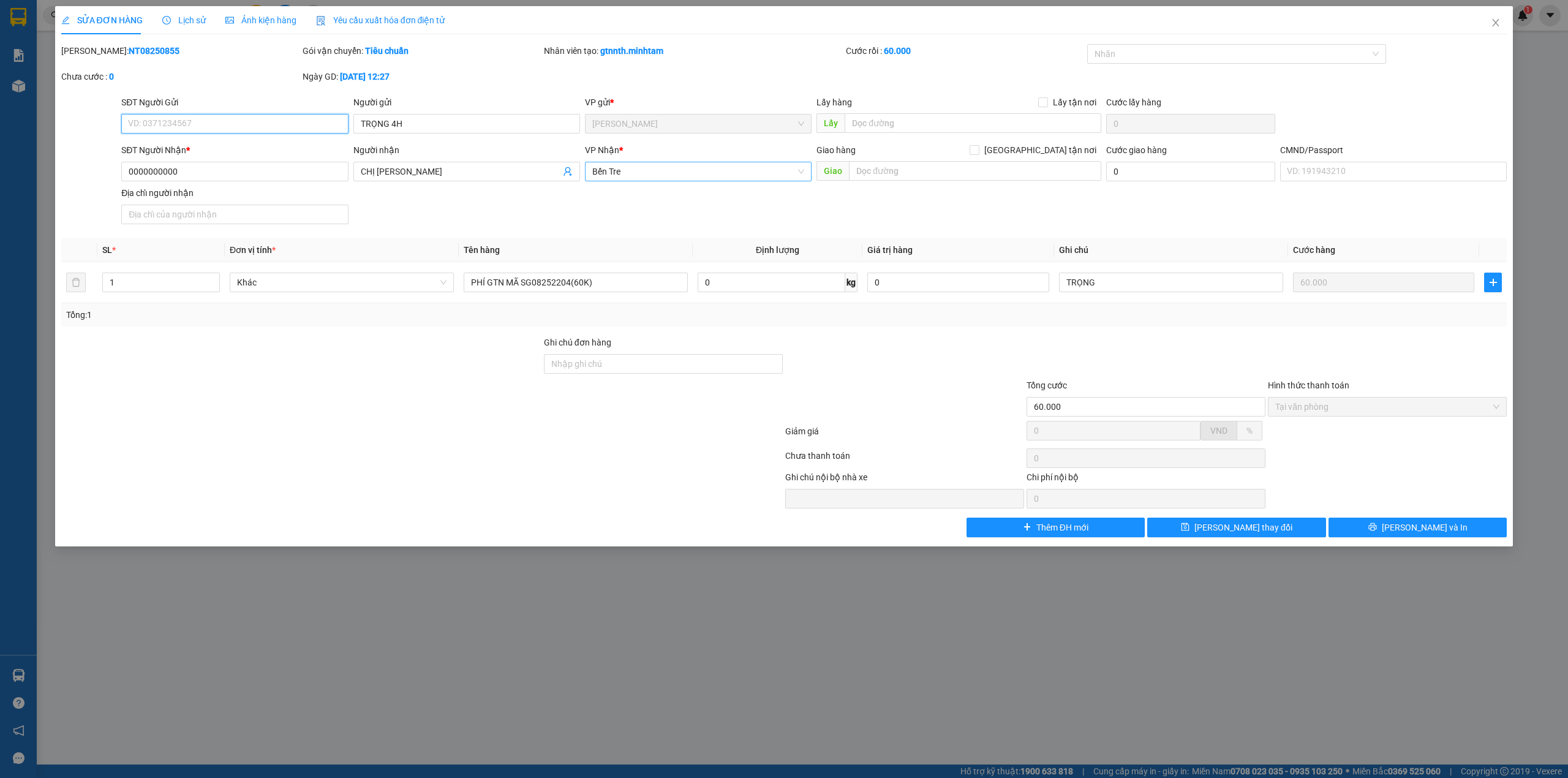
click at [723, 177] on span "Bến Tre" at bounding box center [699, 172] width 212 height 19
click at [665, 192] on div "[PERSON_NAME]" at bounding box center [699, 197] width 212 height 14
click at [1303, 530] on button "[PERSON_NAME] thay đổi" at bounding box center [1236, 528] width 179 height 20
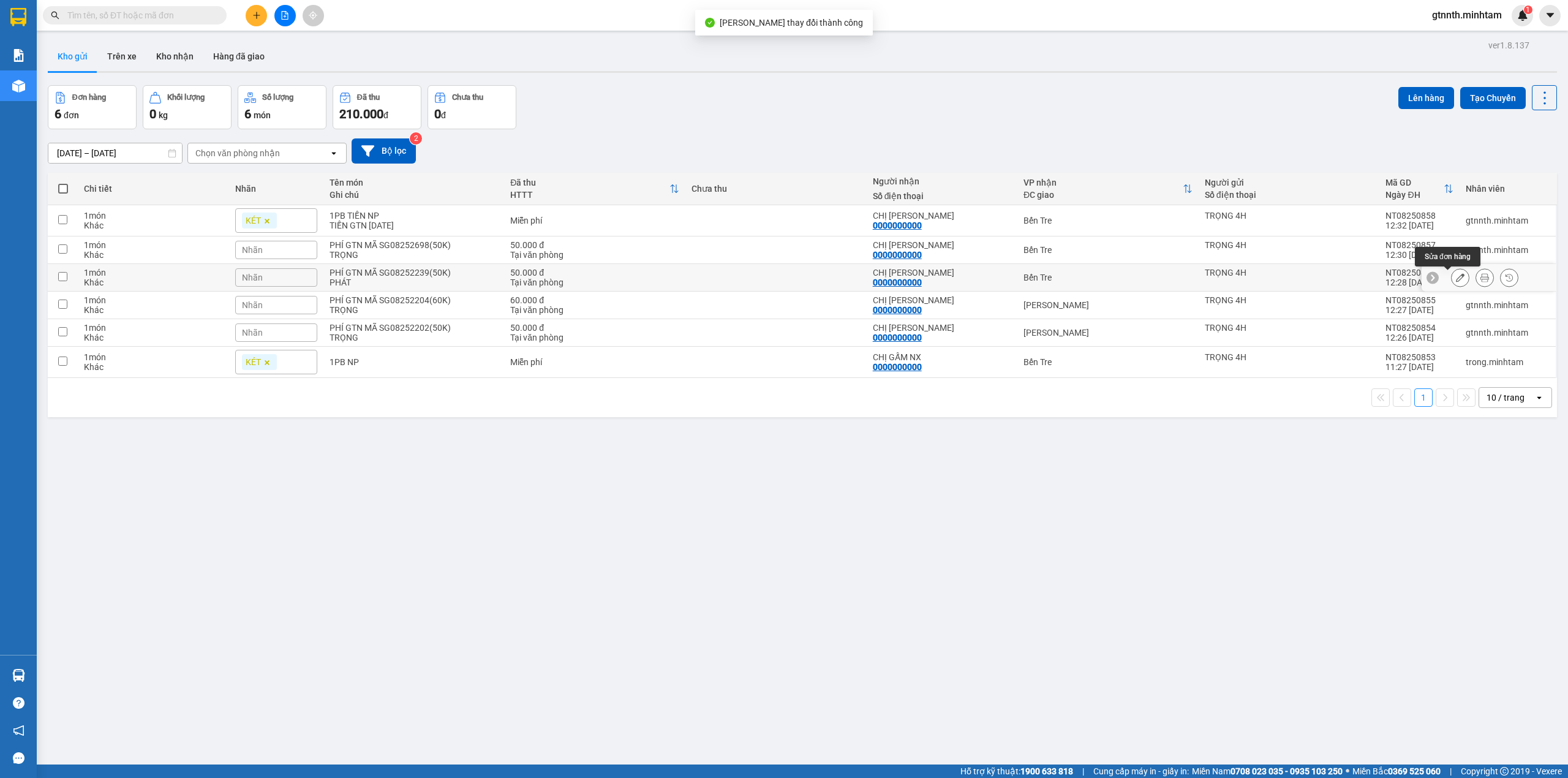
click at [1452, 277] on button at bounding box center [1460, 278] width 17 height 21
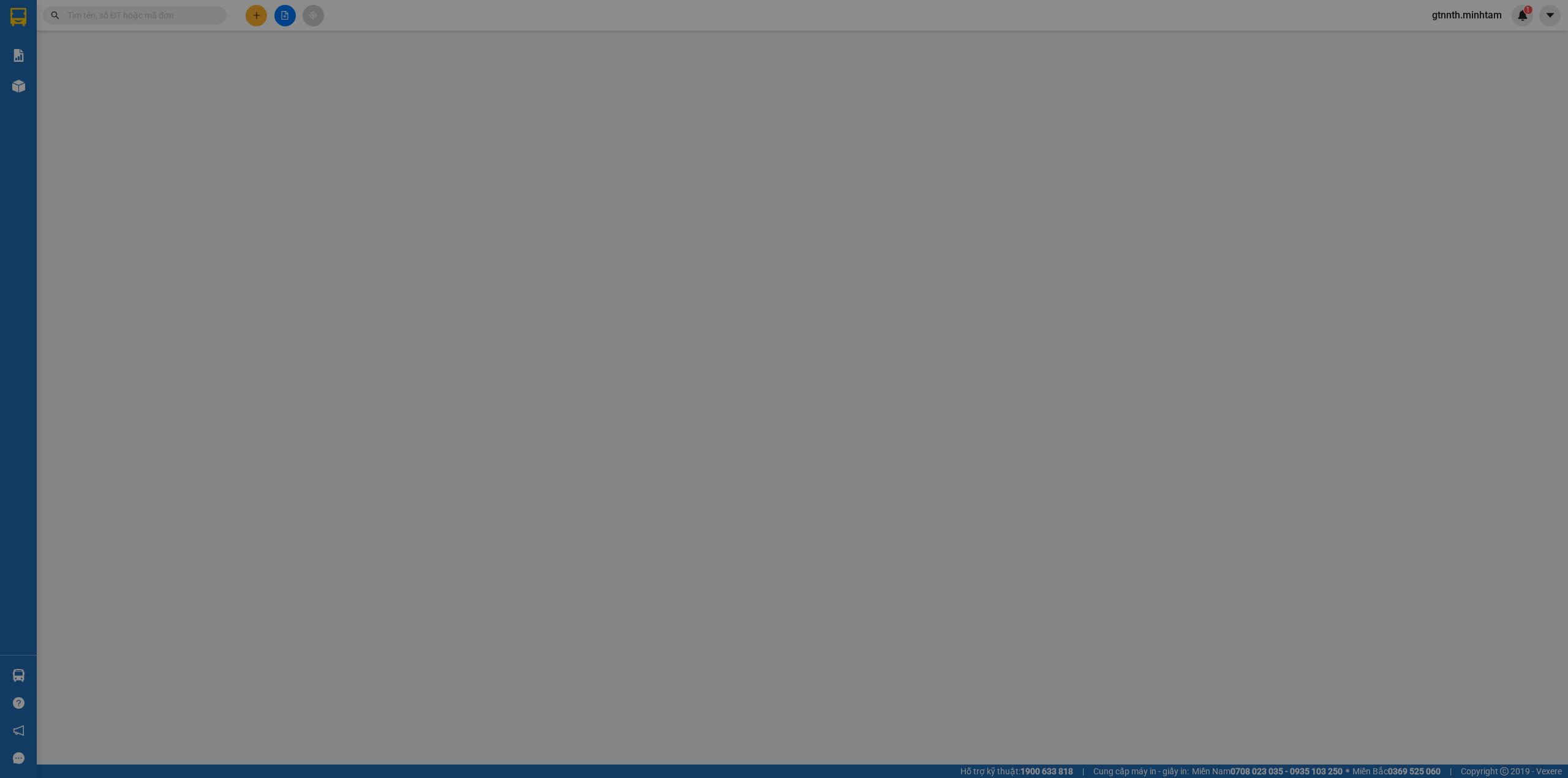
type input "TRỌNG 4H"
type input "0000000000"
type input "CHỊ [PERSON_NAME]"
type input "50.000"
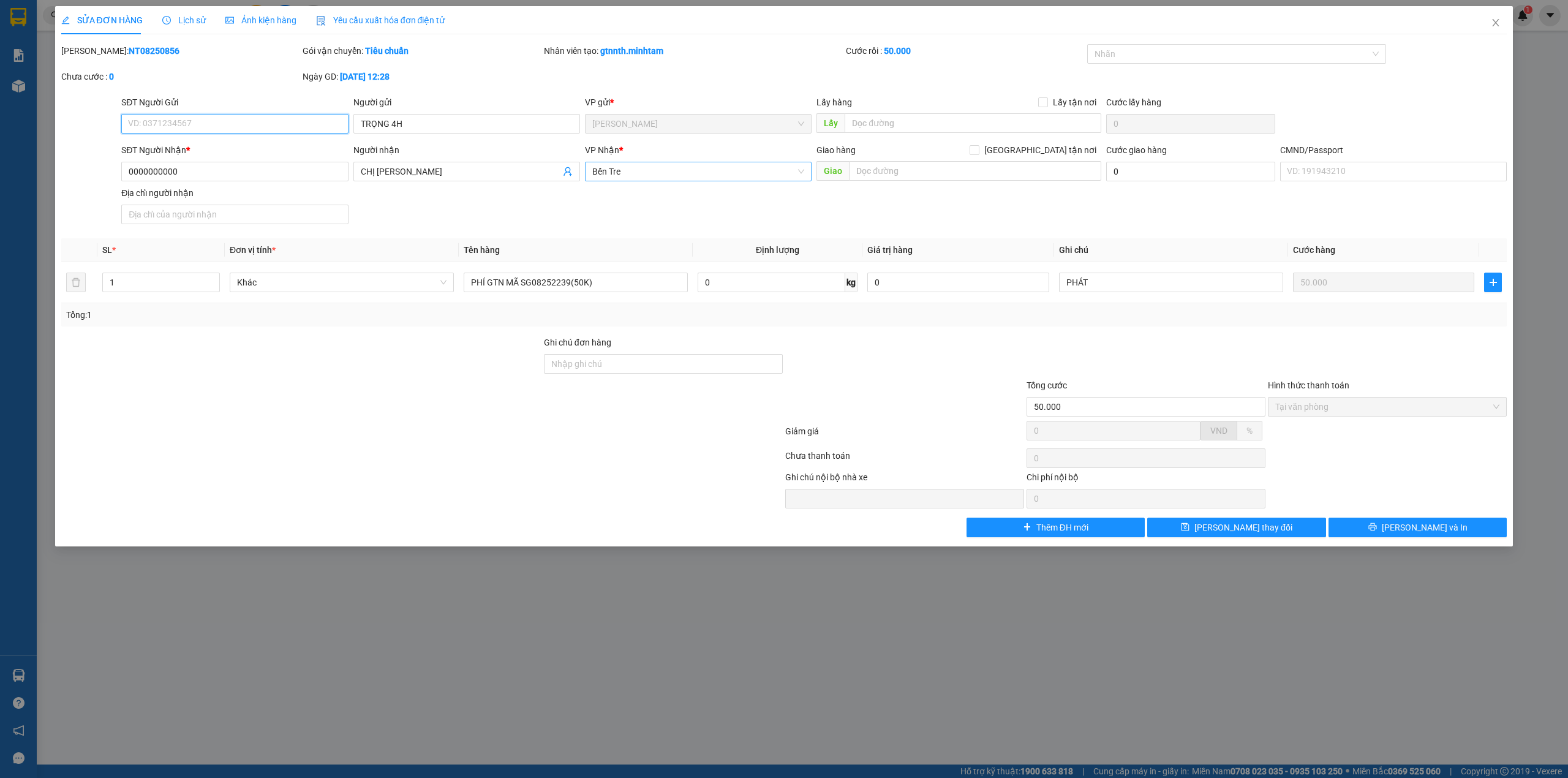
click at [694, 169] on span "Bến Tre" at bounding box center [699, 172] width 212 height 19
click at [664, 197] on div "[PERSON_NAME]" at bounding box center [699, 197] width 212 height 14
click at [1247, 523] on button "[PERSON_NAME] thay đổi" at bounding box center [1236, 528] width 179 height 20
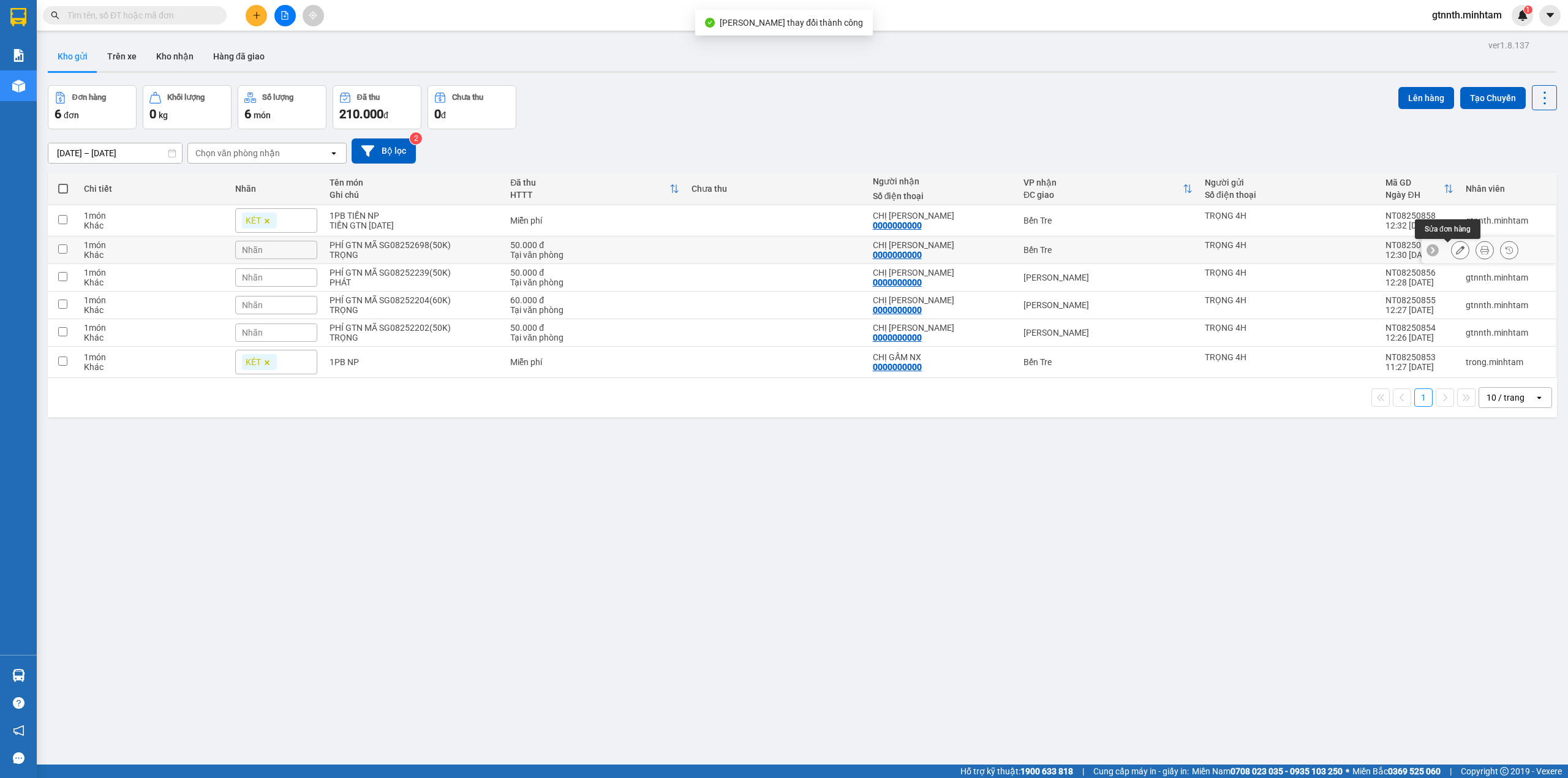
click at [1453, 246] on button at bounding box center [1460, 250] width 17 height 21
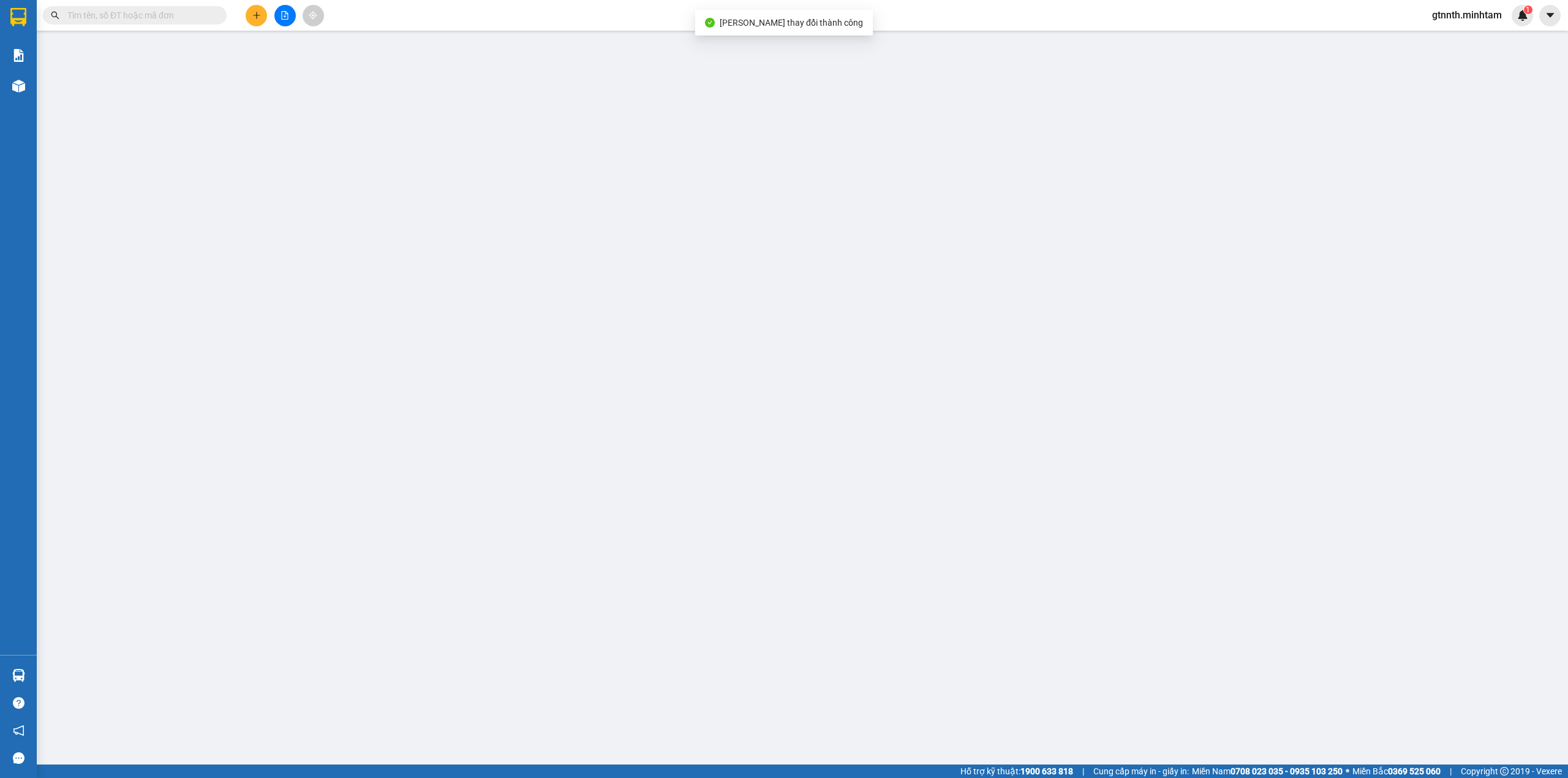
type input "TRỌNG 4H"
type input "0000000000"
type input "CHỊ [PERSON_NAME]"
type input "50.000"
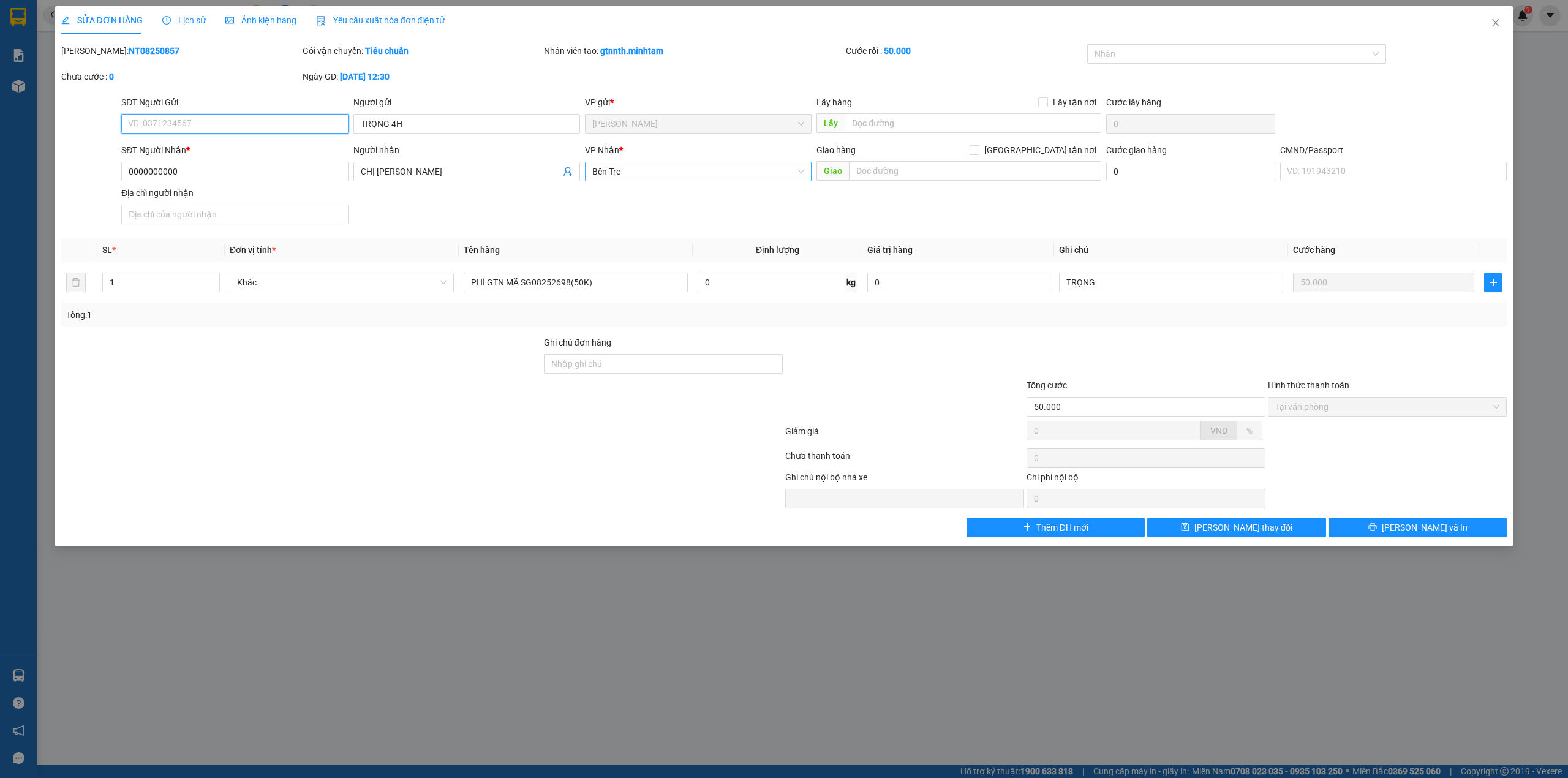
click at [709, 177] on span "Bến Tre" at bounding box center [699, 172] width 212 height 19
click at [660, 197] on div "[PERSON_NAME]" at bounding box center [699, 197] width 212 height 14
click at [1166, 534] on button "[PERSON_NAME] thay đổi" at bounding box center [1236, 528] width 179 height 20
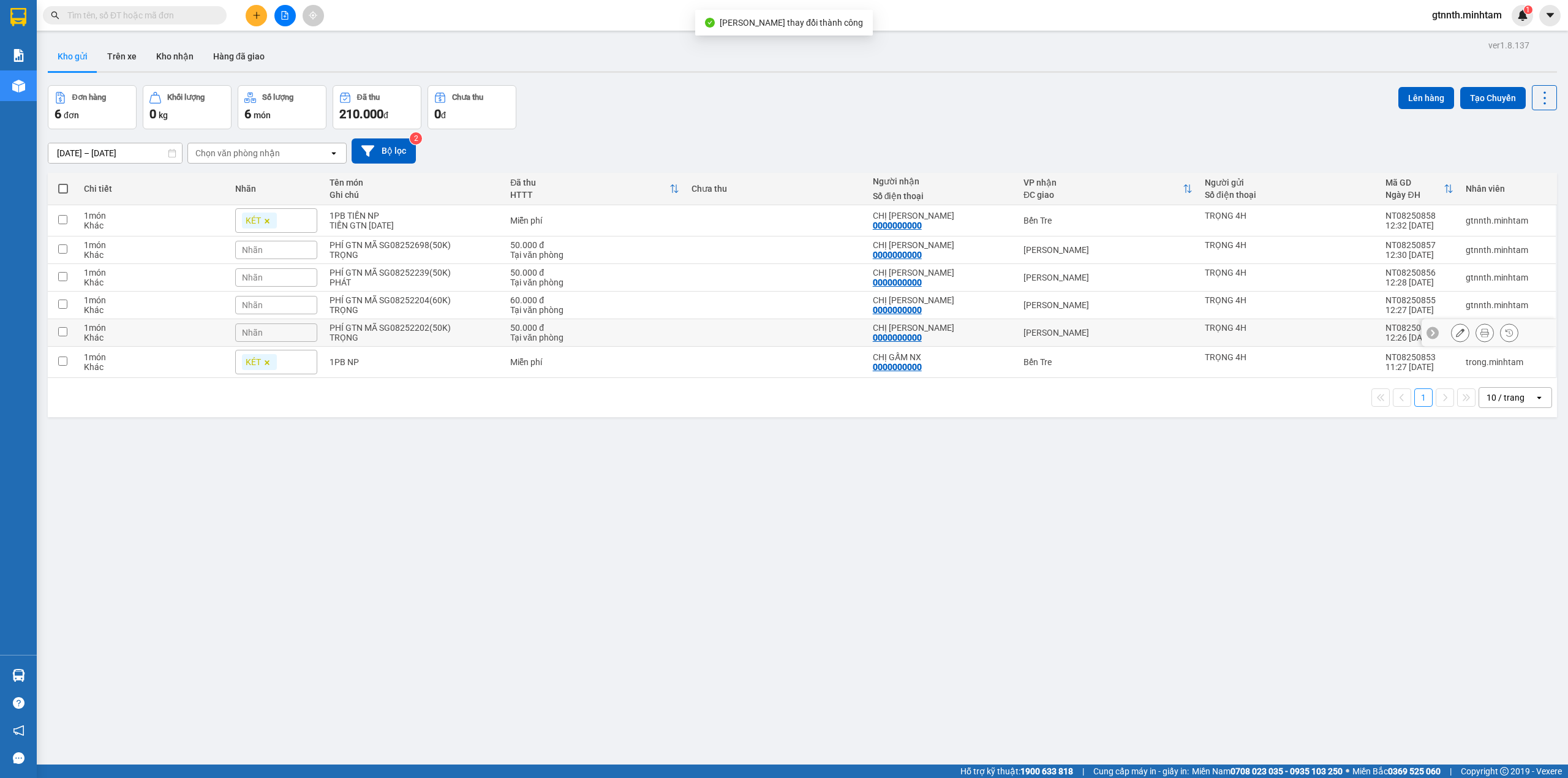
click at [605, 340] on div "Tại văn phòng" at bounding box center [595, 338] width 169 height 10
checkbox input "true"
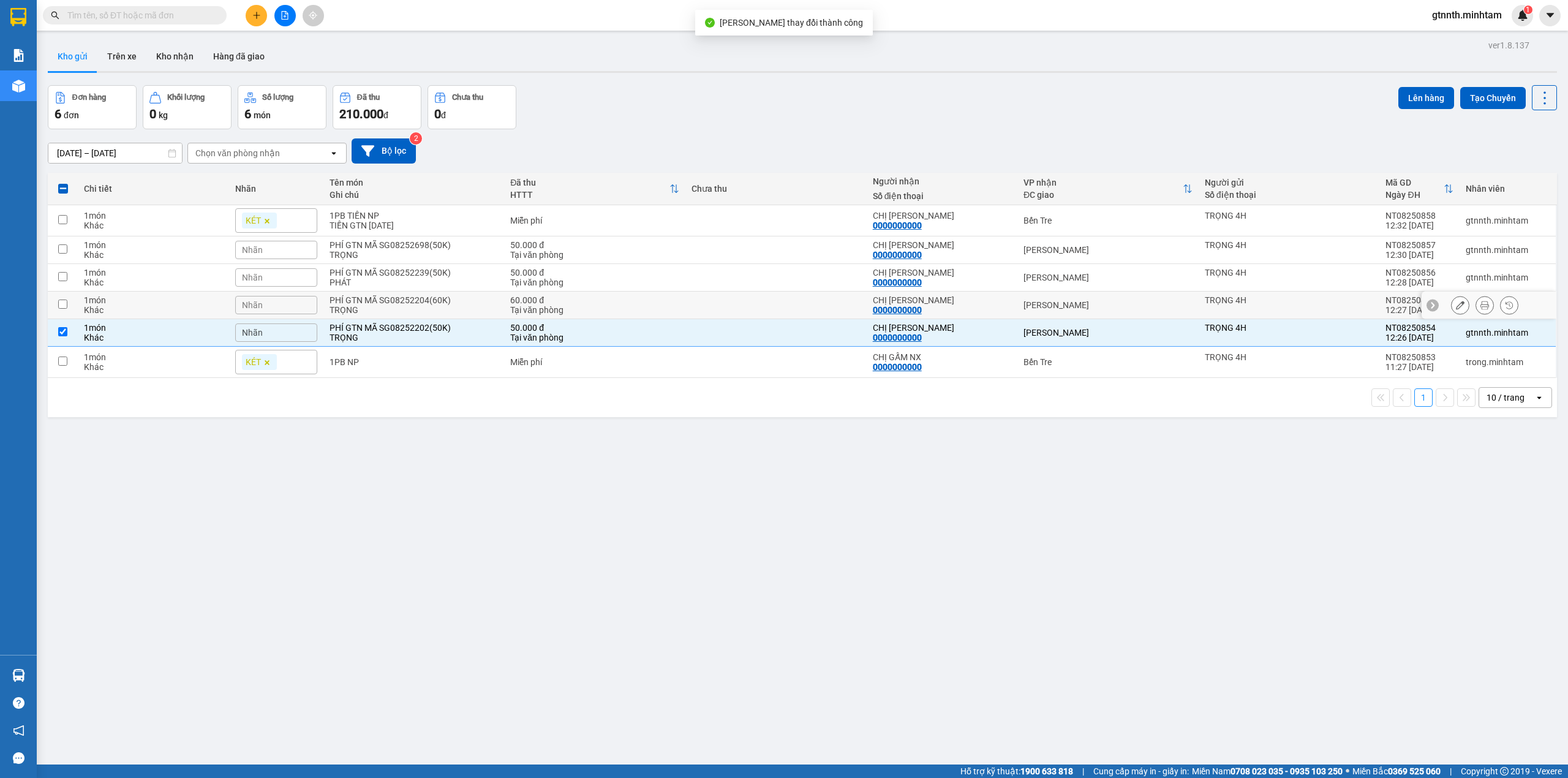
click at [563, 299] on div "60.000 đ" at bounding box center [595, 301] width 169 height 10
checkbox input "true"
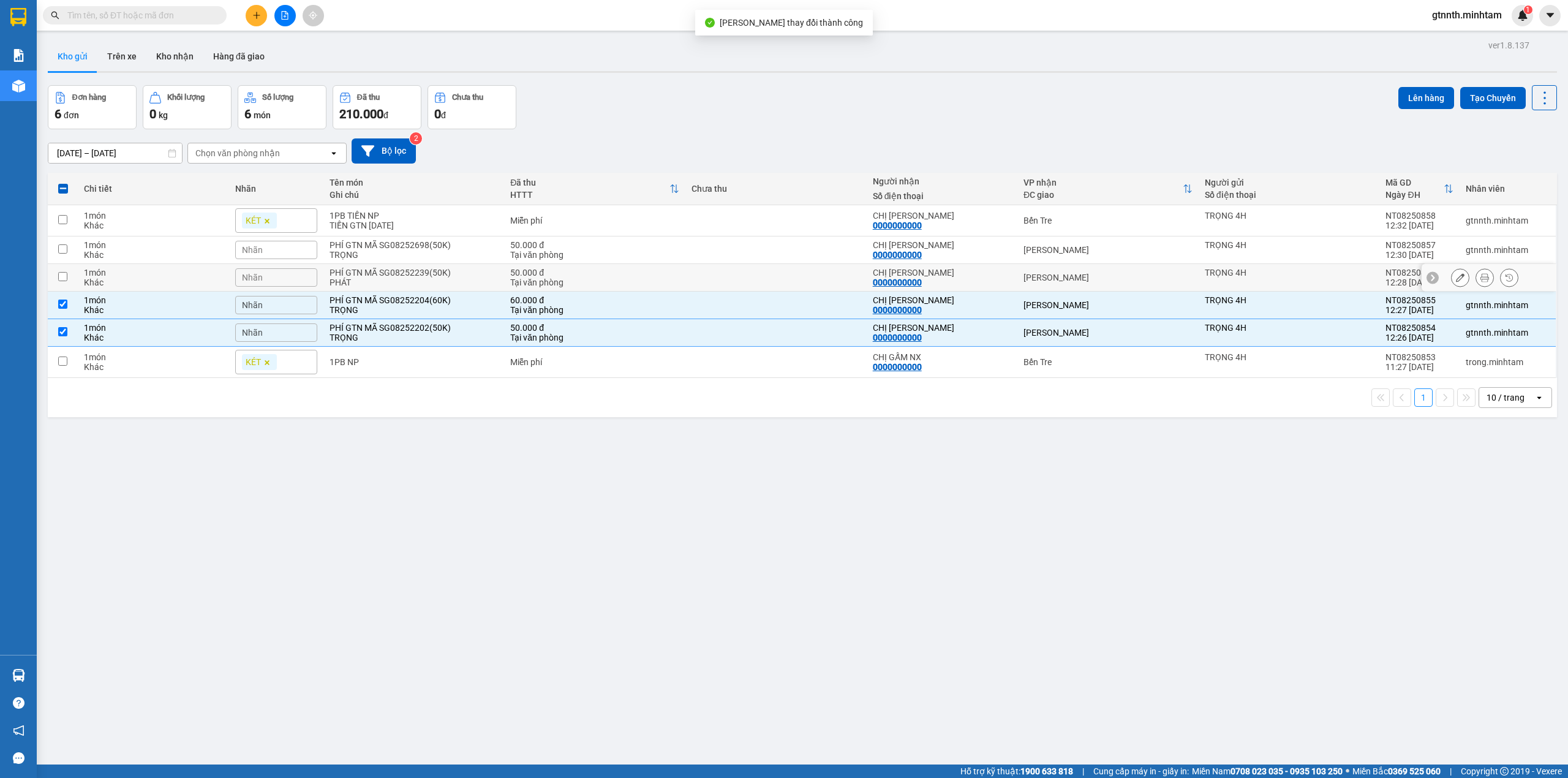
click at [563, 273] on div "50.000 đ" at bounding box center [595, 273] width 169 height 10
checkbox input "true"
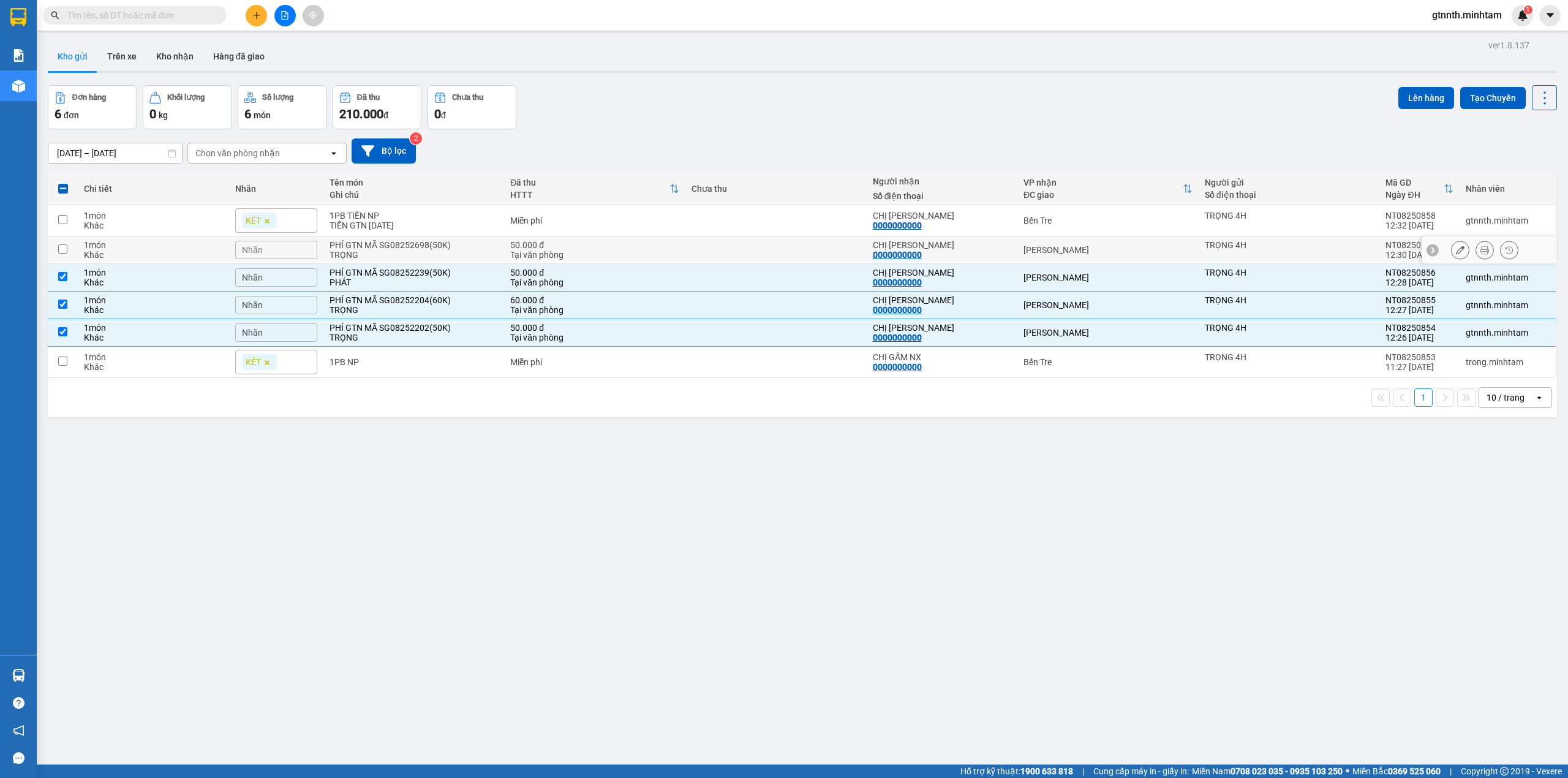
click at [569, 259] on div "Tại văn phòng" at bounding box center [595, 255] width 169 height 10
checkbox input "true"
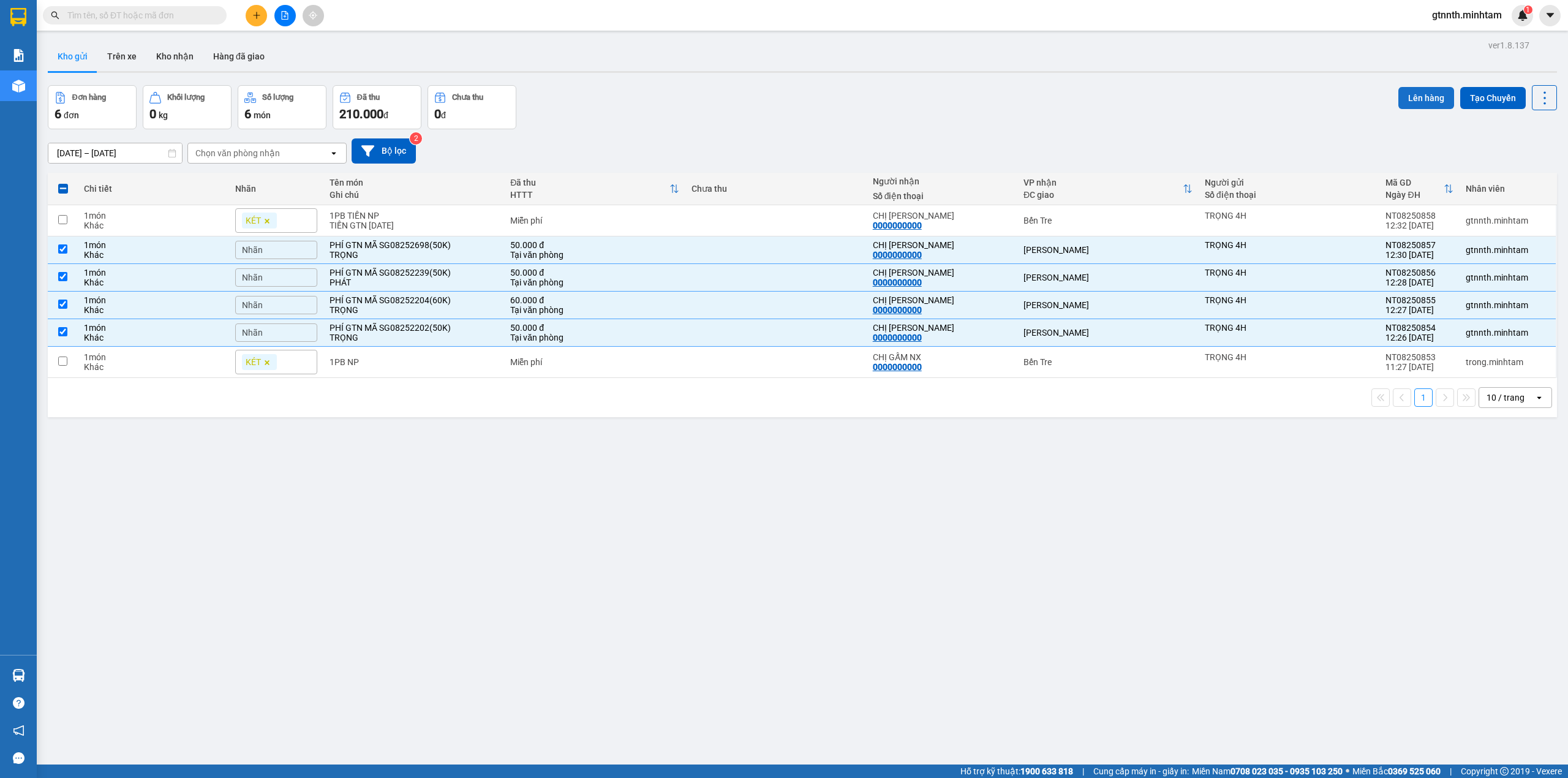
click at [1409, 91] on button "Lên hàng" at bounding box center [1426, 98] width 56 height 22
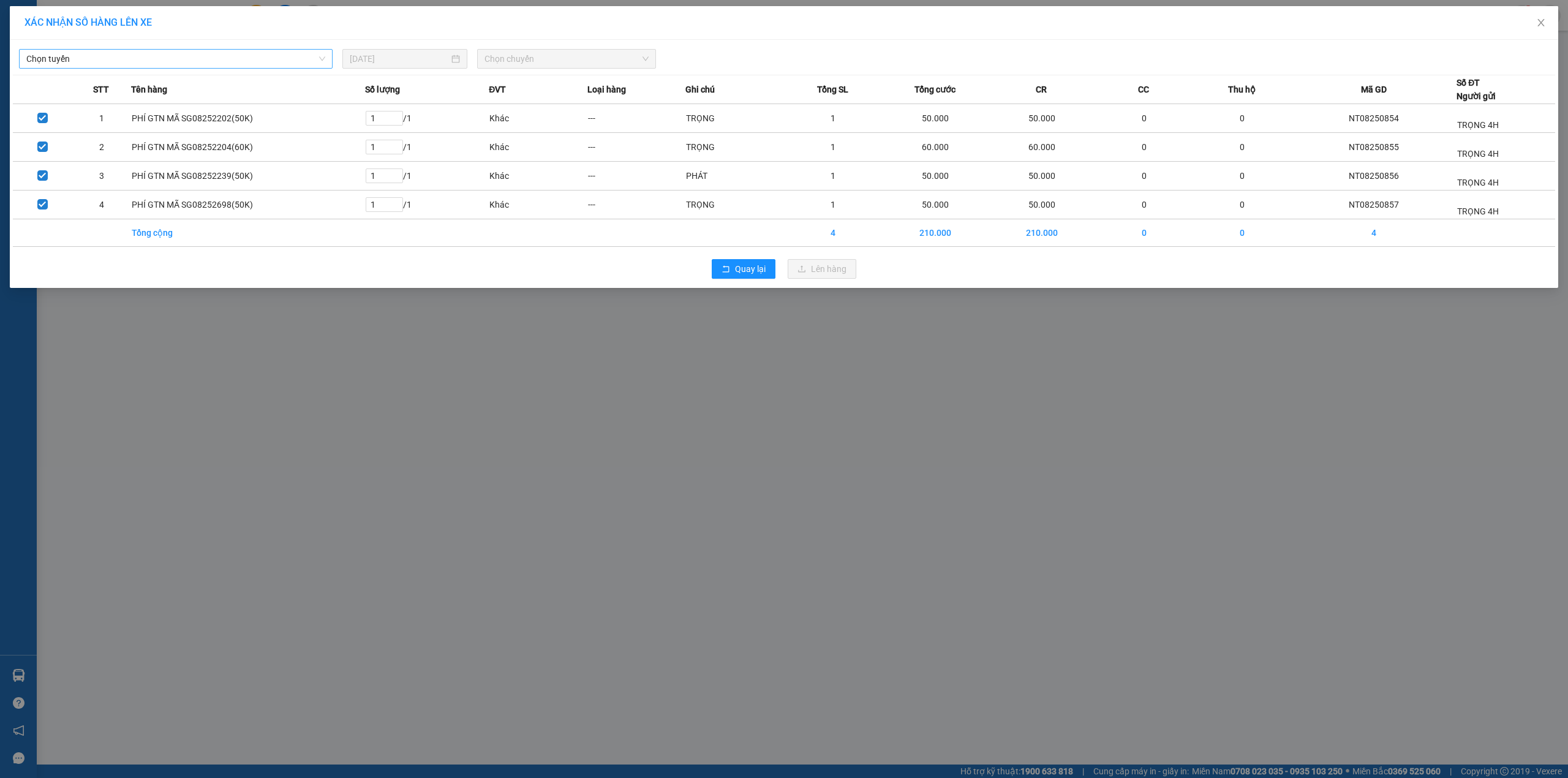
click at [153, 54] on span "Chọn tuyến" at bounding box center [176, 59] width 299 height 19
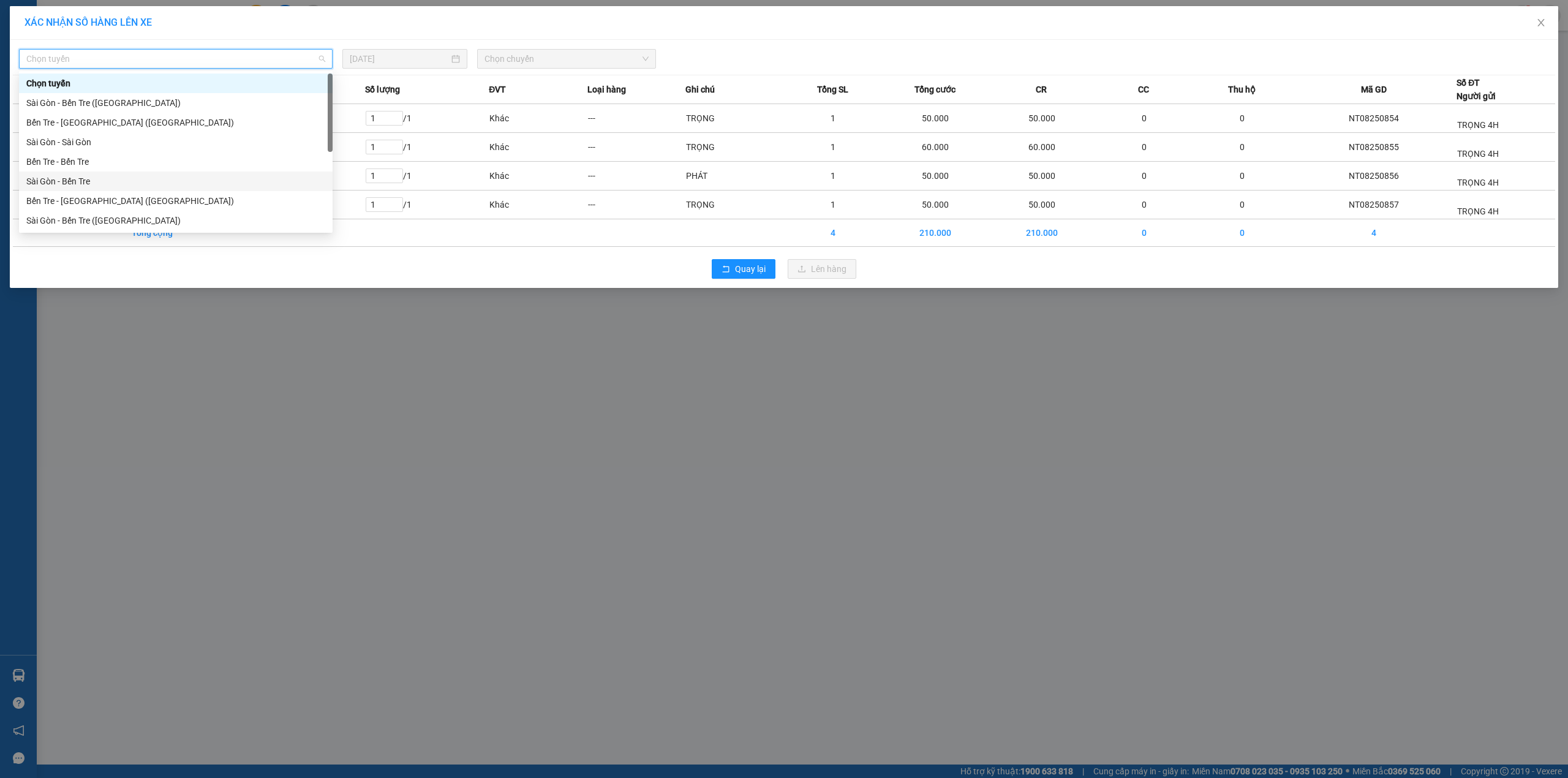
scroll to position [20, 0]
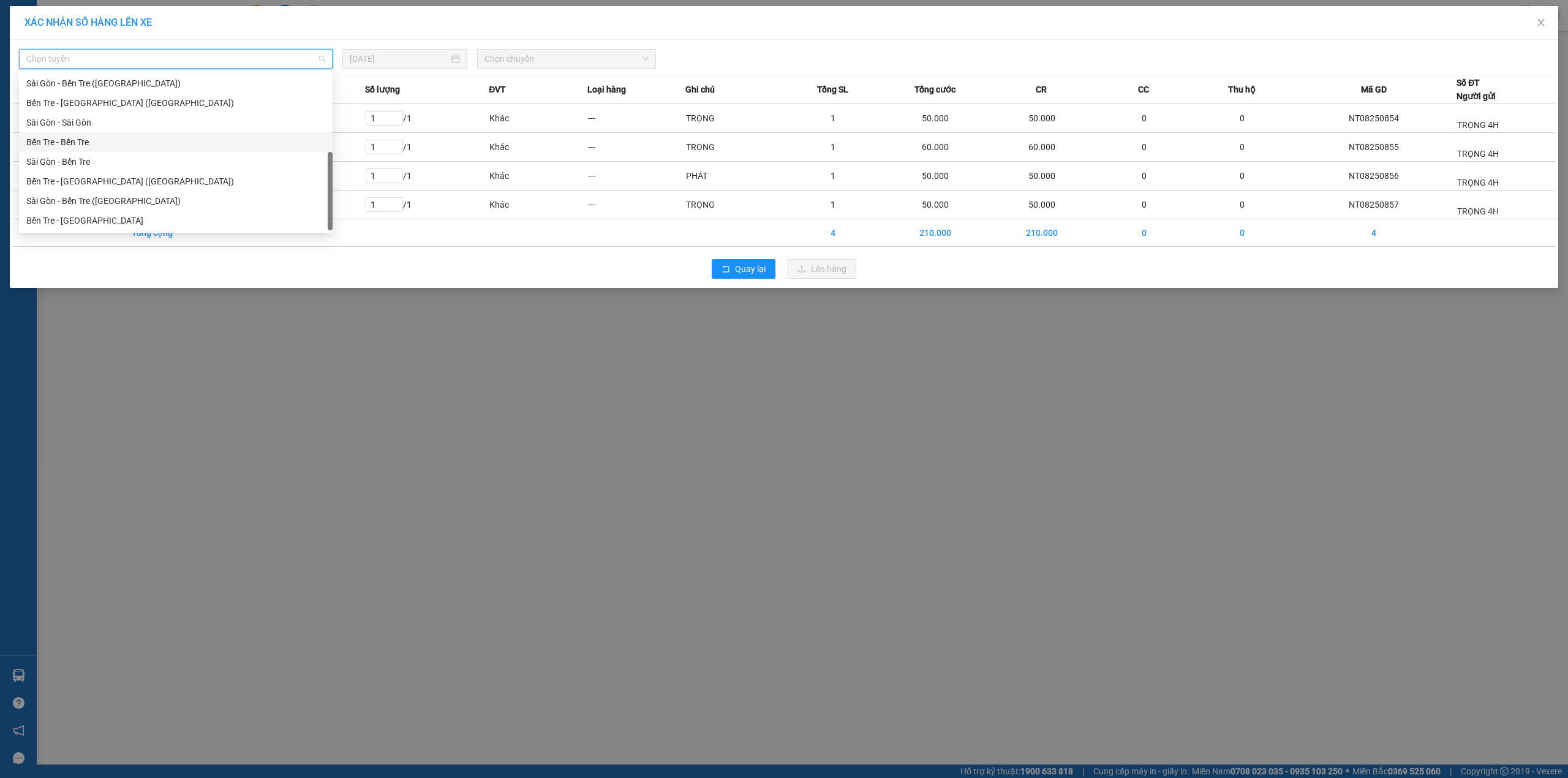
click at [94, 141] on div "Bến Tre - Bến Tre" at bounding box center [176, 142] width 299 height 14
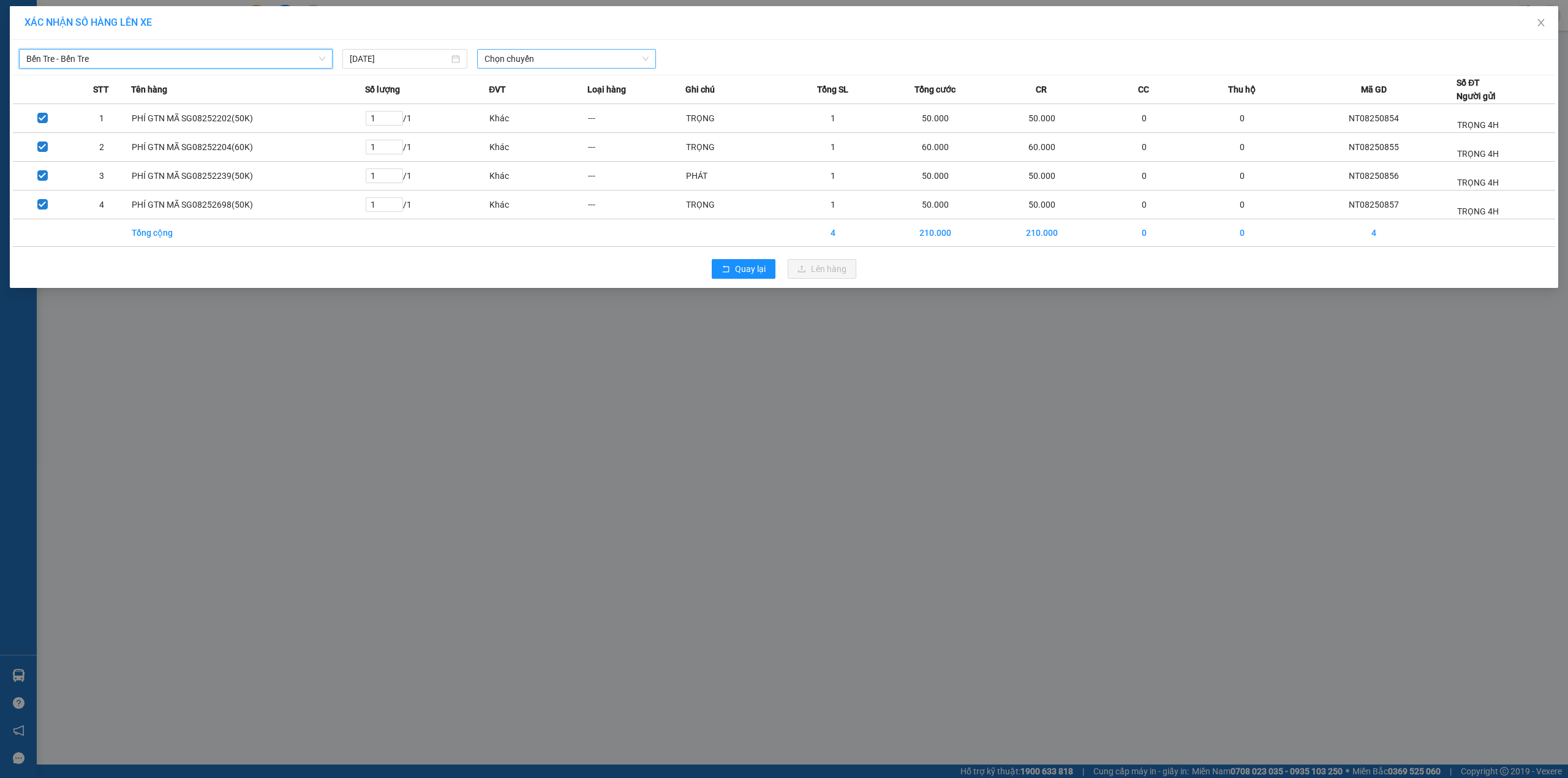
click at [515, 52] on span "Chọn chuyến" at bounding box center [566, 59] width 164 height 19
click at [530, 99] on div "01:11" at bounding box center [532, 103] width 95 height 14
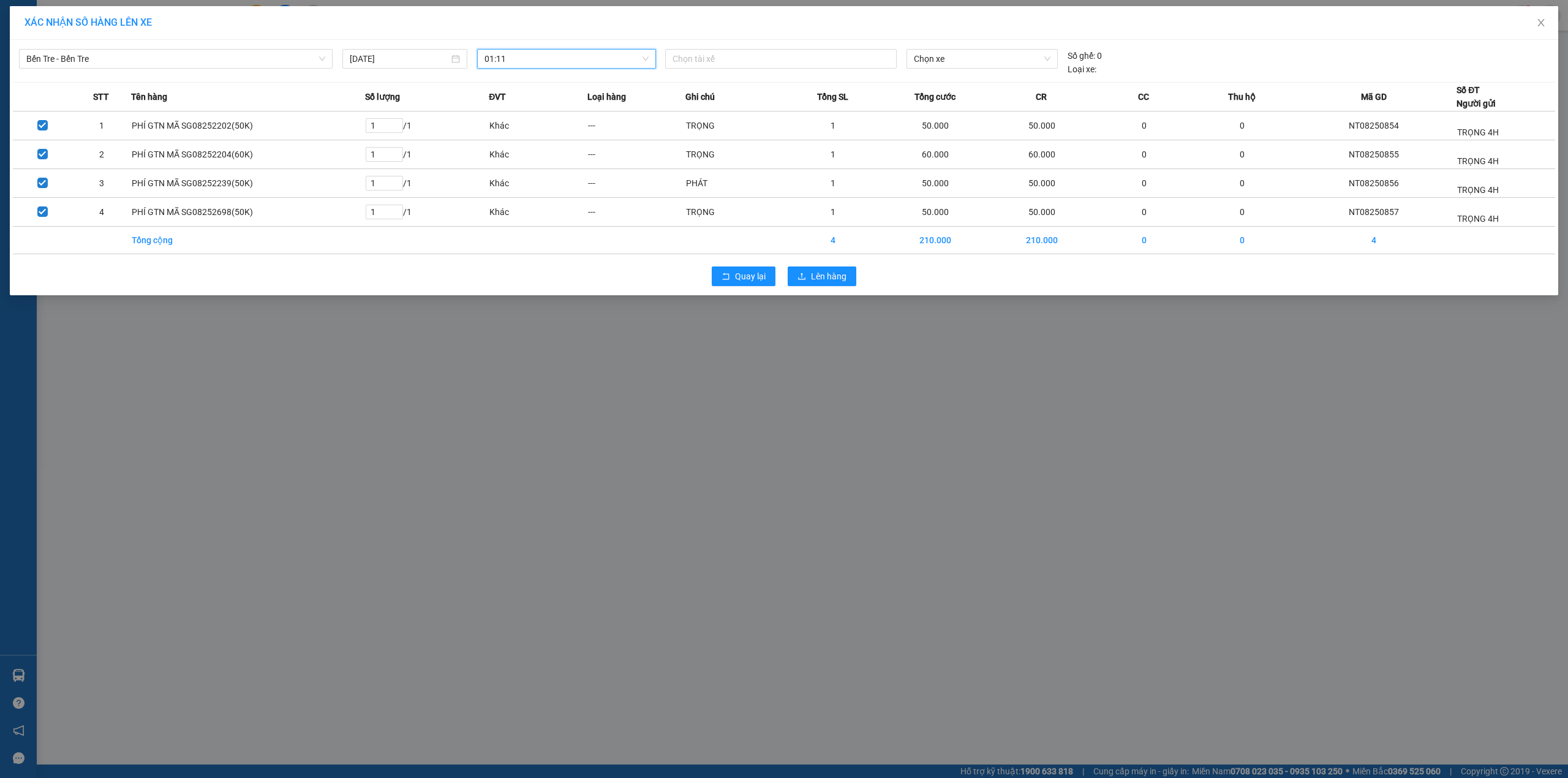
click at [818, 265] on div "Quay lại Lên hàng" at bounding box center [784, 276] width 1542 height 32
click at [817, 271] on span "Lên hàng" at bounding box center [829, 276] width 36 height 14
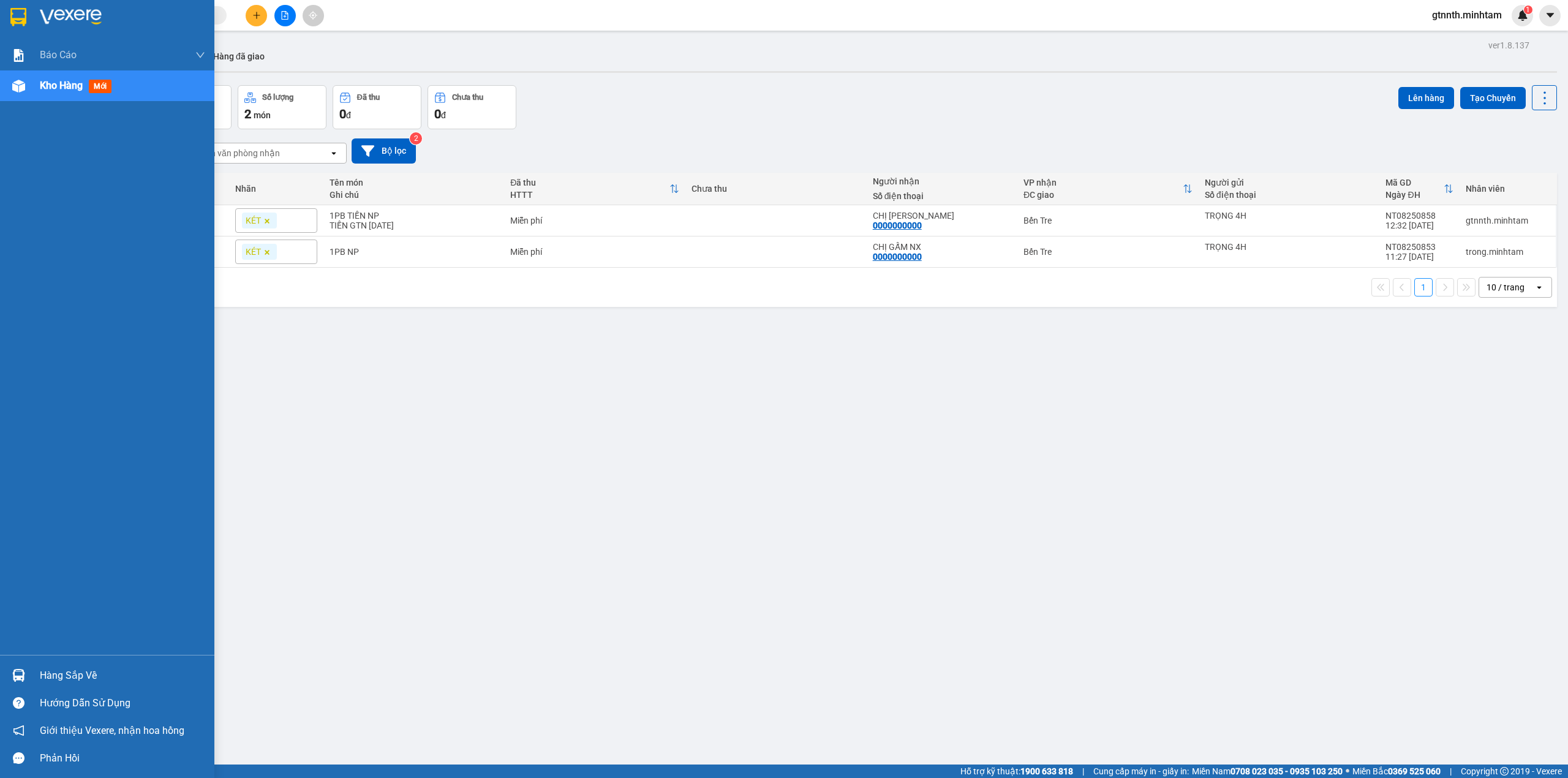
click at [63, 670] on div "Hàng sắp về" at bounding box center [122, 676] width 165 height 19
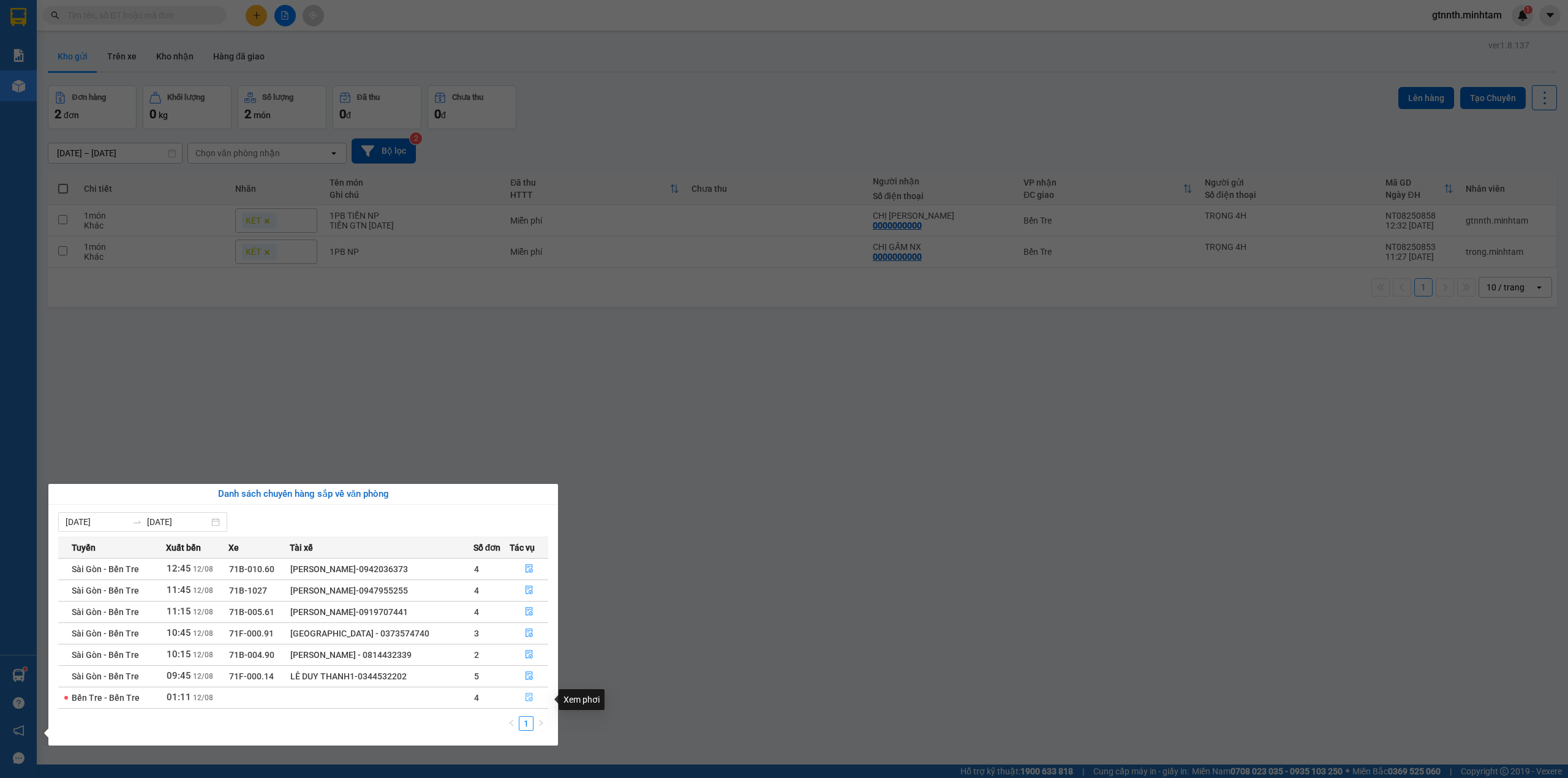
click at [530, 702] on icon "file-done" at bounding box center [529, 698] width 7 height 9
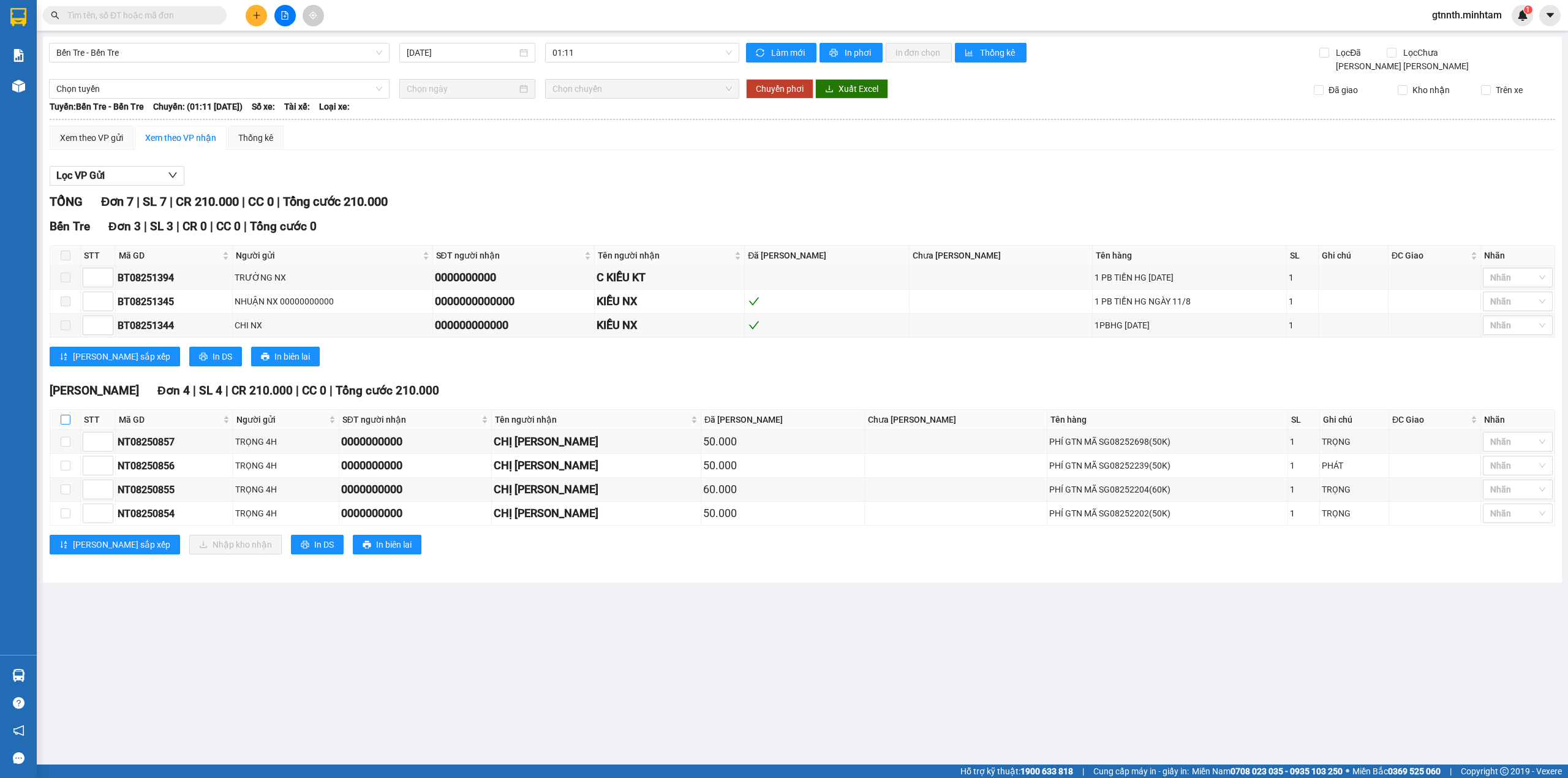
click at [65, 425] on input "checkbox" at bounding box center [66, 420] width 10 height 10
checkbox input "true"
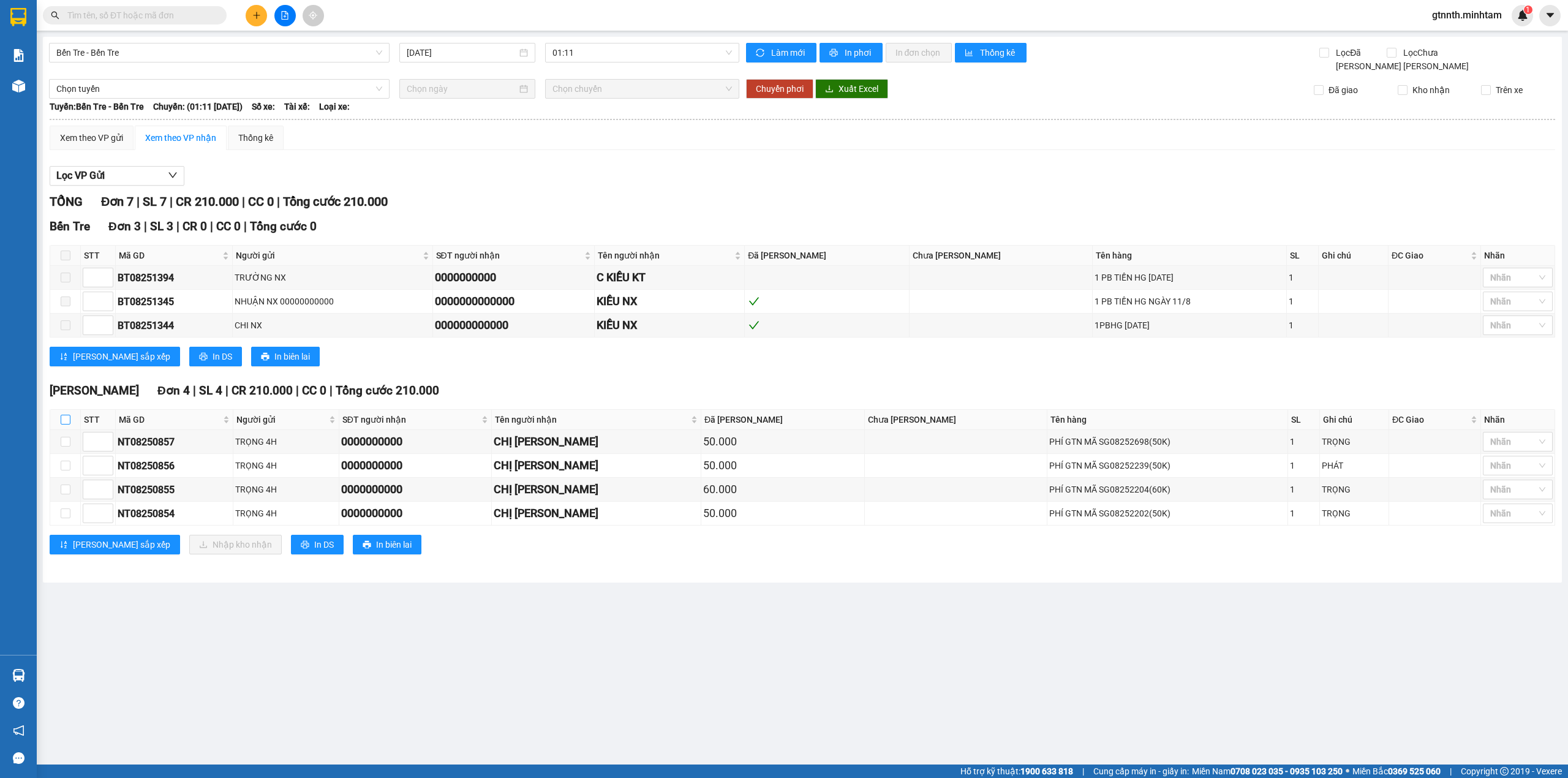
checkbox input "true"
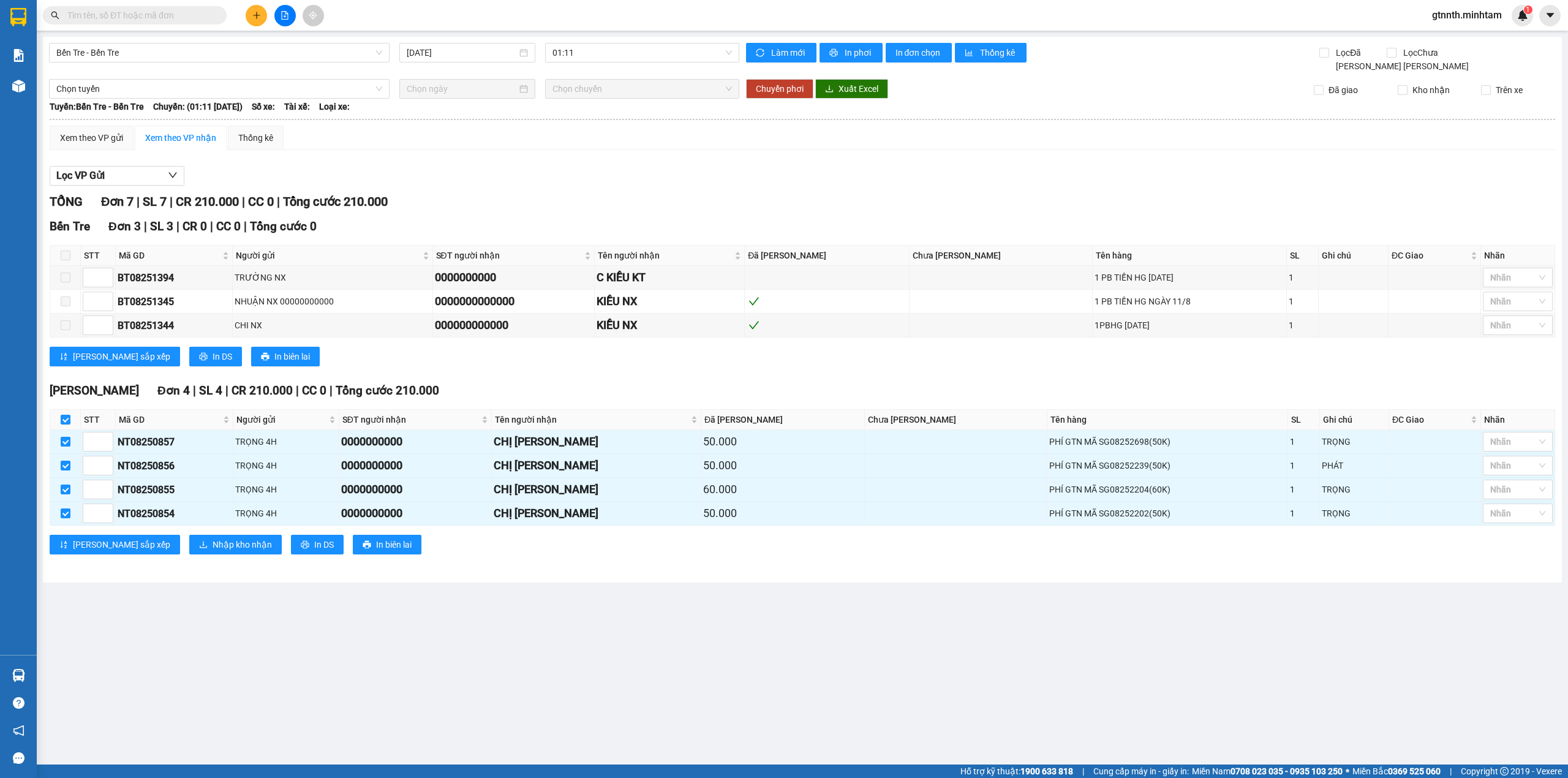
click at [158, 539] on div "Ngã Tư Huyện Đơn 4 | SL 4 | CR 210.000 | CC 0 | Tổng cước 210.000 STT Mã GD N…" at bounding box center [803, 472] width 1505 height 182
click at [189, 550] on button "Nhập kho nhận" at bounding box center [236, 545] width 93 height 20
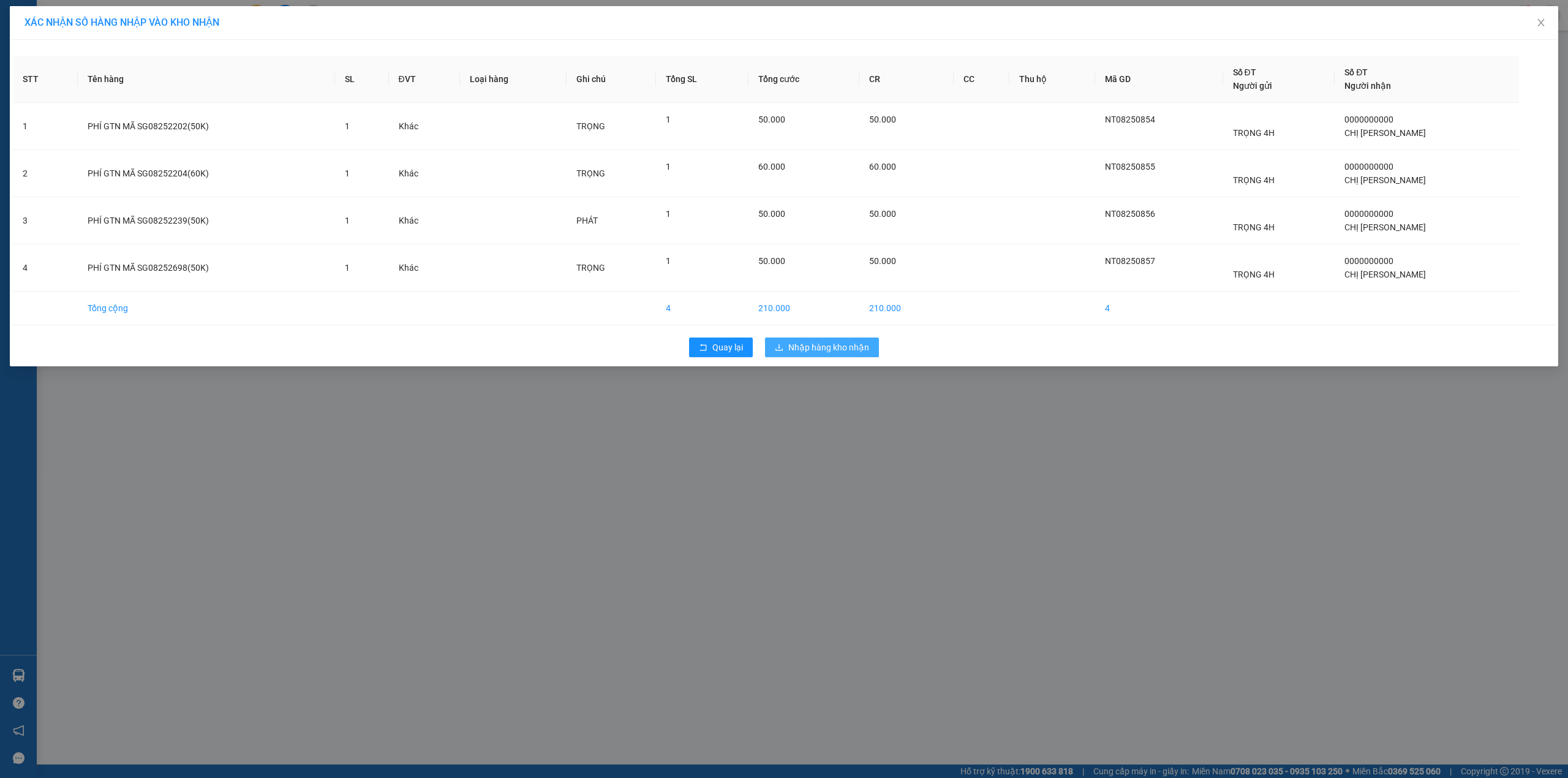
click at [802, 348] on span "Nhập hàng kho nhận" at bounding box center [829, 347] width 81 height 14
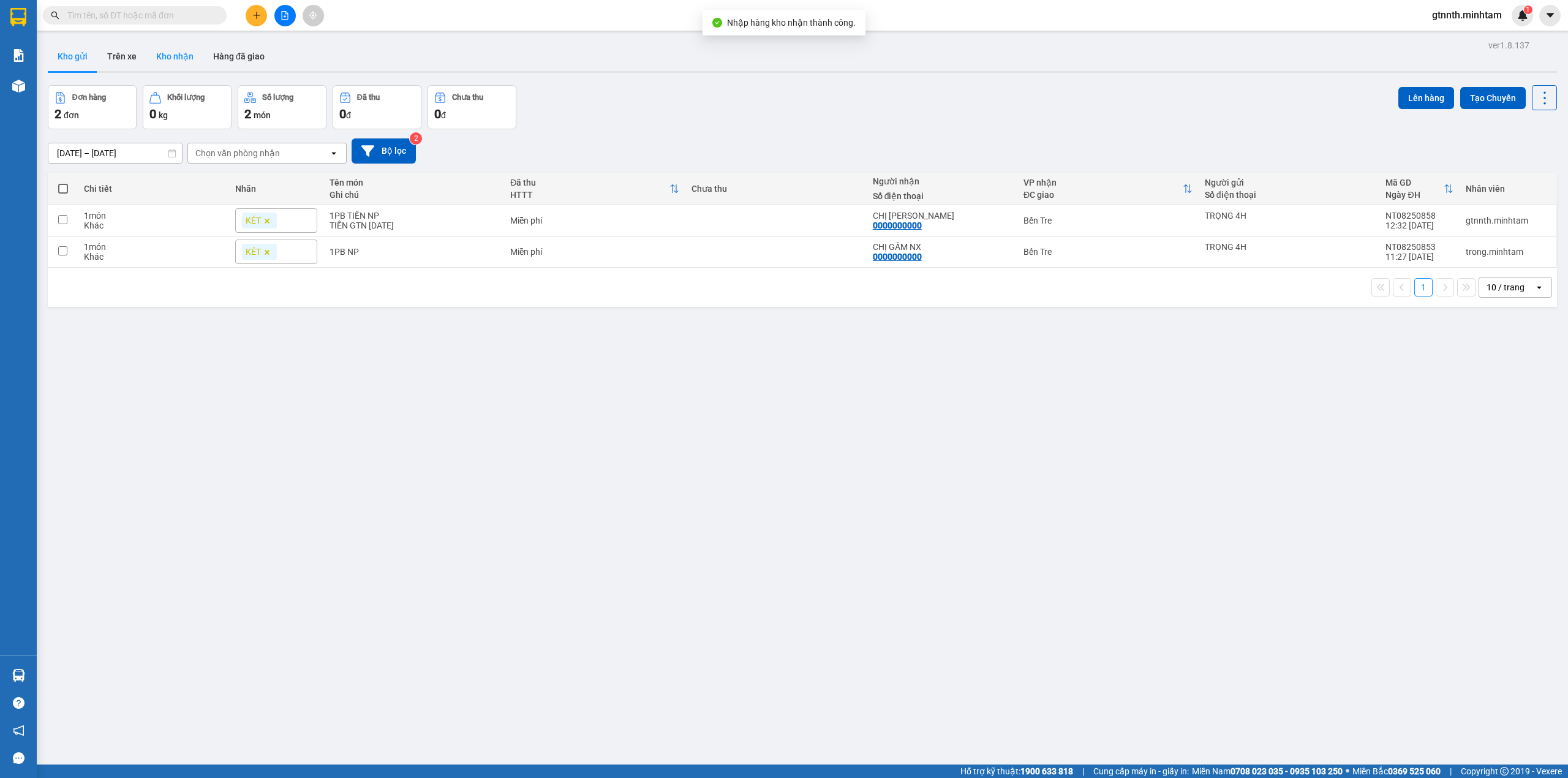
click at [190, 68] on button "Kho nhận" at bounding box center [175, 56] width 57 height 29
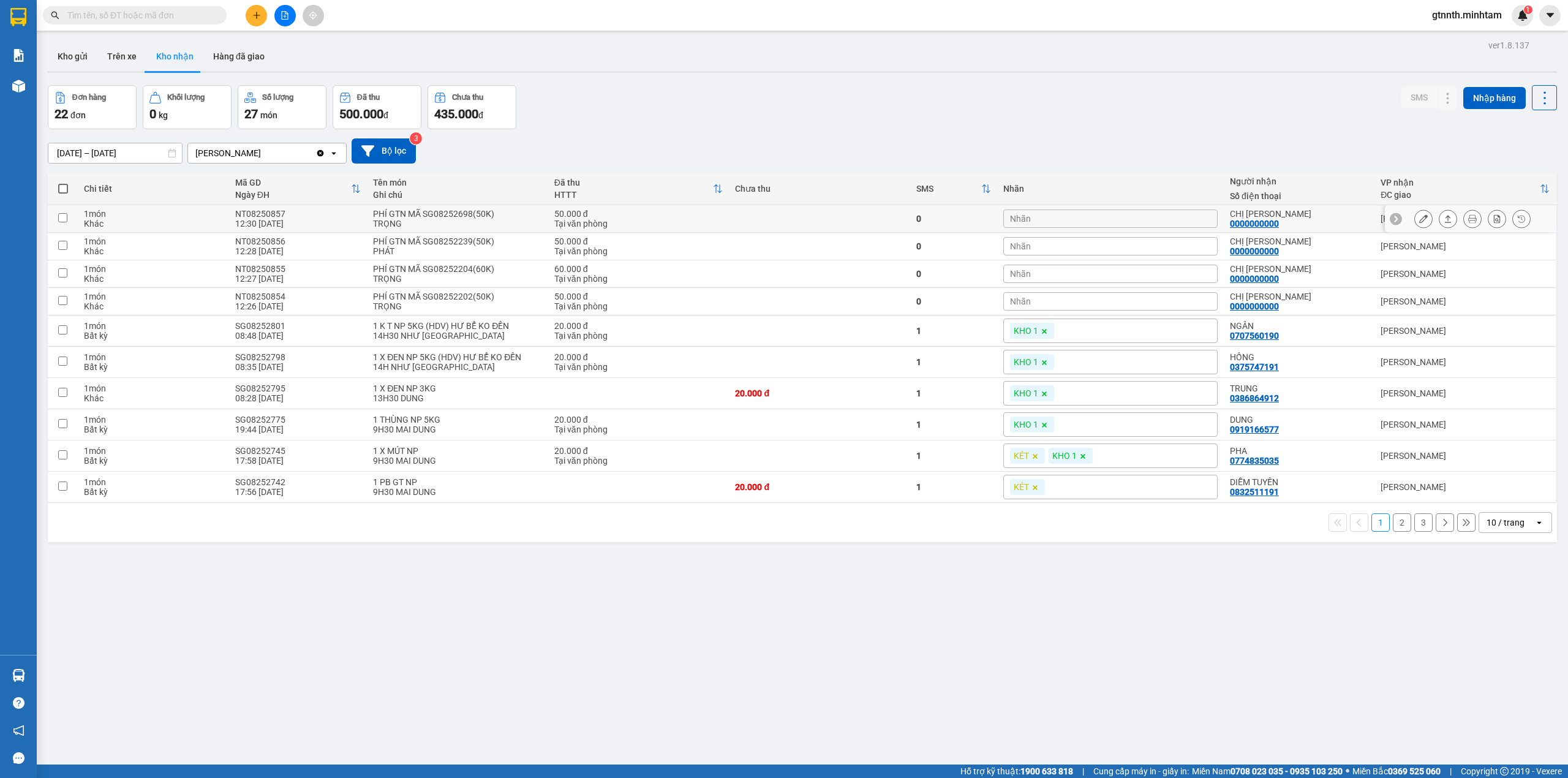
click at [1398, 222] on div at bounding box center [1470, 219] width 172 height 28
click at [1417, 222] on button at bounding box center [1423, 219] width 17 height 21
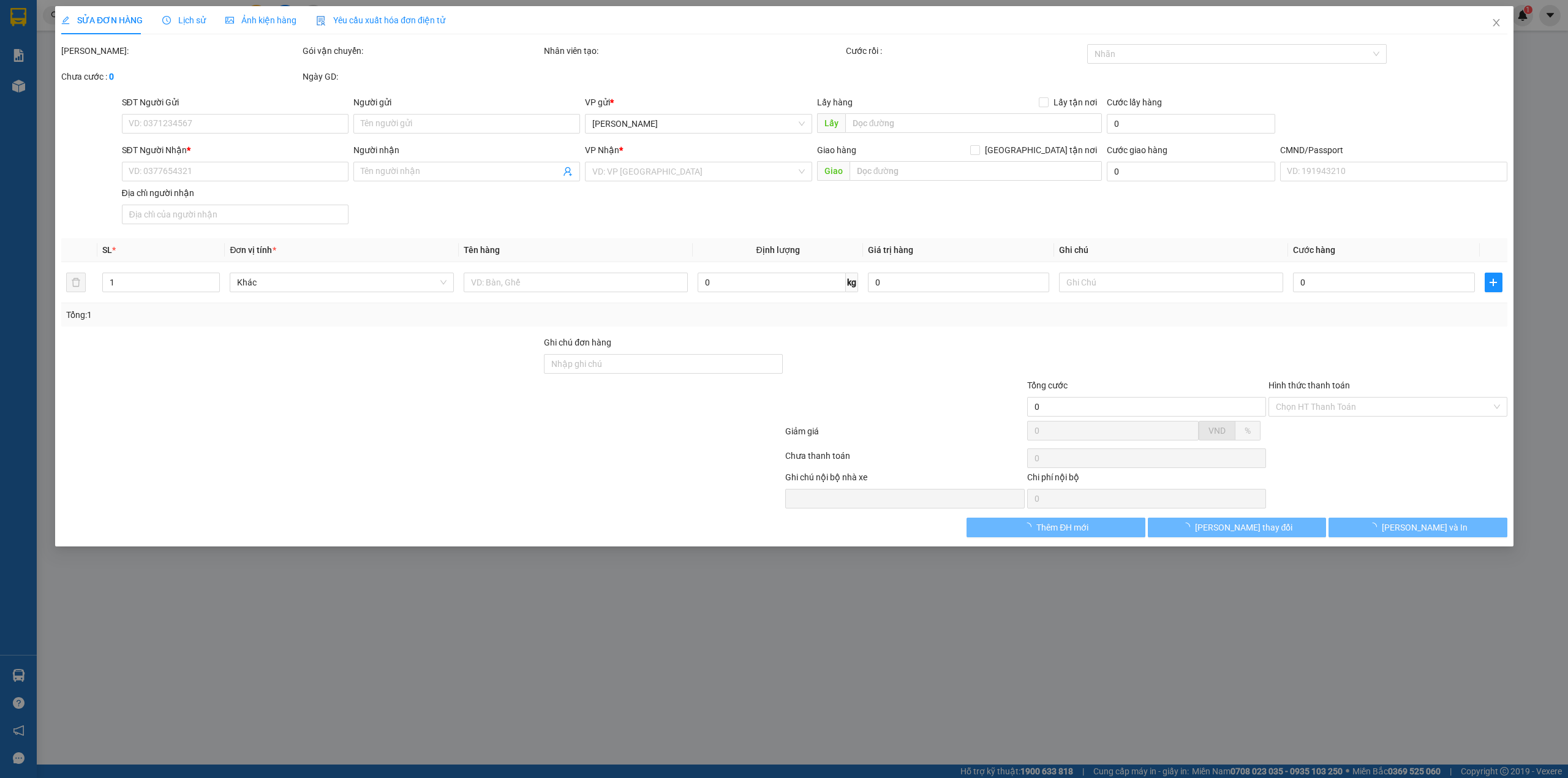
type input "TRỌNG 4H"
type input "0000000000"
type input "CHỊ [PERSON_NAME]"
type input "50.000"
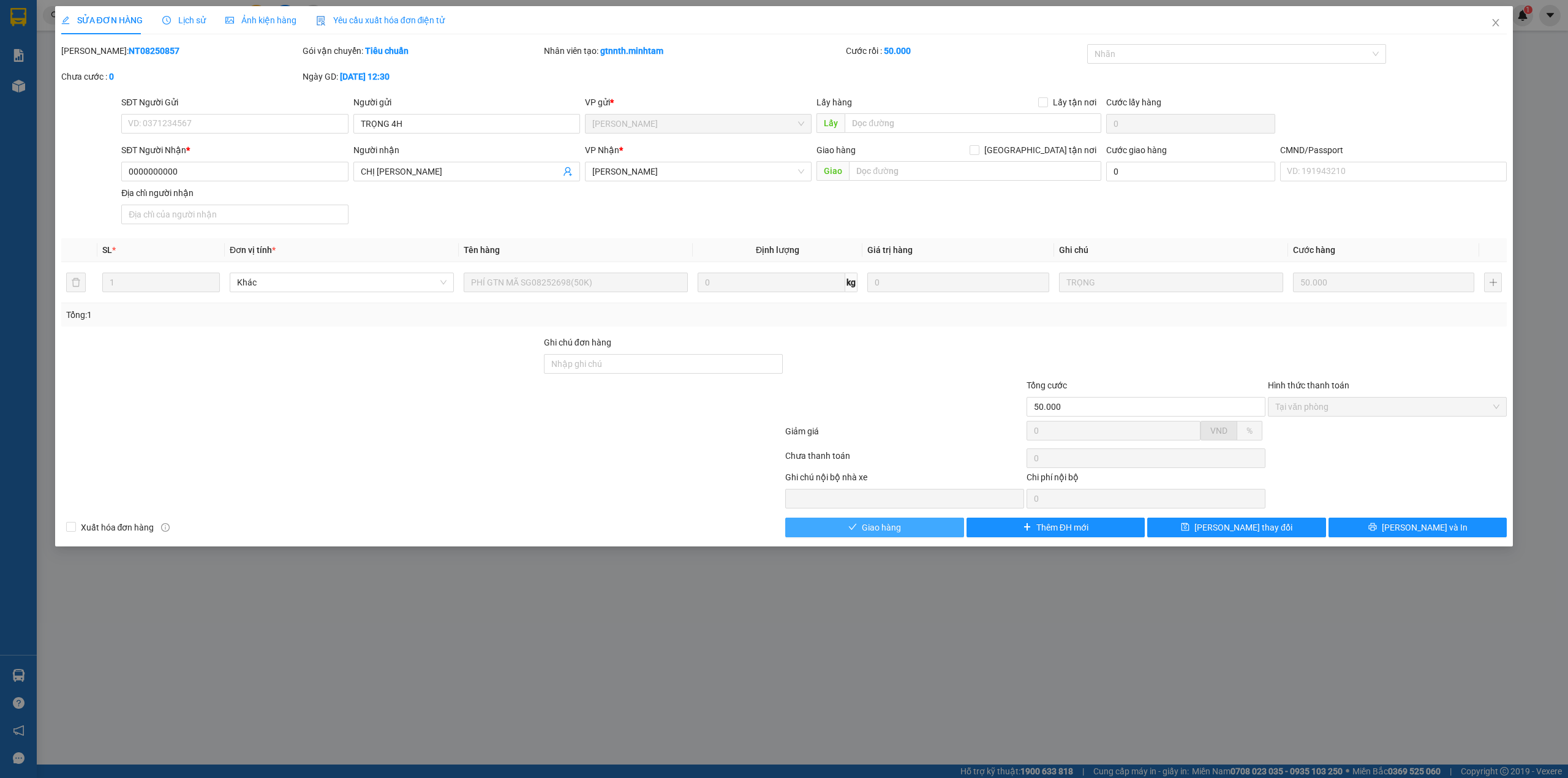
click at [953, 530] on button "Giao hàng" at bounding box center [874, 528] width 179 height 20
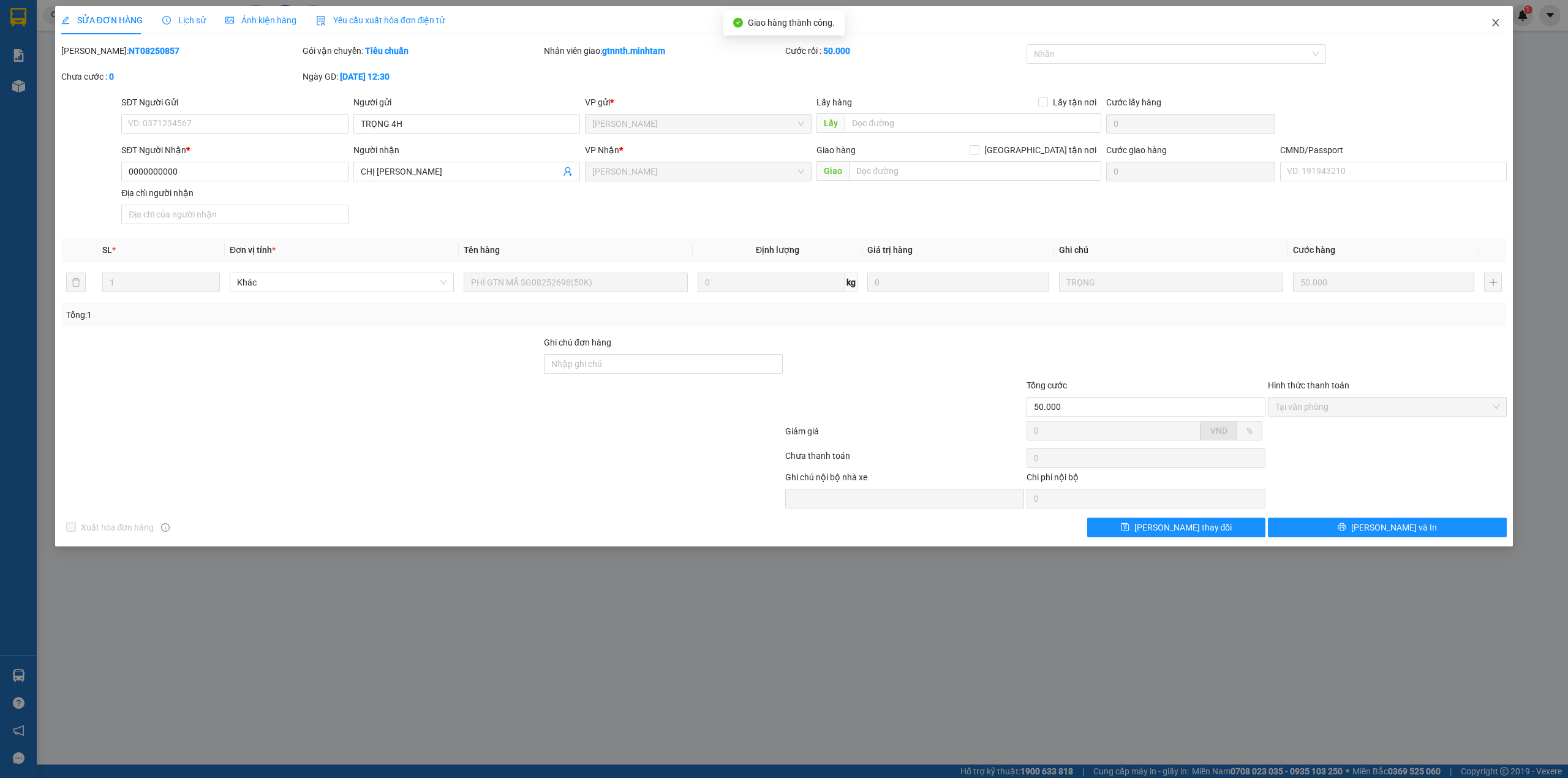
click at [1502, 23] on span "Close" at bounding box center [1495, 24] width 34 height 34
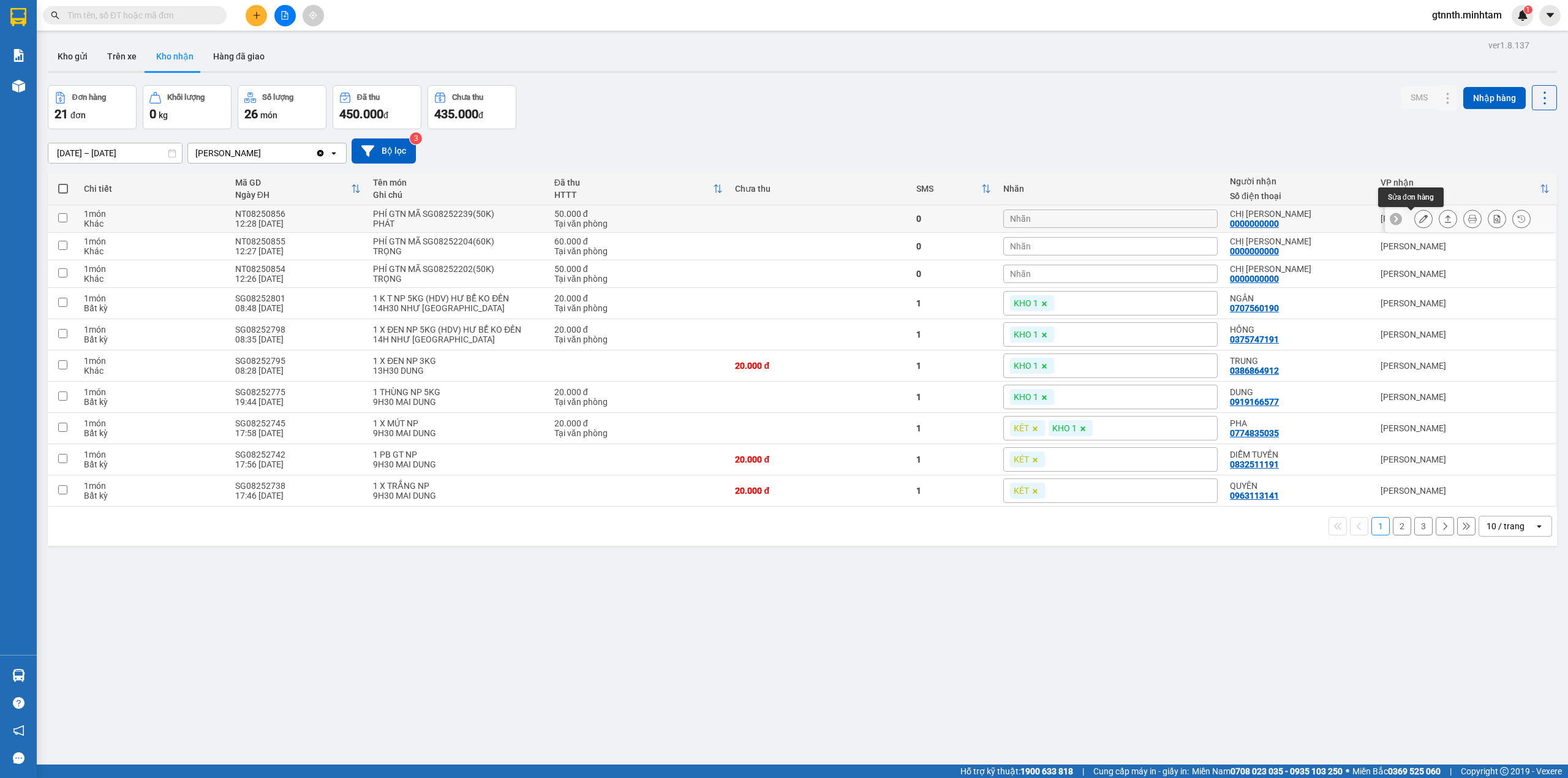
click at [1415, 213] on button at bounding box center [1423, 219] width 17 height 21
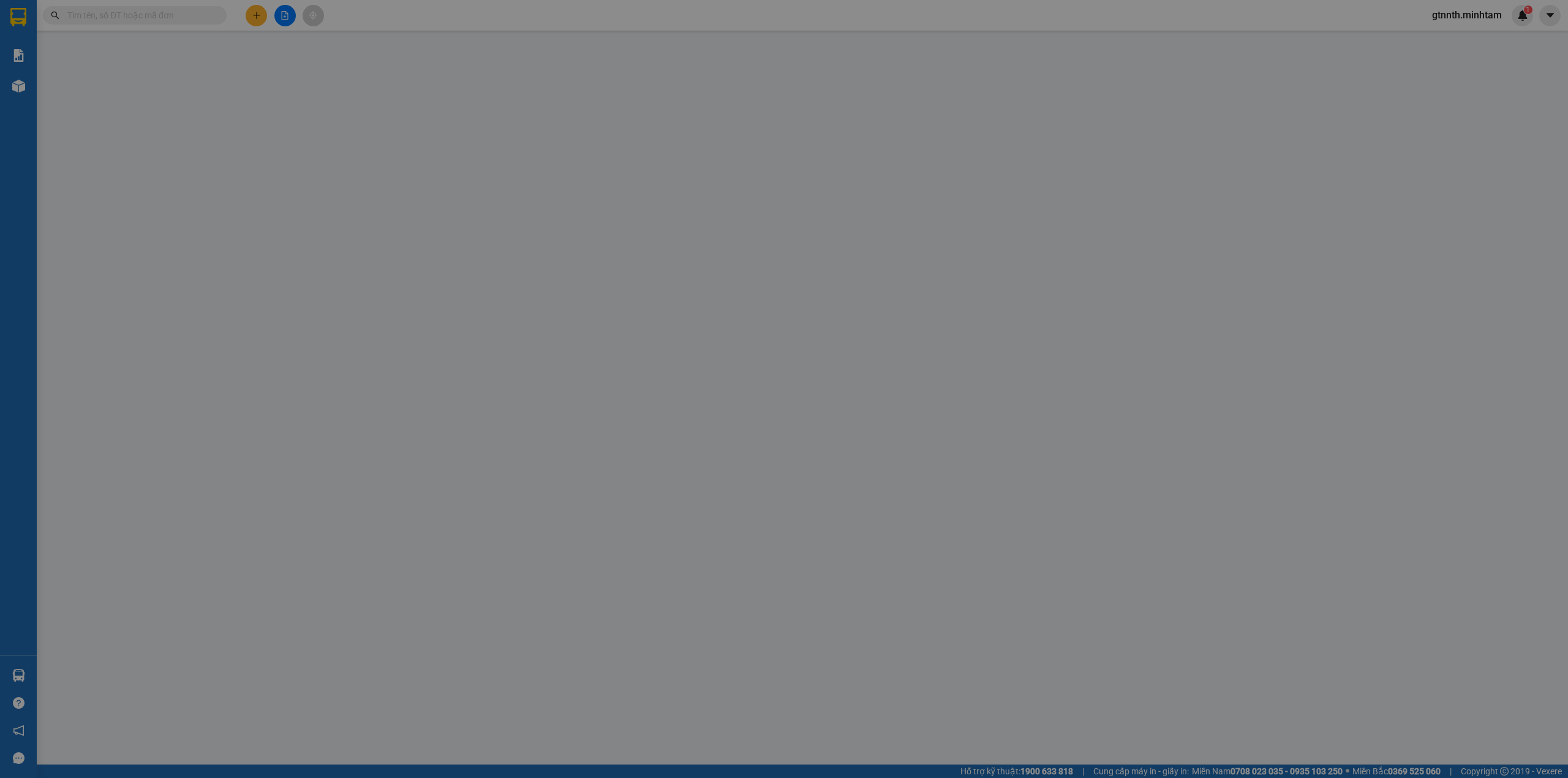
type input "TRỌNG 4H"
type input "0000000000"
type input "CHỊ [PERSON_NAME]"
type input "50.000"
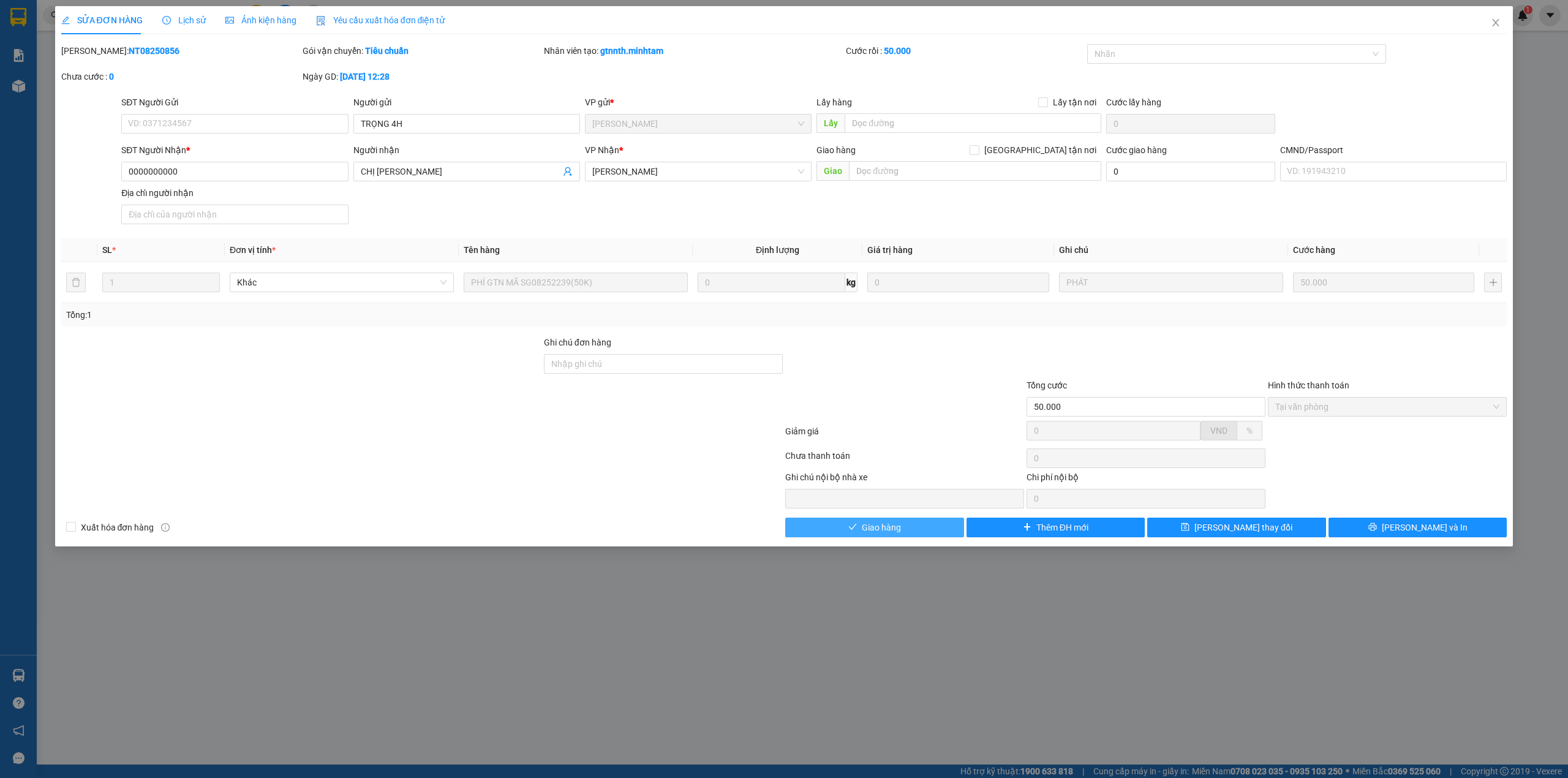
click at [924, 527] on button "Giao hàng" at bounding box center [874, 528] width 179 height 20
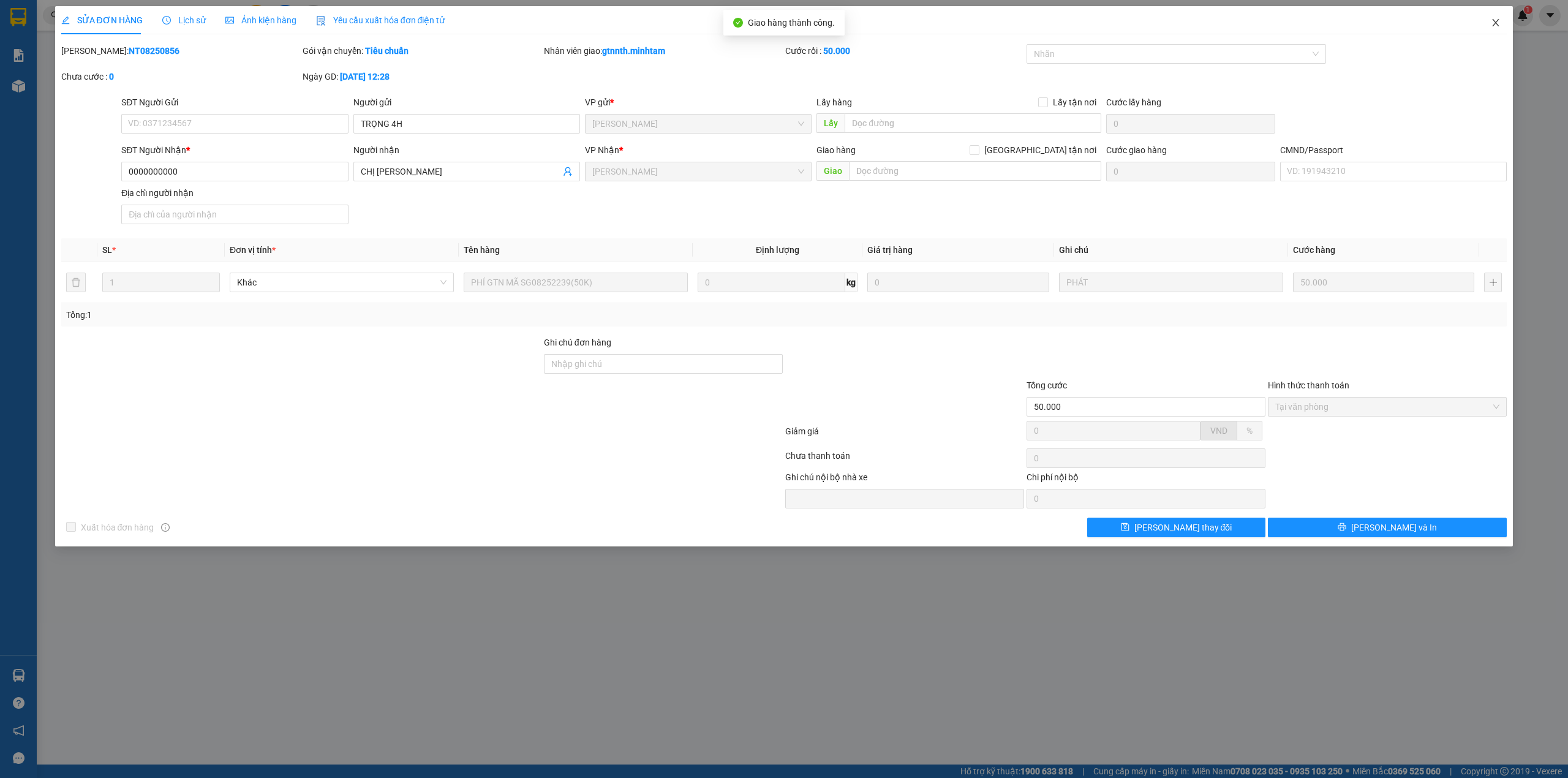
click at [1496, 18] on span "Close" at bounding box center [1495, 24] width 34 height 34
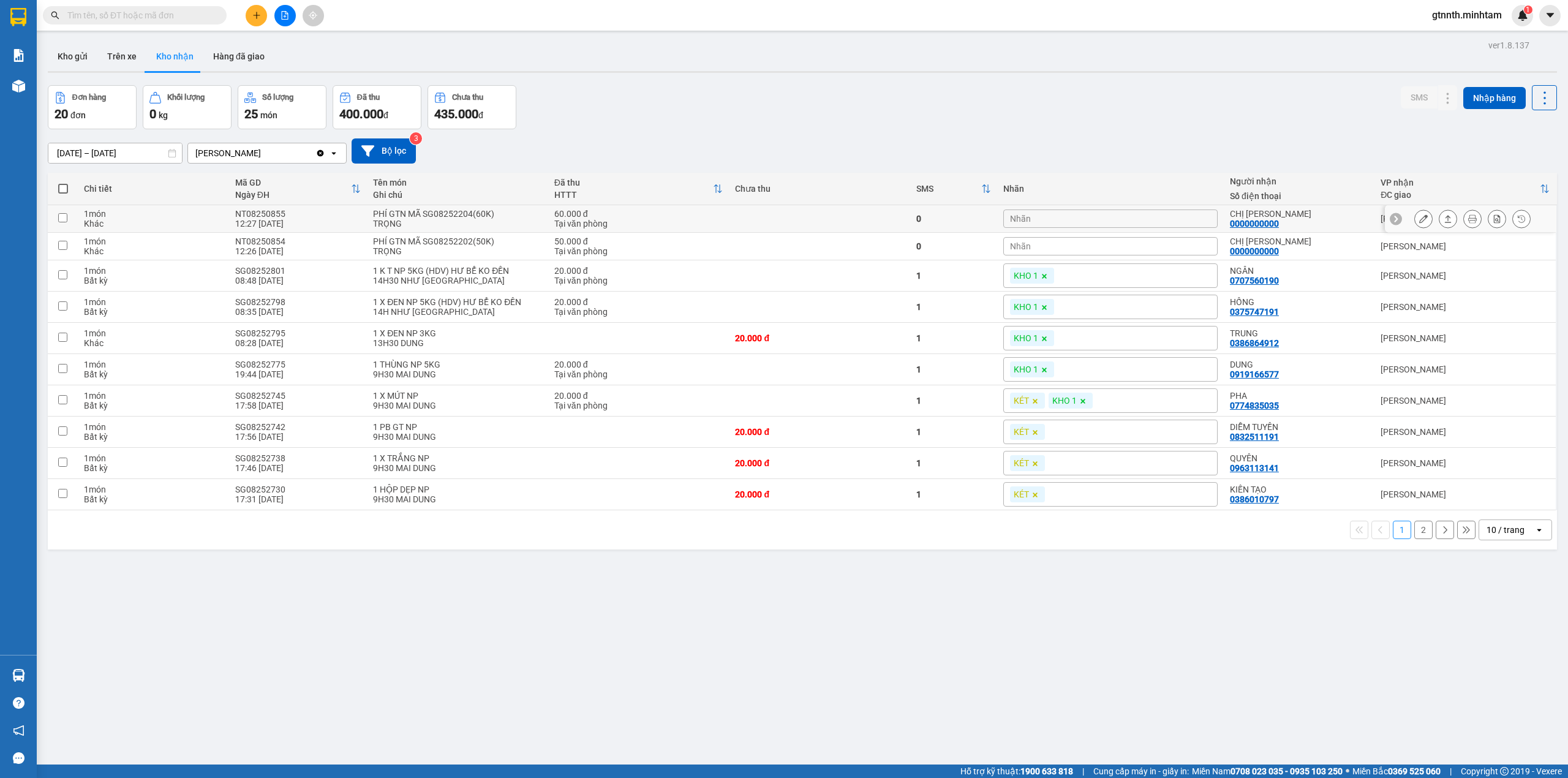
click at [1414, 211] on div at bounding box center [1423, 219] width 19 height 19
click at [1419, 221] on icon at bounding box center [1423, 219] width 9 height 9
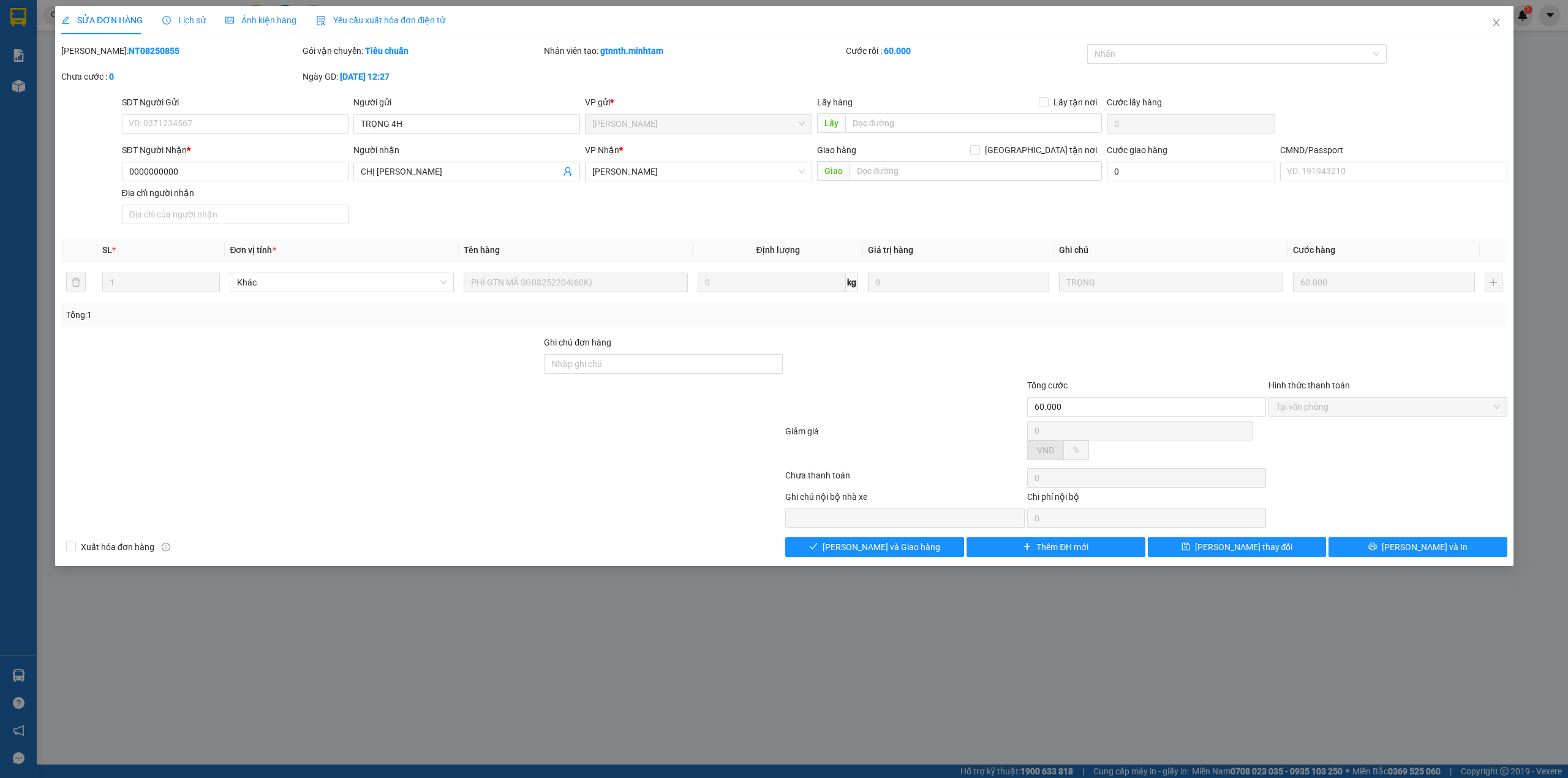
type input "TRỌNG 4H"
type input "0000000000"
type input "CHỊ [PERSON_NAME]"
type input "60.000"
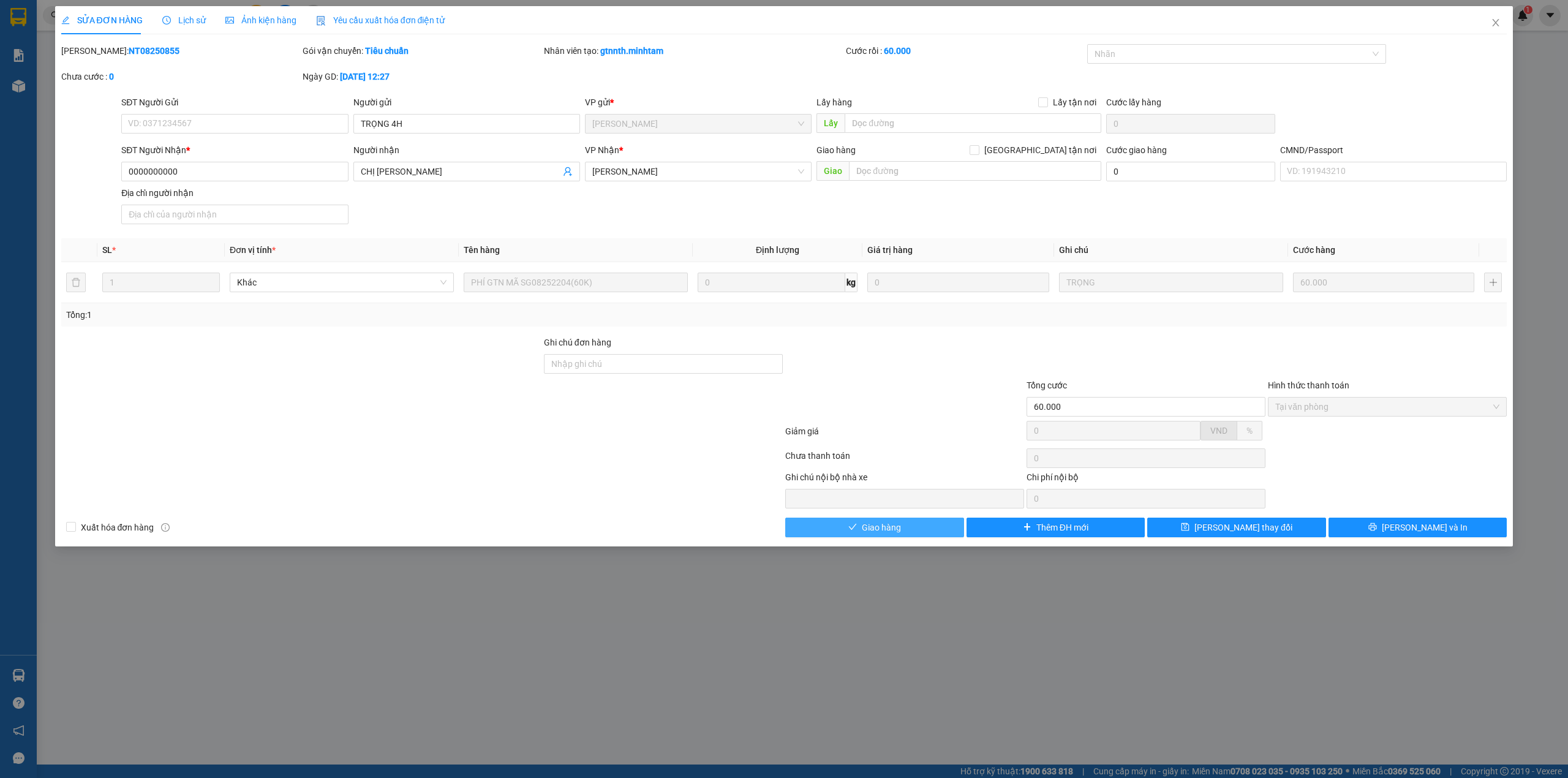
click at [907, 527] on button "Giao hàng" at bounding box center [874, 528] width 179 height 20
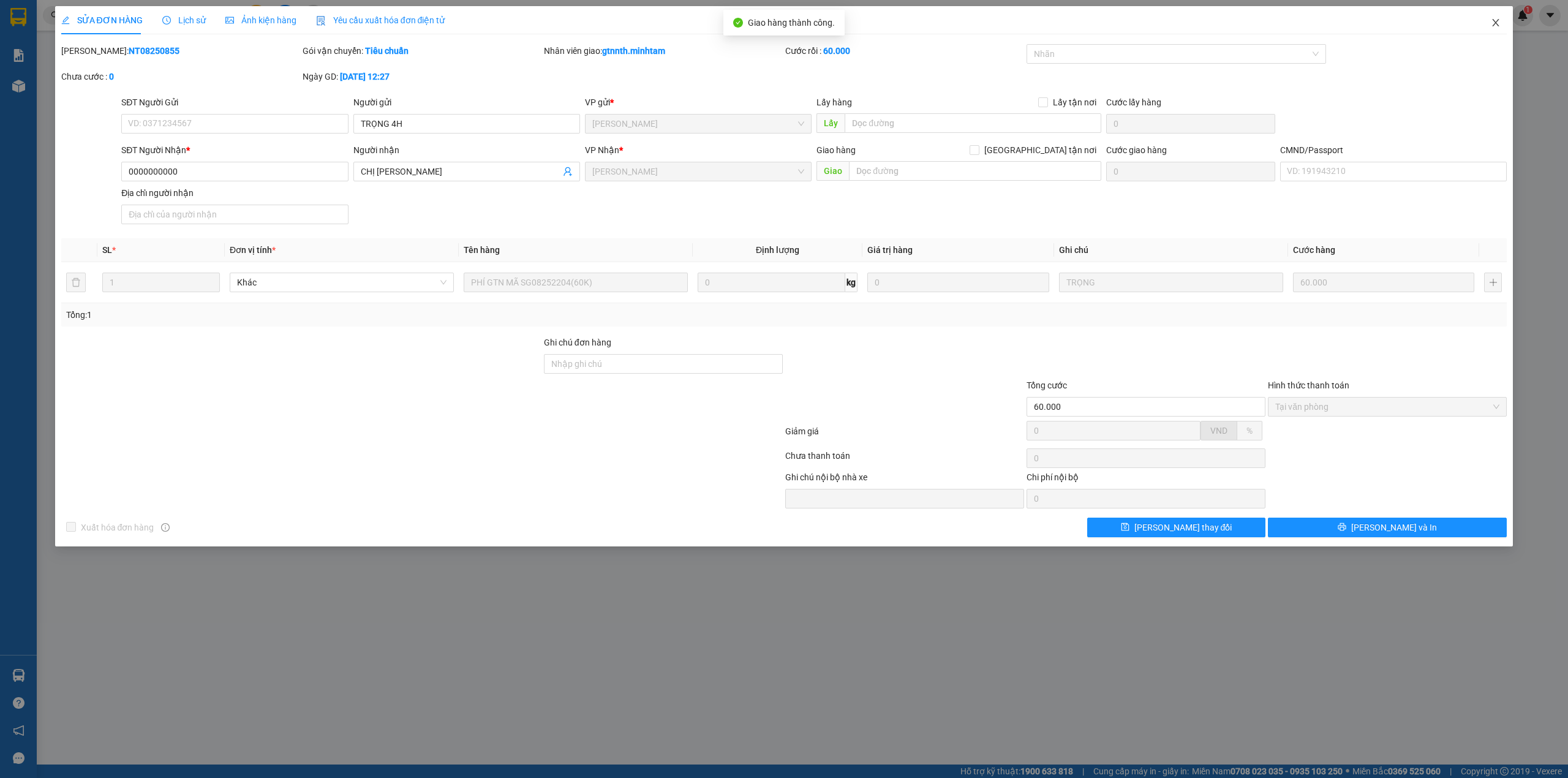
click at [1500, 14] on span "Close" at bounding box center [1495, 24] width 34 height 34
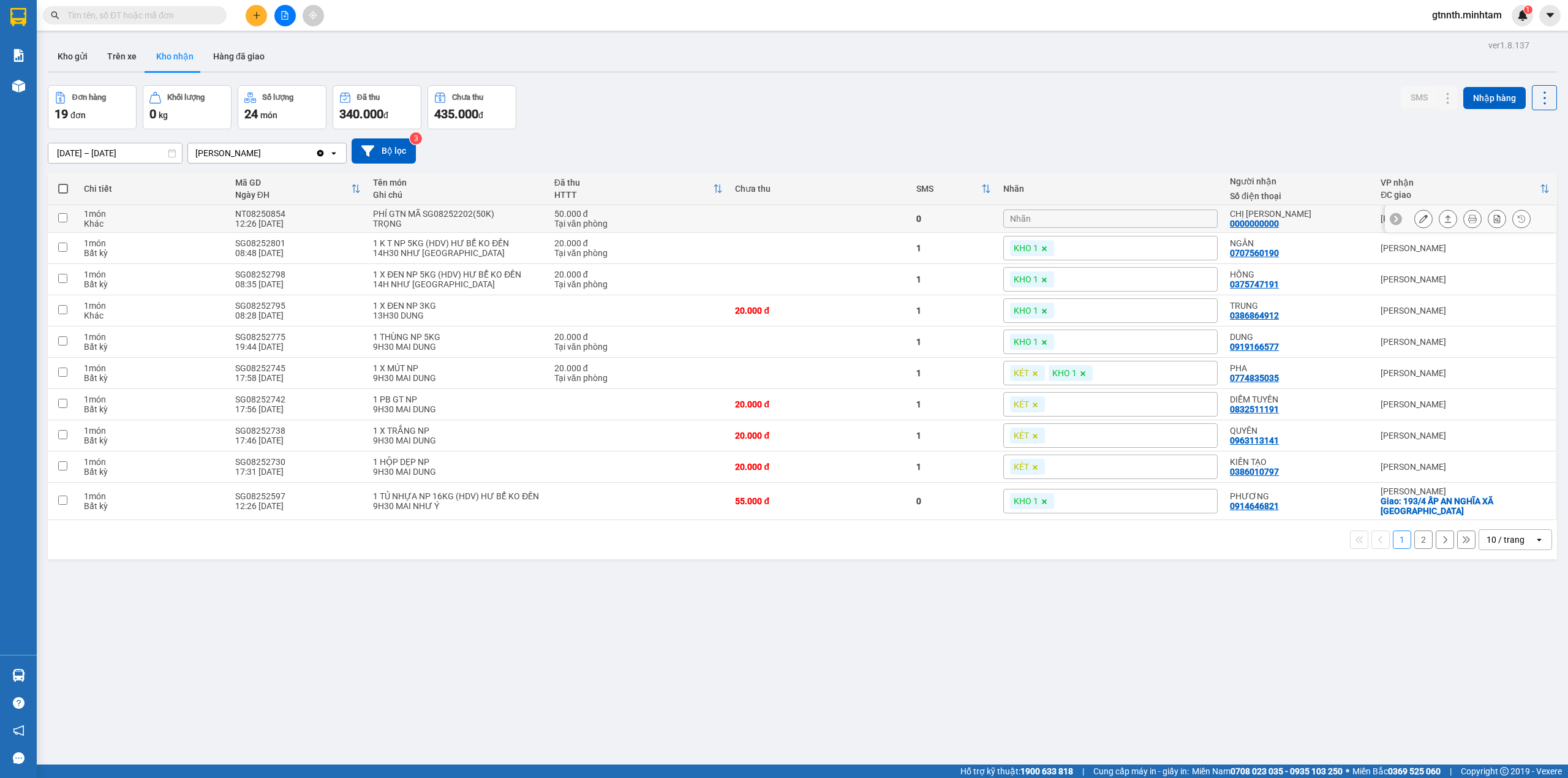
click at [1419, 214] on div at bounding box center [1423, 219] width 19 height 19
click at [1419, 221] on icon at bounding box center [1423, 219] width 9 height 9
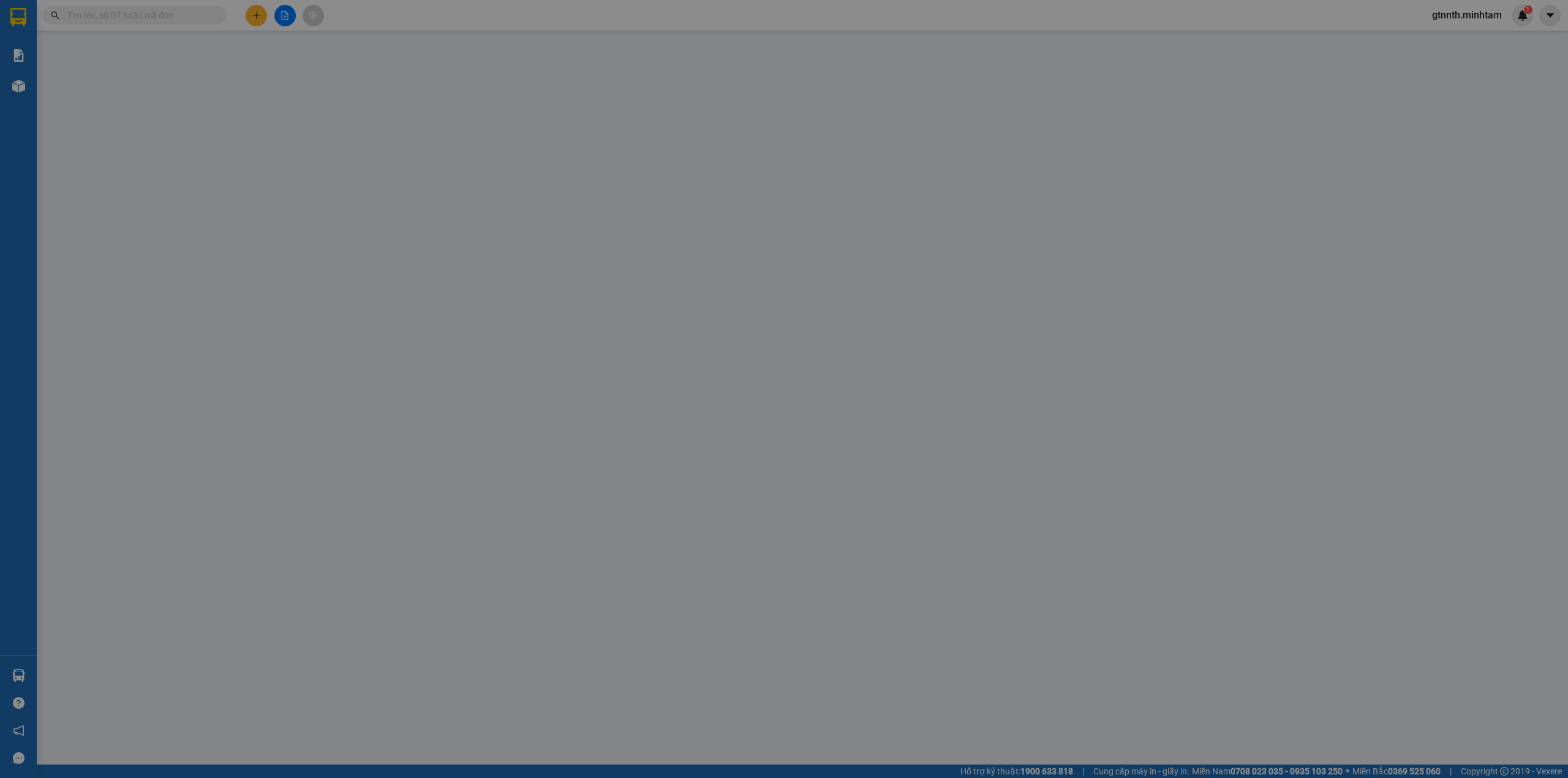
type input "TRỌNG 4H"
type input "0000000000"
type input "CHỊ [PERSON_NAME]"
type input "50.000"
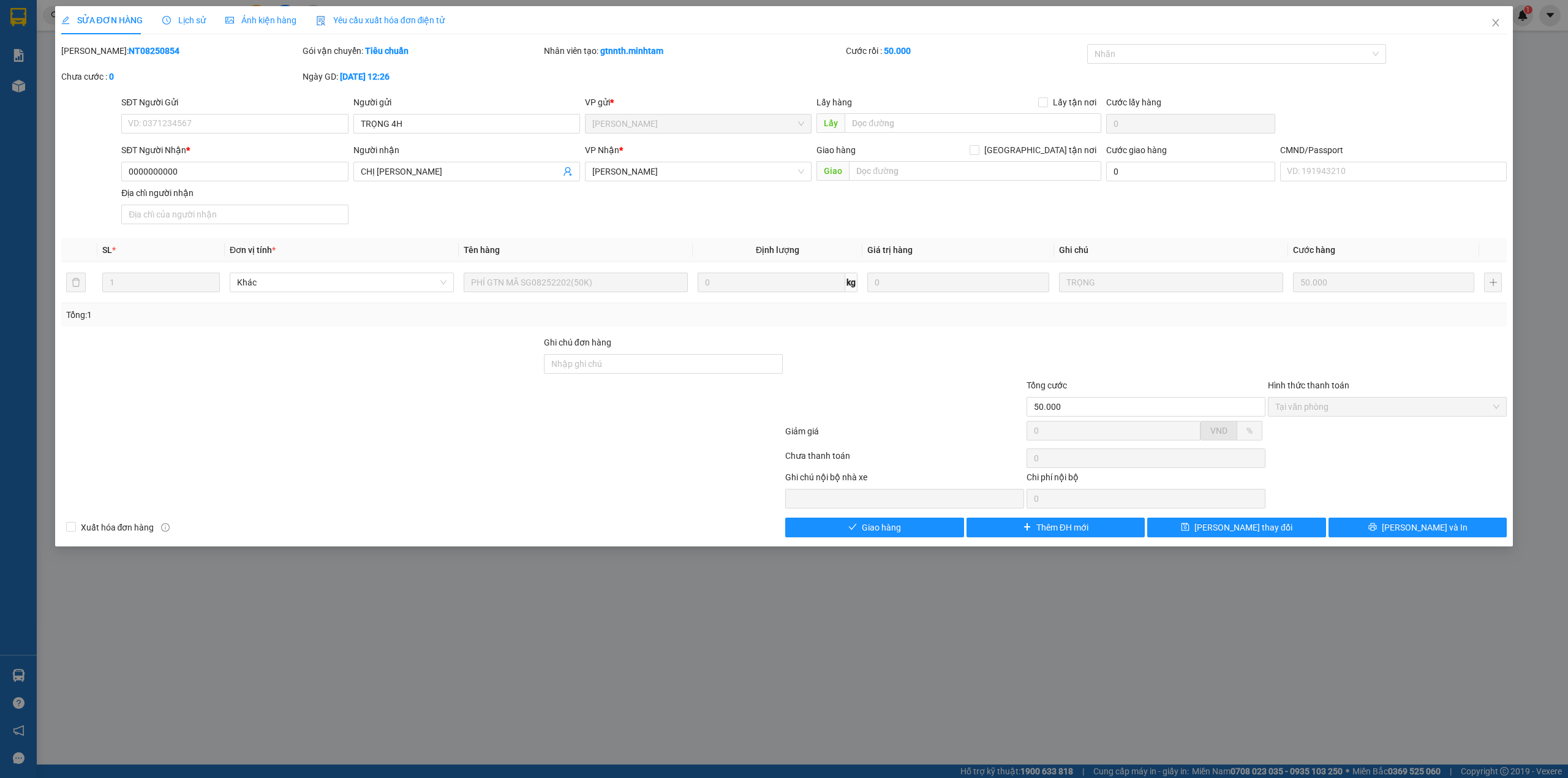
click at [809, 519] on div "Total Paid Fee 50.000 Total UnPaid Fee 0 Cash Collection Total Fee Mã ĐH: NT082…" at bounding box center [784, 291] width 1446 height 493
click at [809, 537] on button "Giao hàng" at bounding box center [874, 528] width 179 height 20
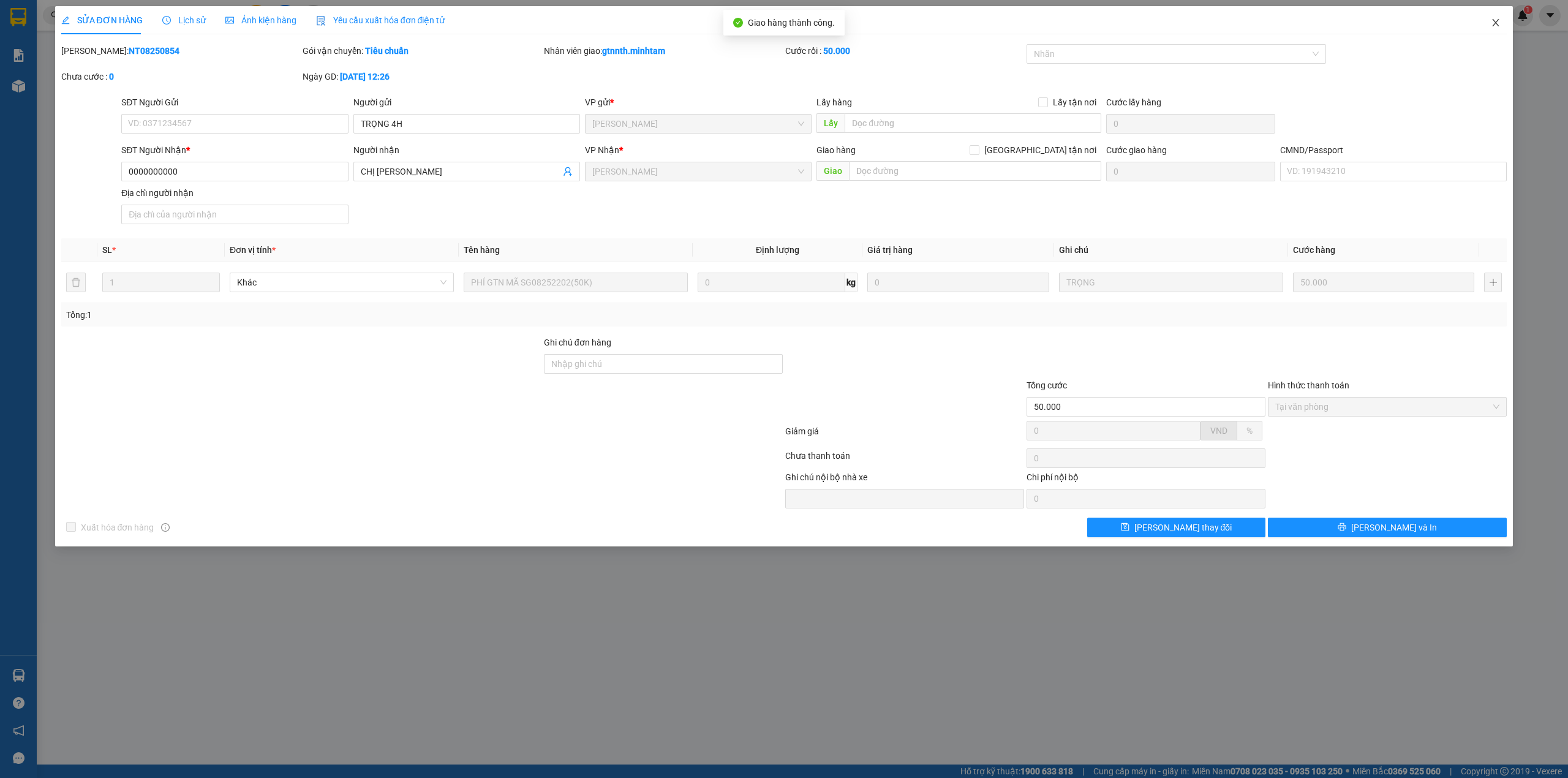
click at [1502, 22] on span "Close" at bounding box center [1495, 24] width 34 height 34
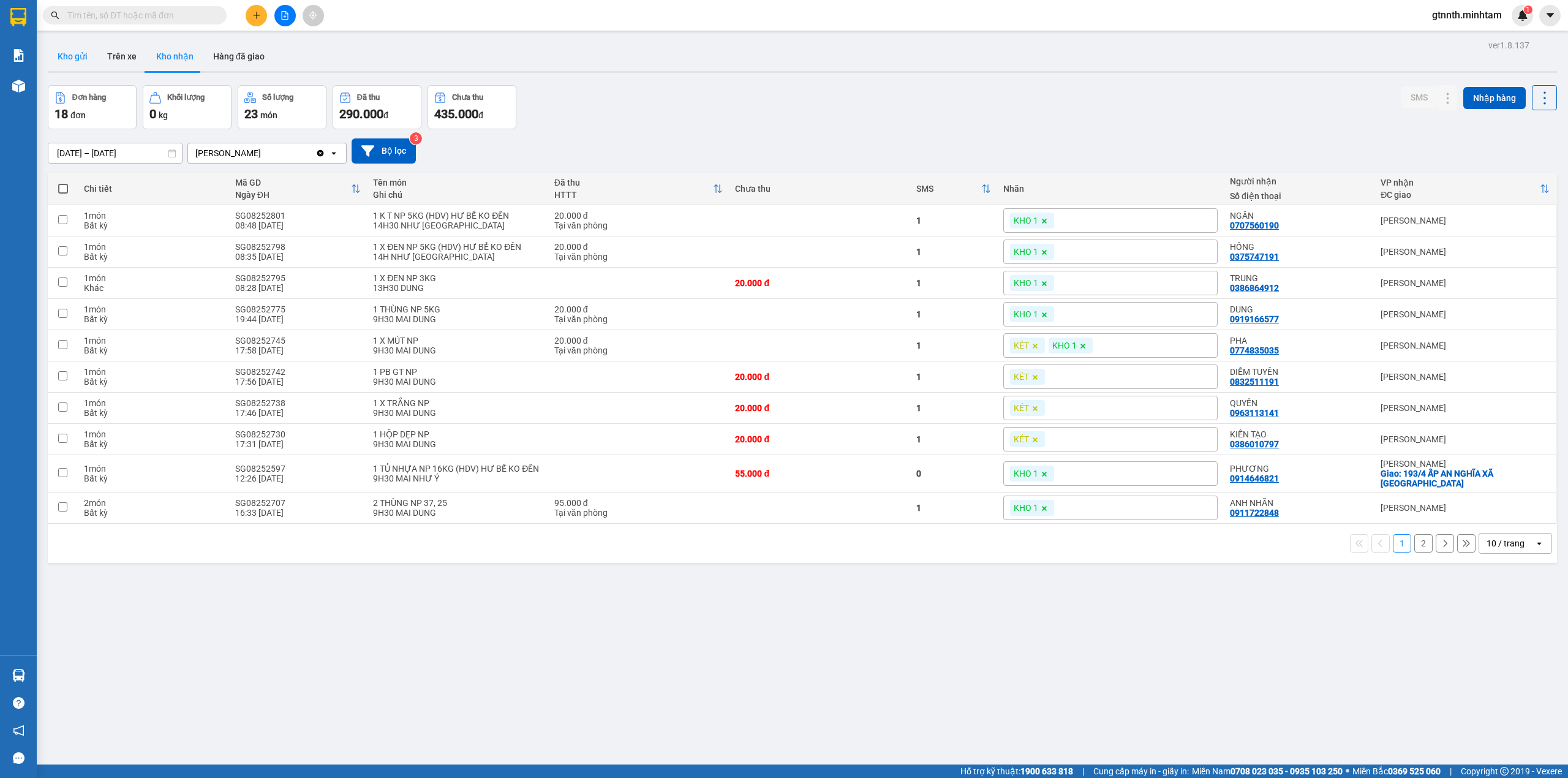
click at [79, 54] on button "Kho gửi" at bounding box center [73, 56] width 50 height 29
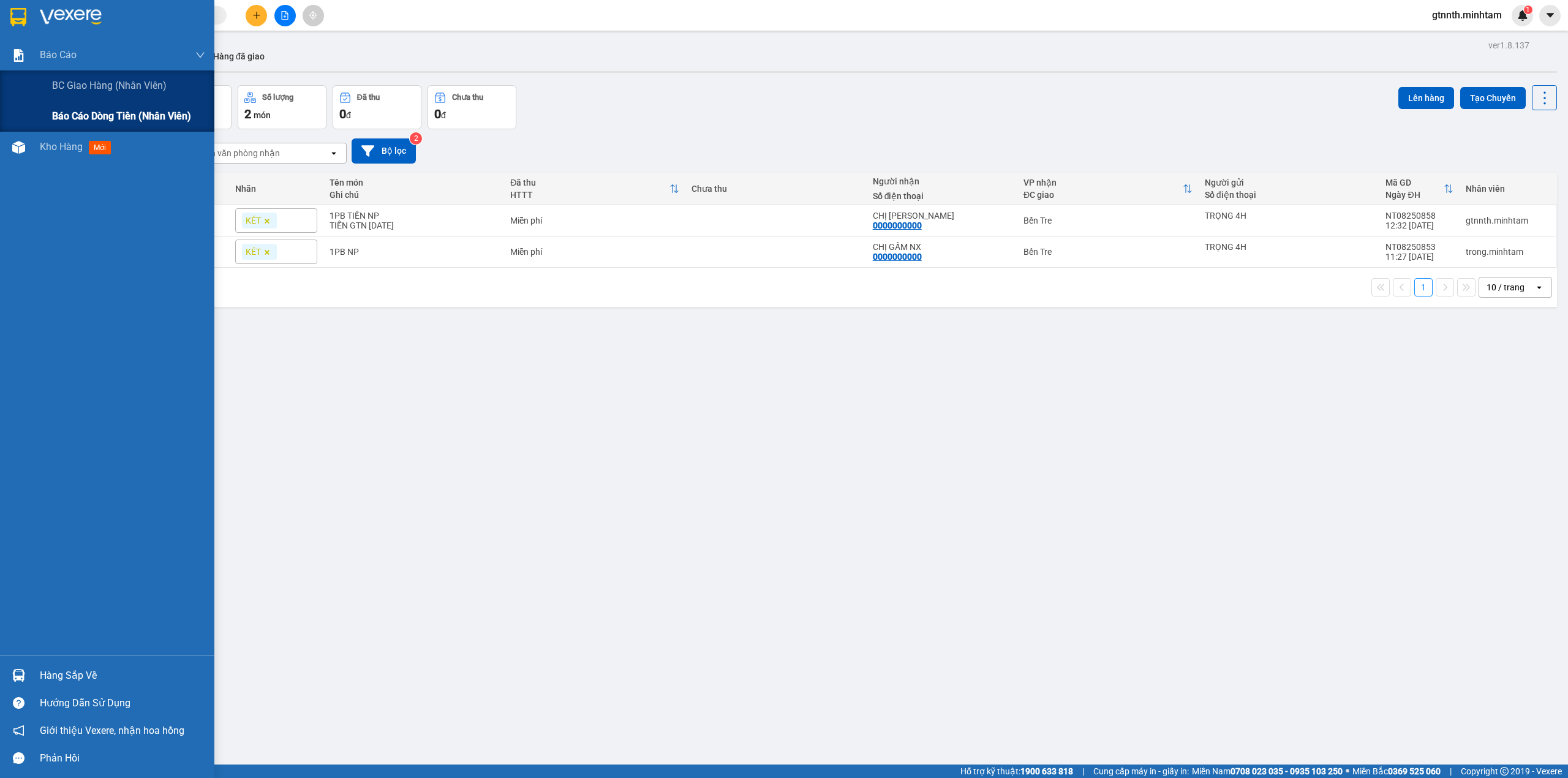
click at [117, 120] on span "Báo cáo dòng tiền (nhân viên)" at bounding box center [121, 116] width 139 height 16
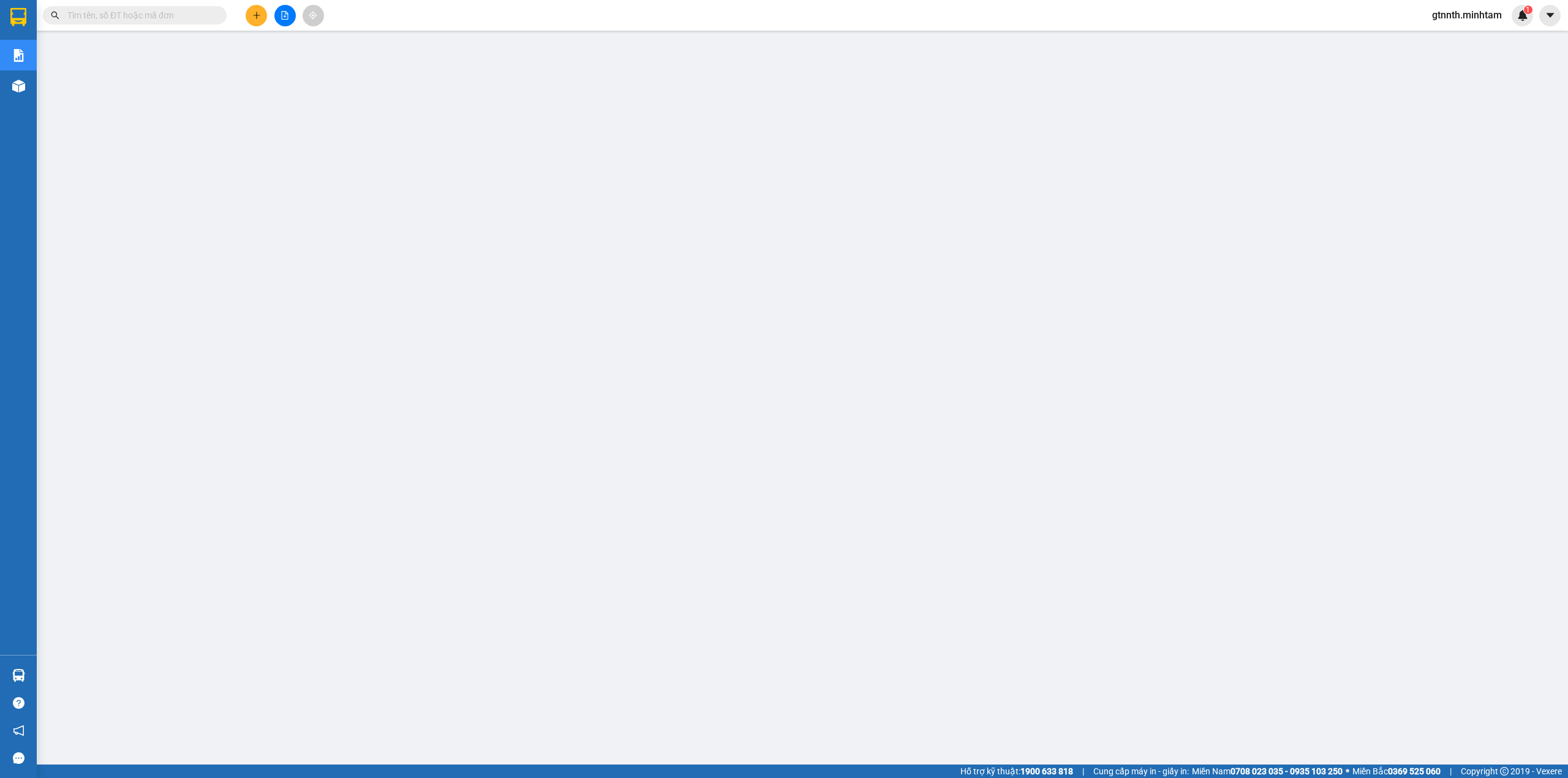
click at [1486, 23] on span "gtnnth.minhtam" at bounding box center [1467, 15] width 90 height 16
click at [1453, 33] on span "Đăng xuất" at bounding box center [1471, 38] width 65 height 14
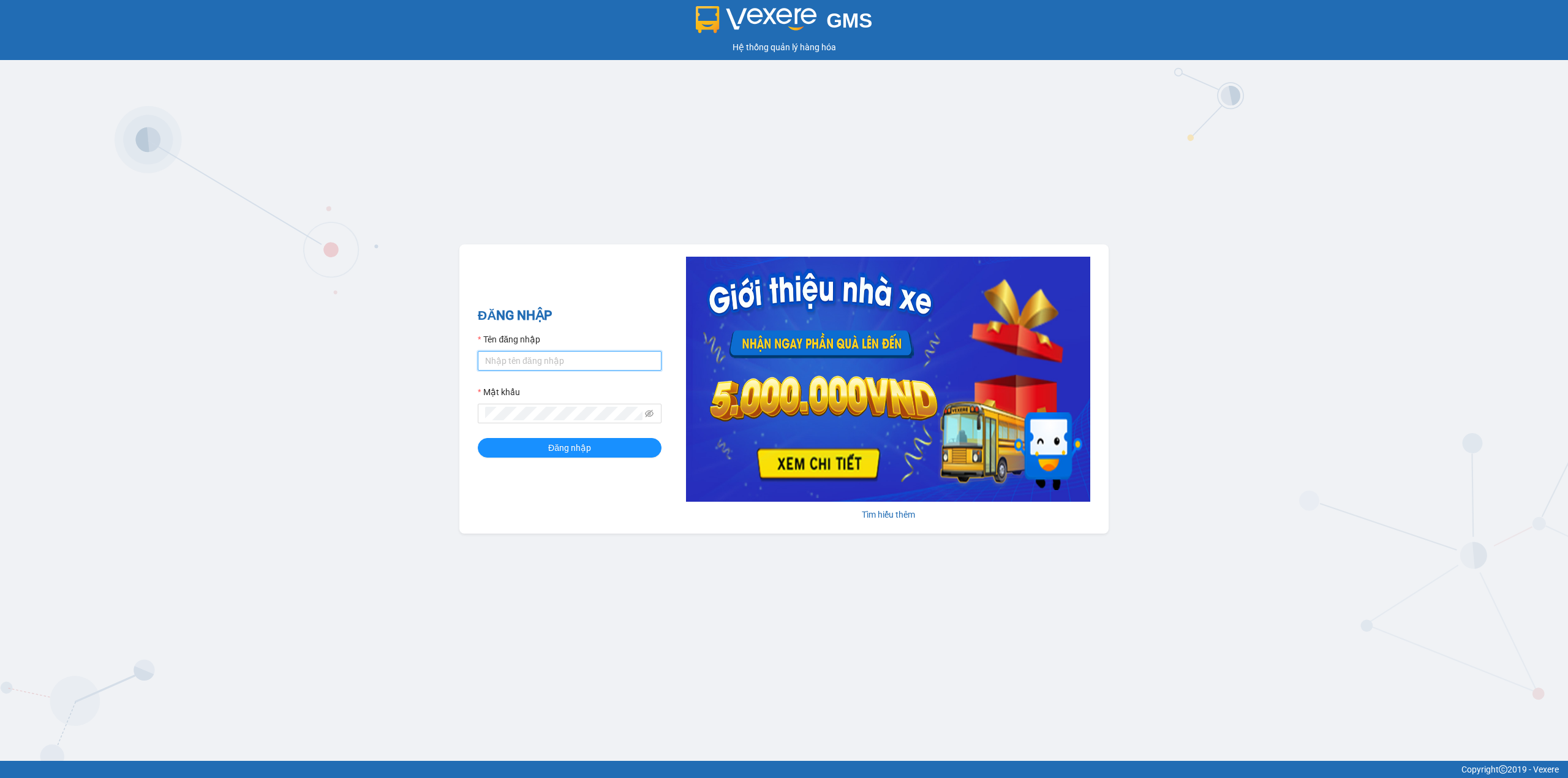
click at [576, 370] on input "Tên đăng nhập" at bounding box center [570, 361] width 184 height 20
type input "trong.minhtam"
click at [545, 405] on span at bounding box center [570, 414] width 184 height 20
click at [478, 438] on button "Đăng nhập" at bounding box center [570, 448] width 184 height 20
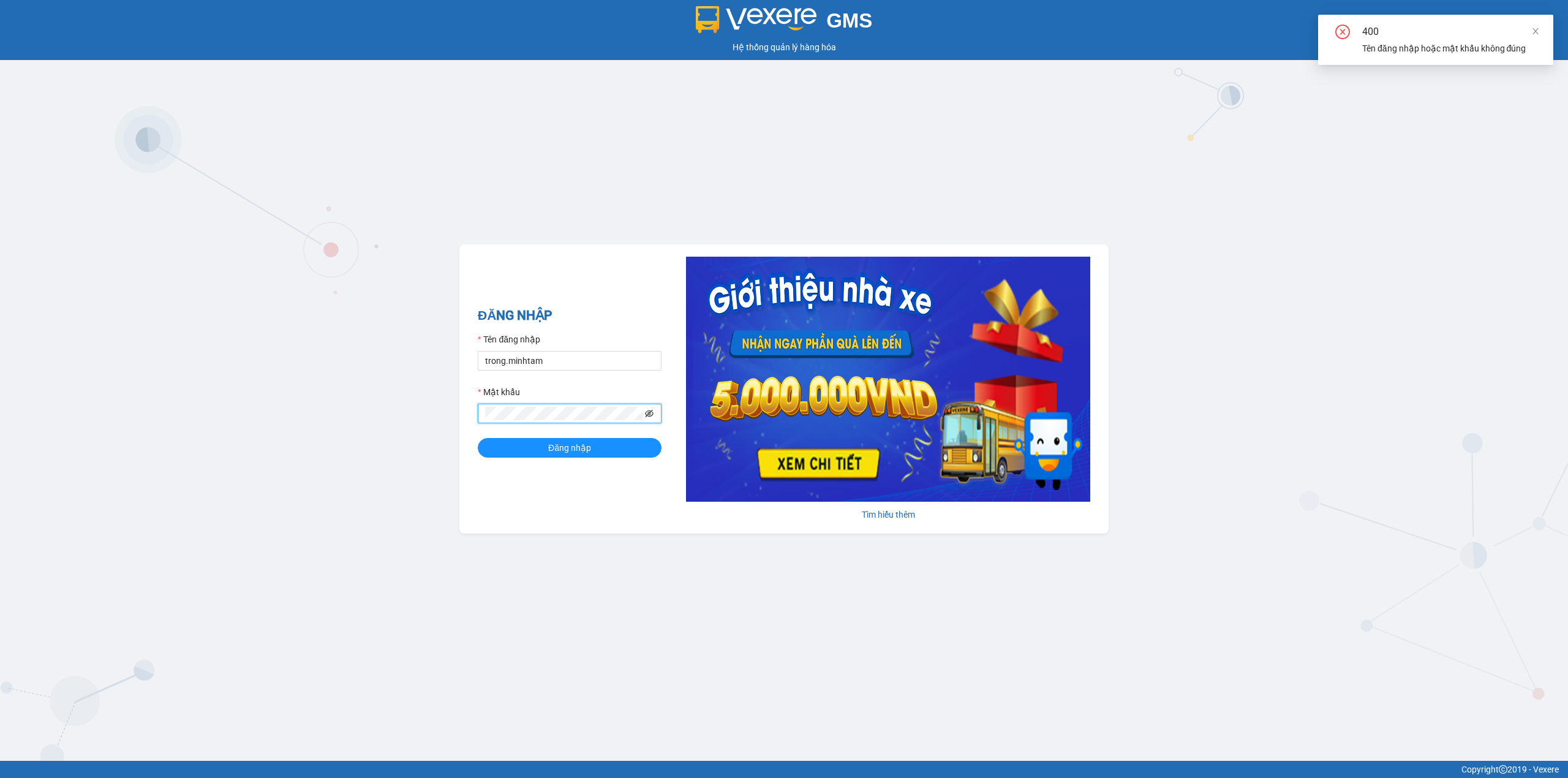
click at [652, 414] on icon "eye-invisible" at bounding box center [649, 414] width 9 height 9
click at [481, 417] on span at bounding box center [570, 414] width 184 height 20
click at [478, 438] on button "Đăng nhập" at bounding box center [570, 448] width 184 height 20
